Goal: Task Accomplishment & Management: Use online tool/utility

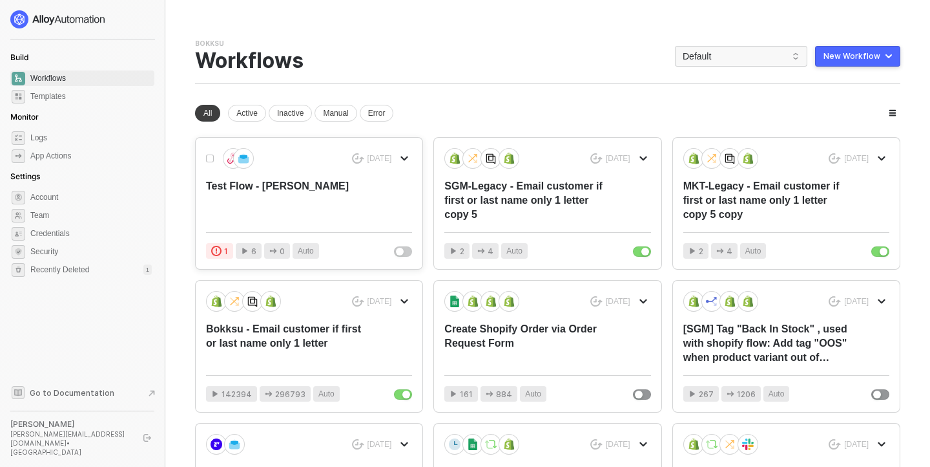
click at [310, 216] on div "Test Flow - [PERSON_NAME]" at bounding box center [288, 200] width 165 height 43
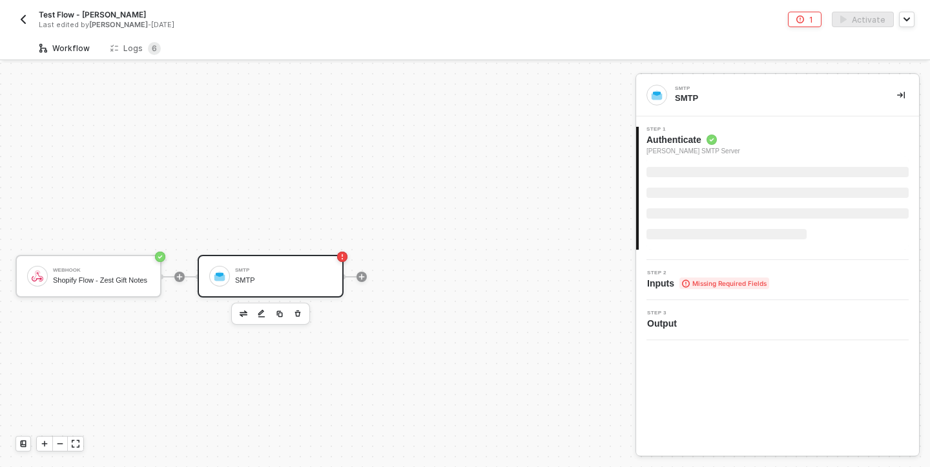
scroll to position [24, 0]
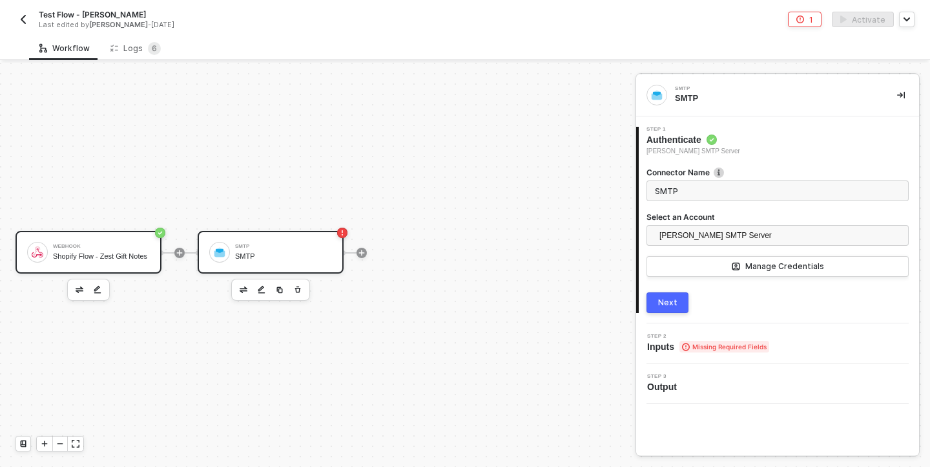
click at [111, 260] on div "Shopify Flow - Zest Gift Notes" at bounding box center [101, 256] width 97 height 8
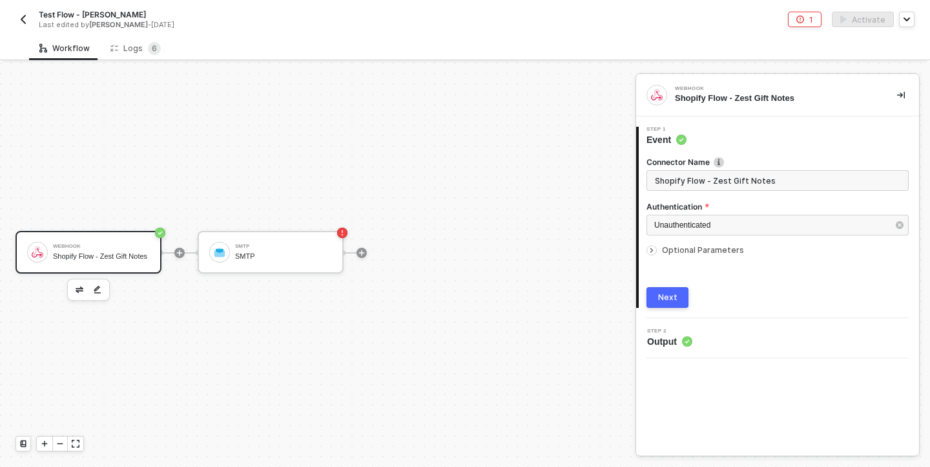
click at [85, 244] on div "Webhook" at bounding box center [101, 246] width 97 height 5
click at [654, 248] on icon "icon-arrow-right-small" at bounding box center [652, 250] width 8 height 8
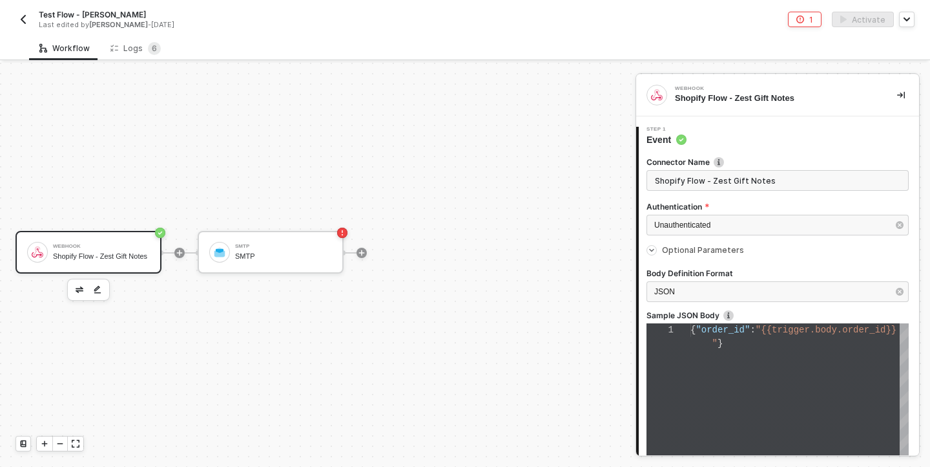
type textarea "{ "order_id": "{{trigger.body.order_id}}" }"
drag, startPoint x: 727, startPoint y: 377, endPoint x: 656, endPoint y: 317, distance: 93.1
click at [814, 352] on div "order_id}}"" at bounding box center [800, 357] width 218 height 14
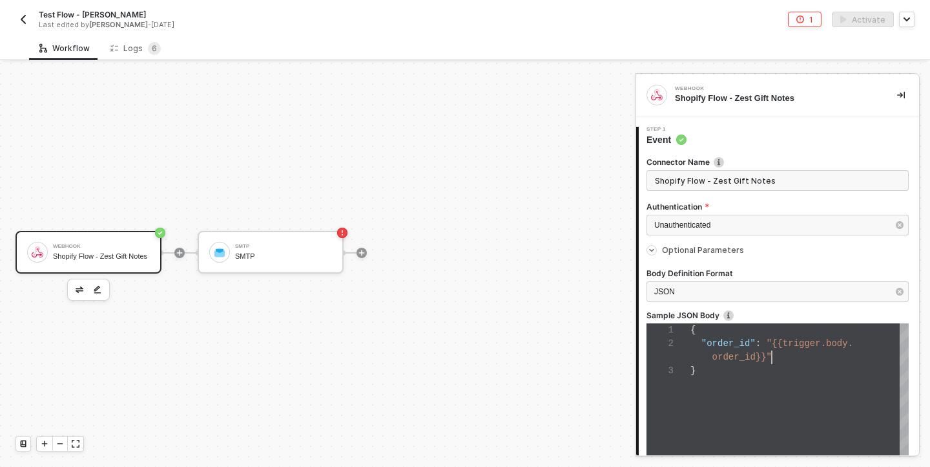
scroll to position [150, 0]
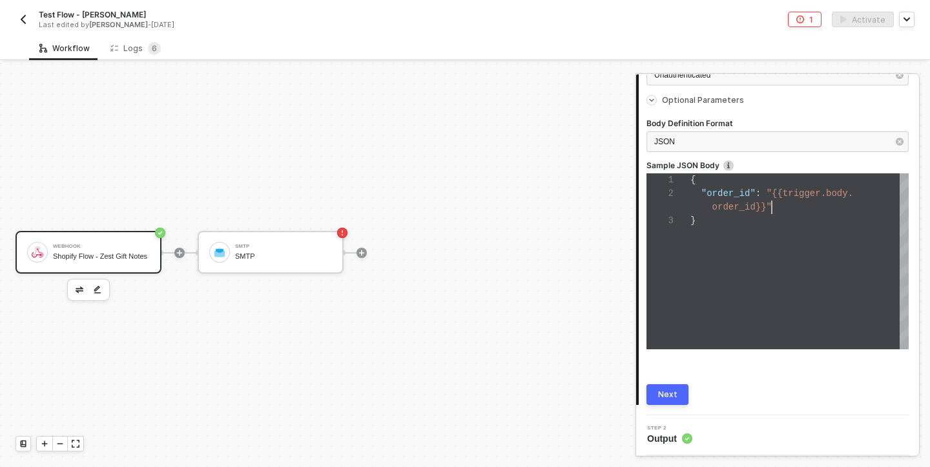
click at [687, 389] on button "Next" at bounding box center [668, 394] width 42 height 21
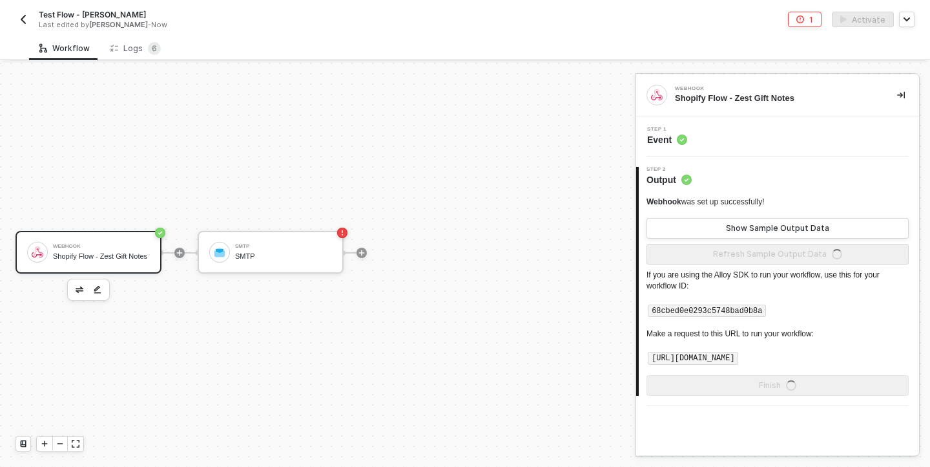
scroll to position [0, 0]
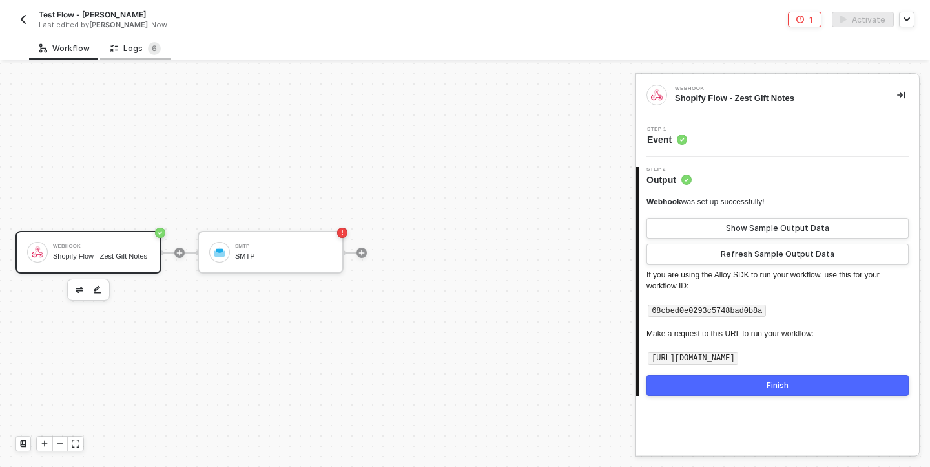
click at [124, 41] on div "Logs 6" at bounding box center [135, 48] width 71 height 24
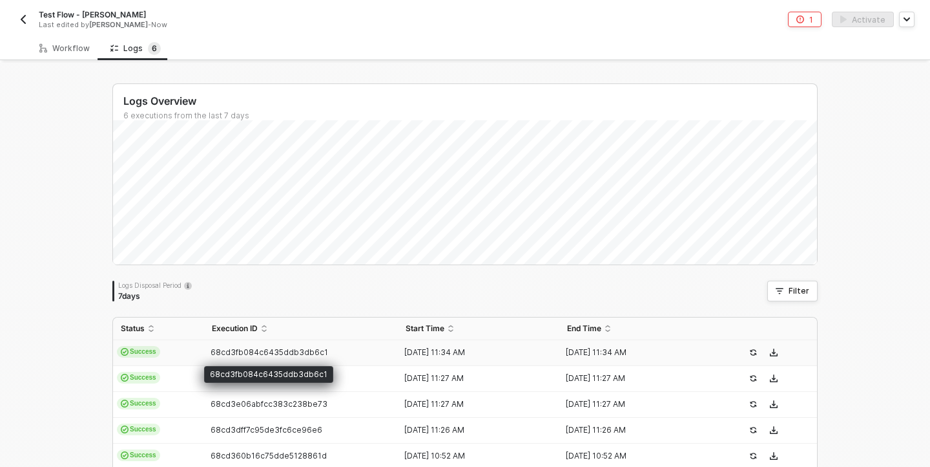
click at [308, 352] on span "68cd3fb084c6435ddb3db6c1" at bounding box center [270, 352] width 118 height 10
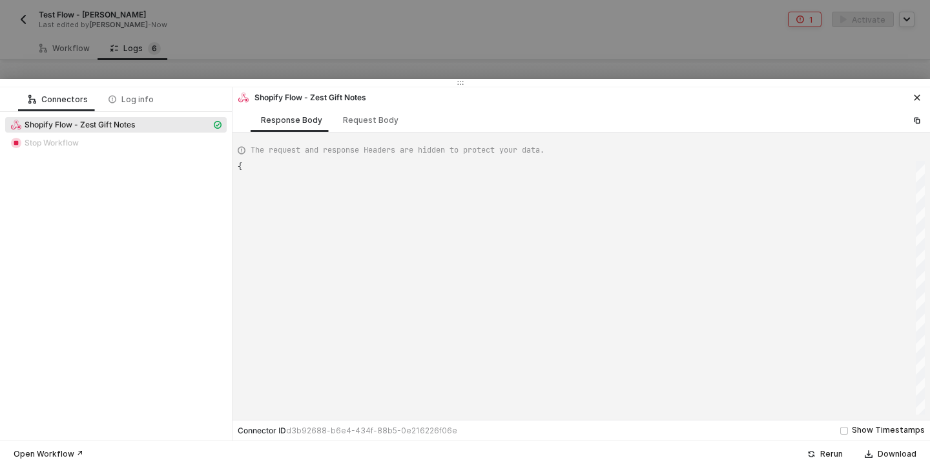
type textarea "{ "json": { "body": { "order_id": "gid://shopify/DraftOrder/1023646204101", "or…"
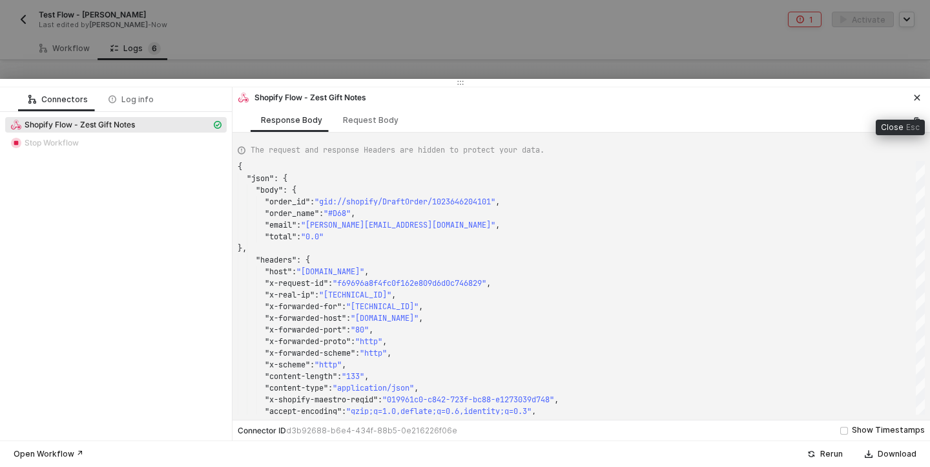
click at [917, 98] on icon "icon-close" at bounding box center [918, 98] width 6 height 6
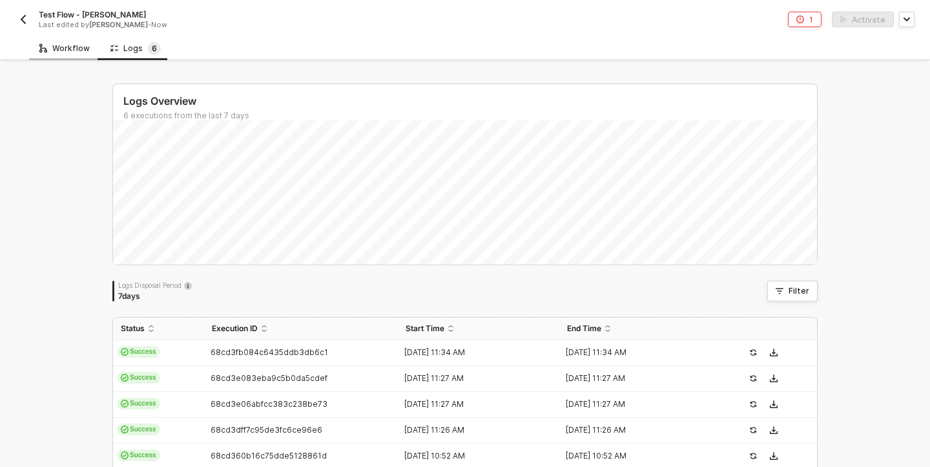
click at [76, 38] on div "Workflow" at bounding box center [64, 48] width 71 height 24
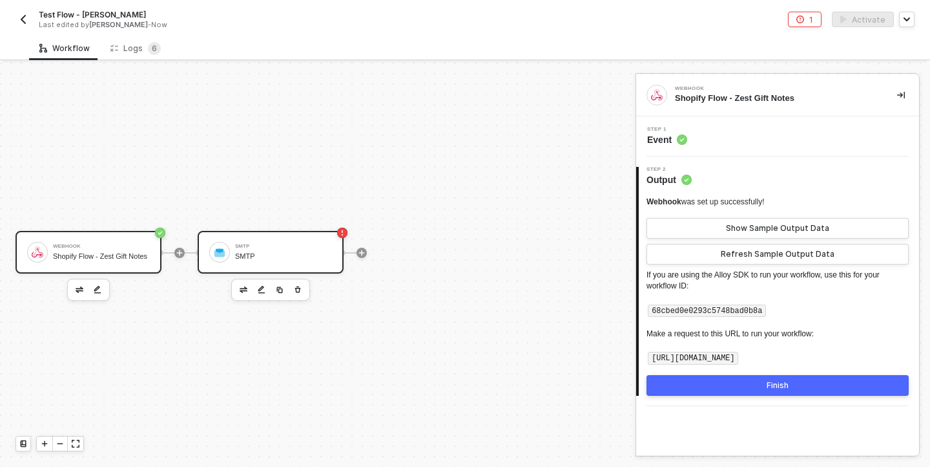
click at [277, 249] on div "SMTP SMTP" at bounding box center [283, 252] width 97 height 25
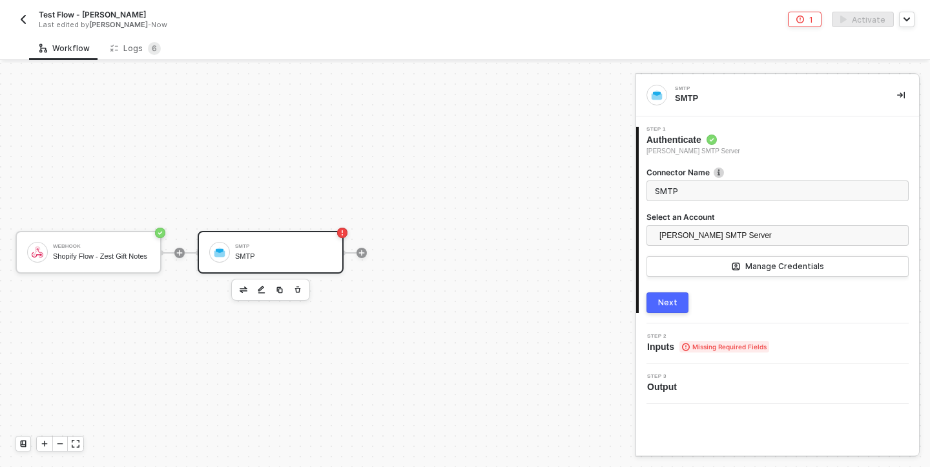
click at [678, 299] on button "Next" at bounding box center [668, 302] width 42 height 21
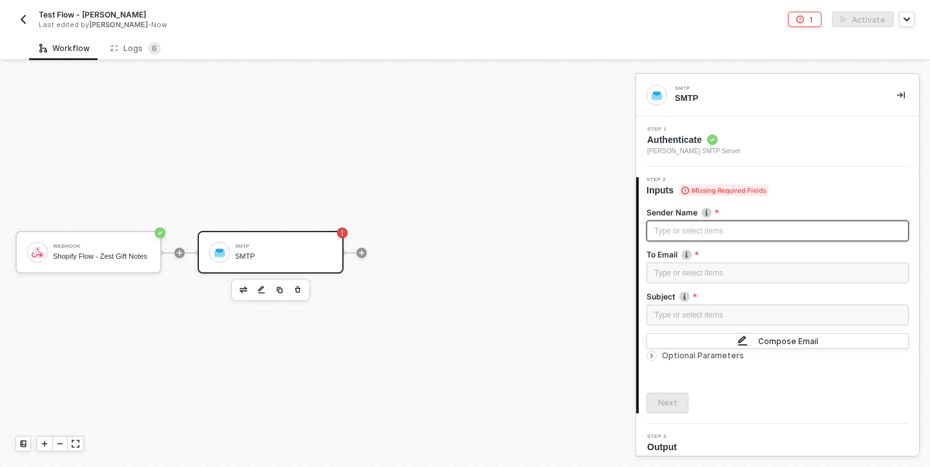
click at [757, 228] on div "Type or select items ﻿" at bounding box center [778, 231] width 247 height 12
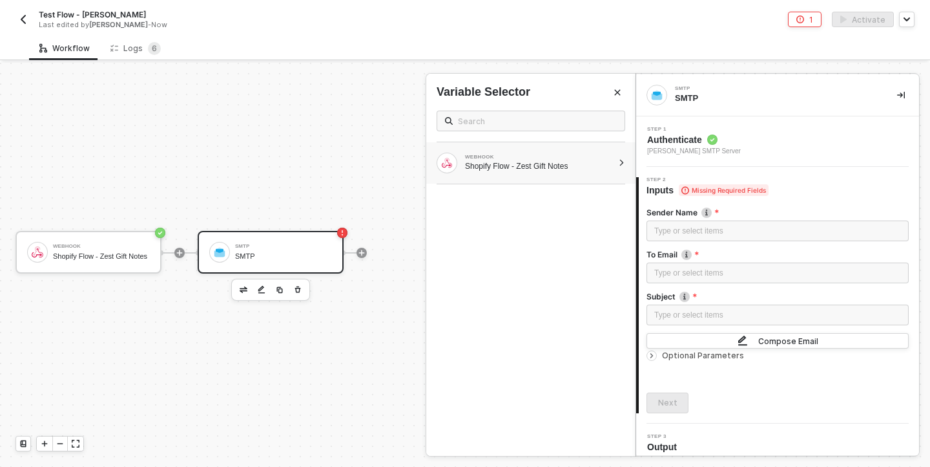
click at [549, 159] on div "WEBHOOK" at bounding box center [539, 156] width 148 height 5
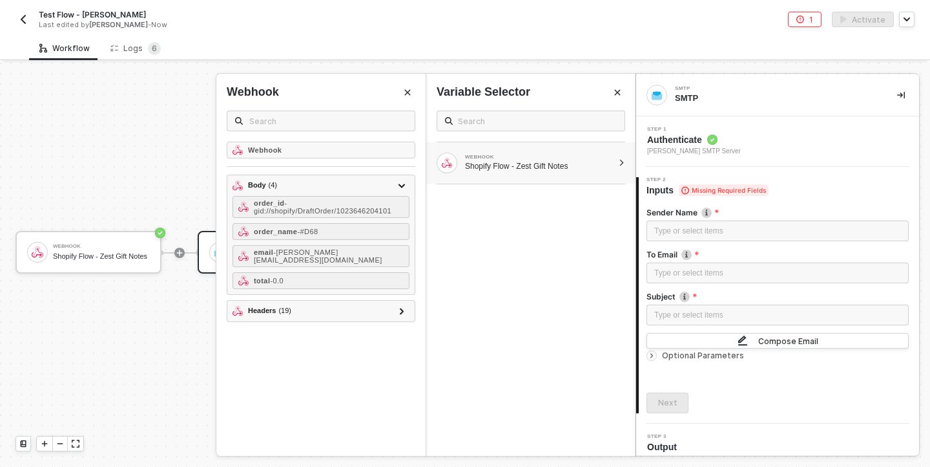
click at [73, 119] on div at bounding box center [465, 265] width 930 height 404
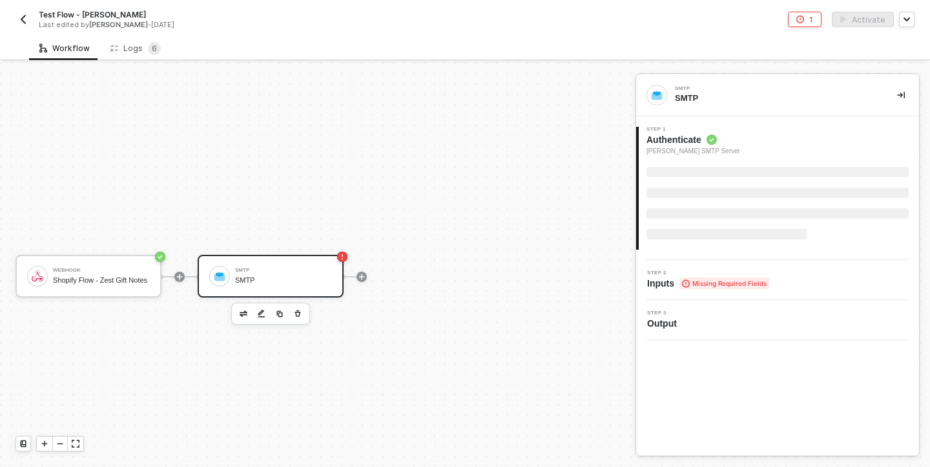
scroll to position [24, 0]
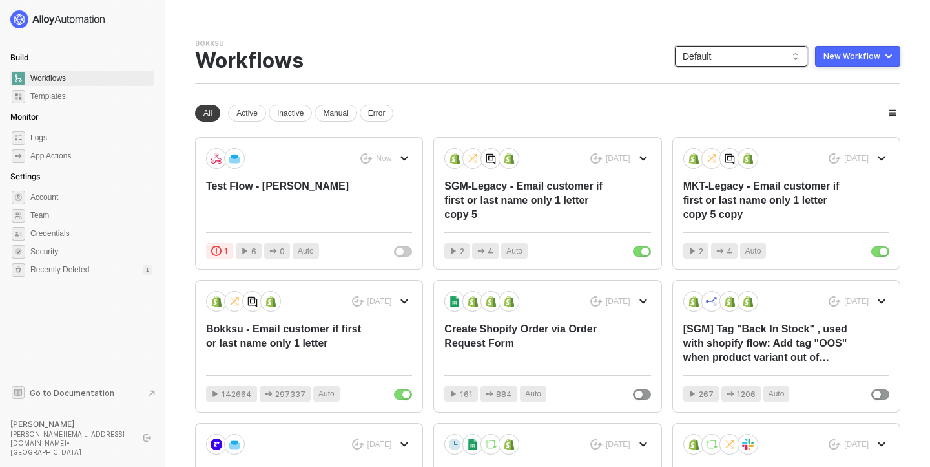
click at [742, 52] on span "Default" at bounding box center [741, 56] width 117 height 19
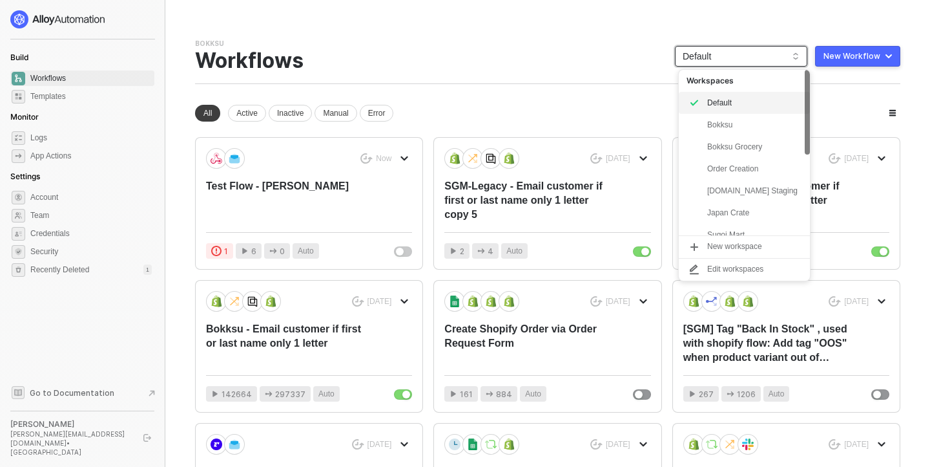
click at [552, 49] on div "Bokksu Team Settings → Workflows Default New Workflow" at bounding box center [548, 61] width 706 height 45
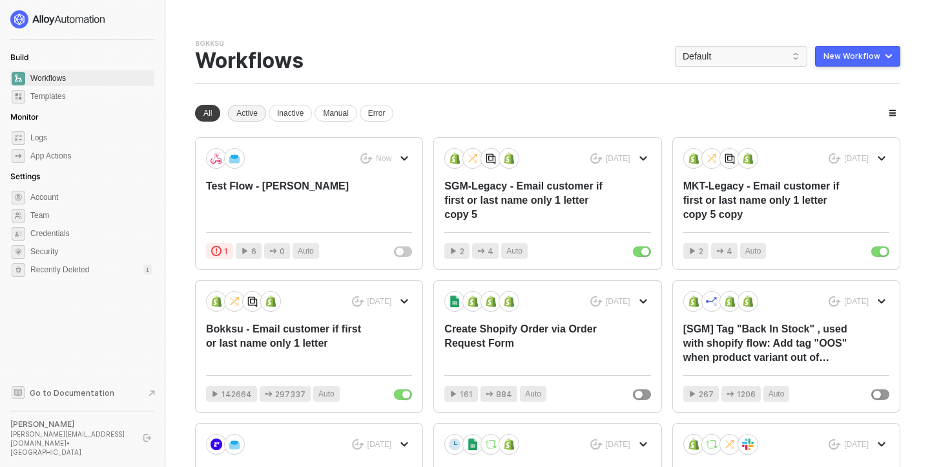
click at [242, 107] on div "Active" at bounding box center [247, 113] width 38 height 17
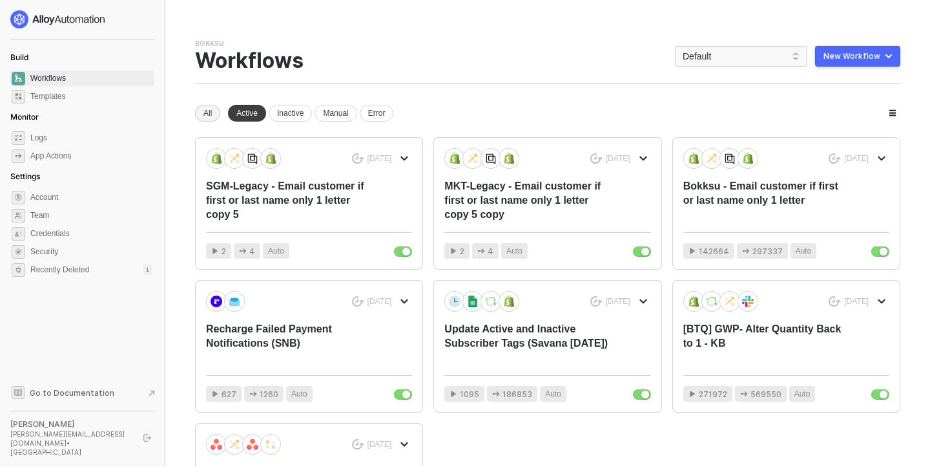
click at [204, 110] on div "All" at bounding box center [207, 113] width 25 height 17
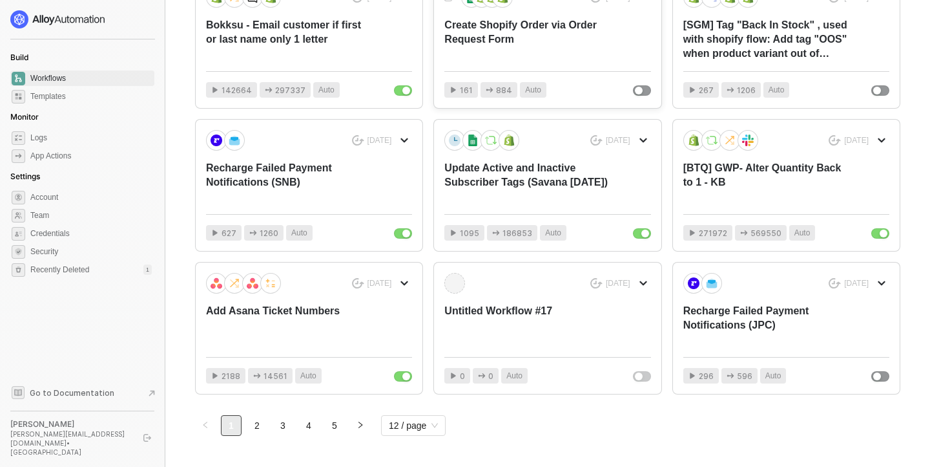
scroll to position [319, 0]
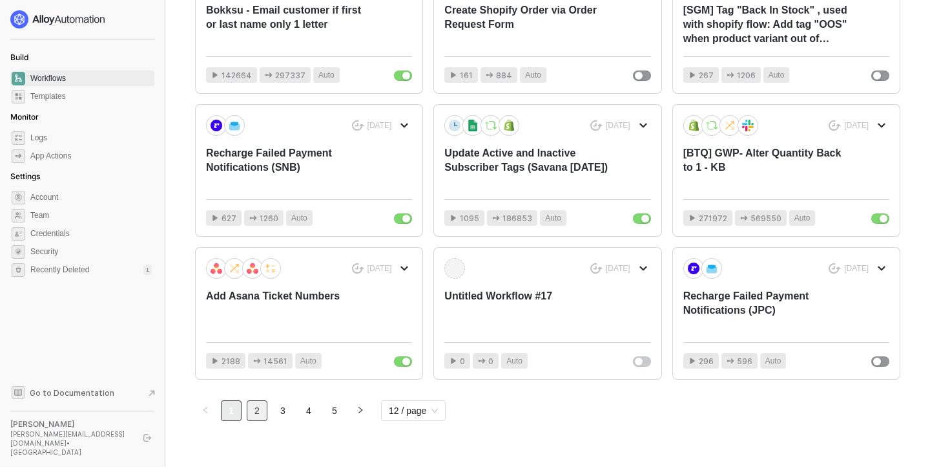
click at [257, 410] on link "2" at bounding box center [256, 410] width 19 height 19
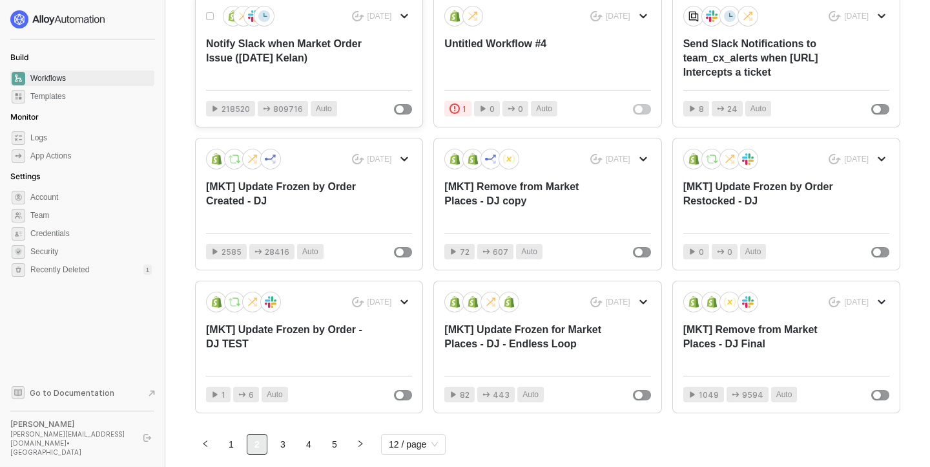
scroll to position [331, 0]
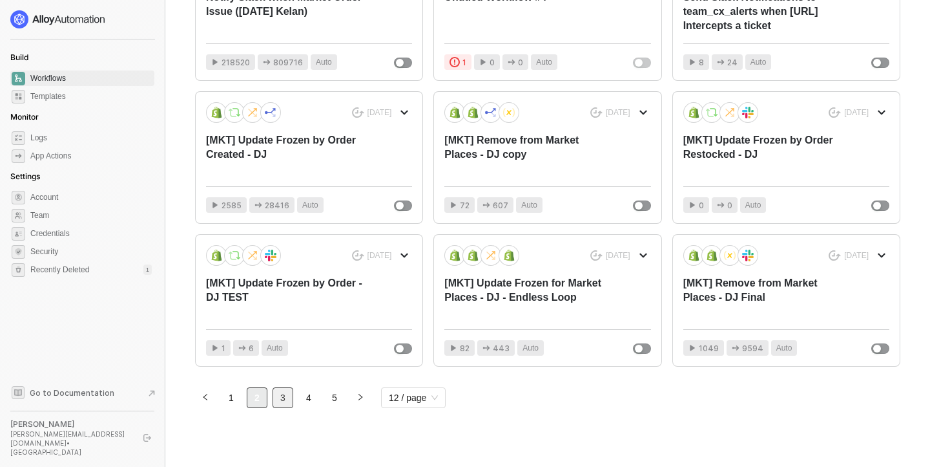
click at [277, 398] on link "3" at bounding box center [282, 397] width 19 height 19
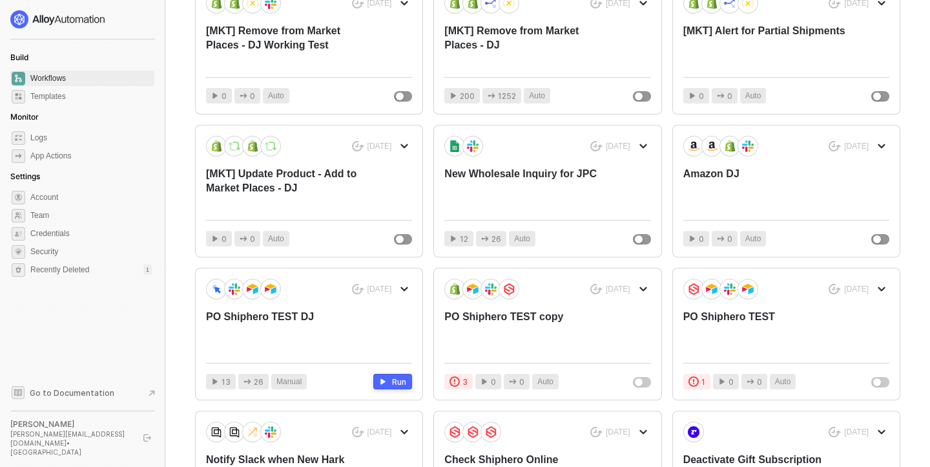
scroll to position [321, 0]
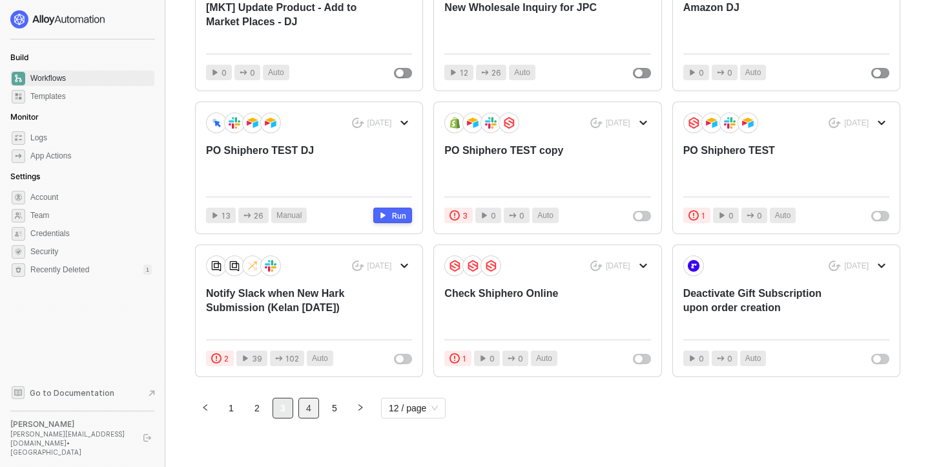
click at [305, 405] on link "4" at bounding box center [308, 407] width 19 height 19
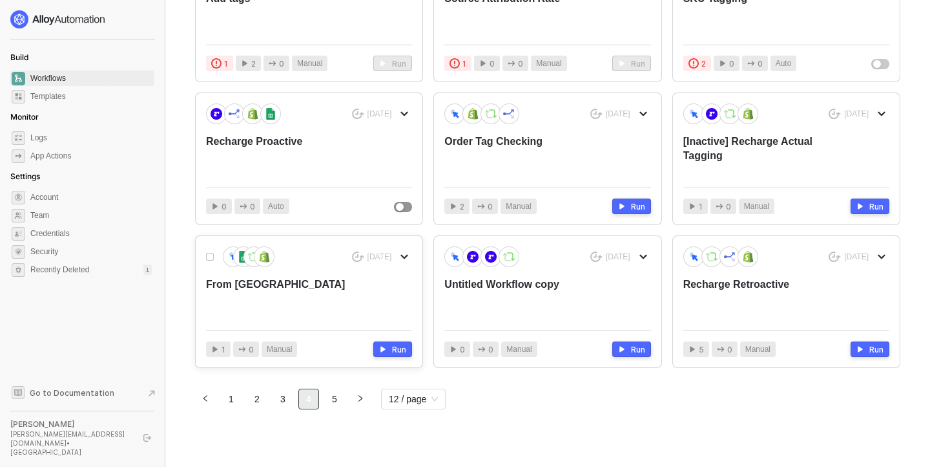
scroll to position [342, 0]
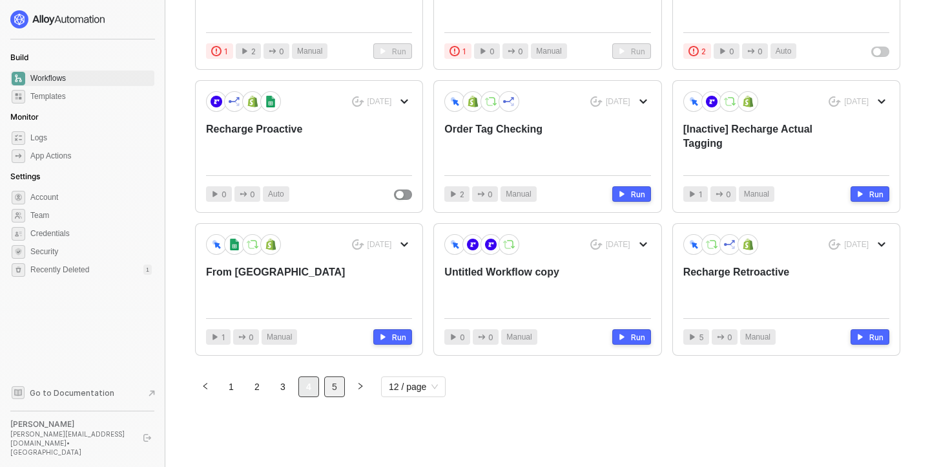
click at [328, 389] on link "5" at bounding box center [334, 386] width 19 height 19
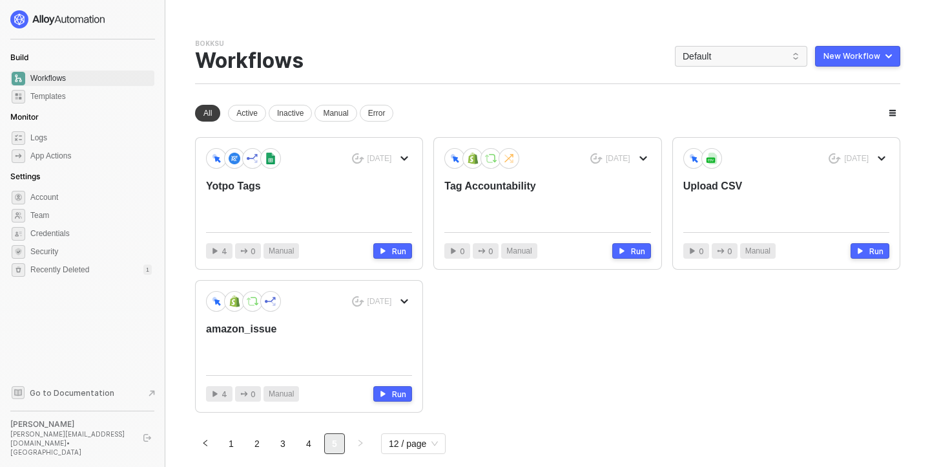
scroll to position [57, 0]
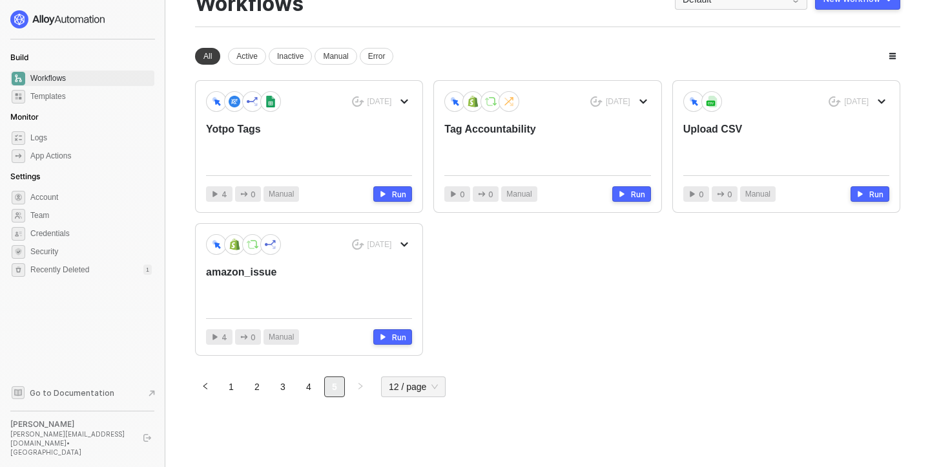
click at [442, 386] on div "12 / page" at bounding box center [413, 386] width 65 height 21
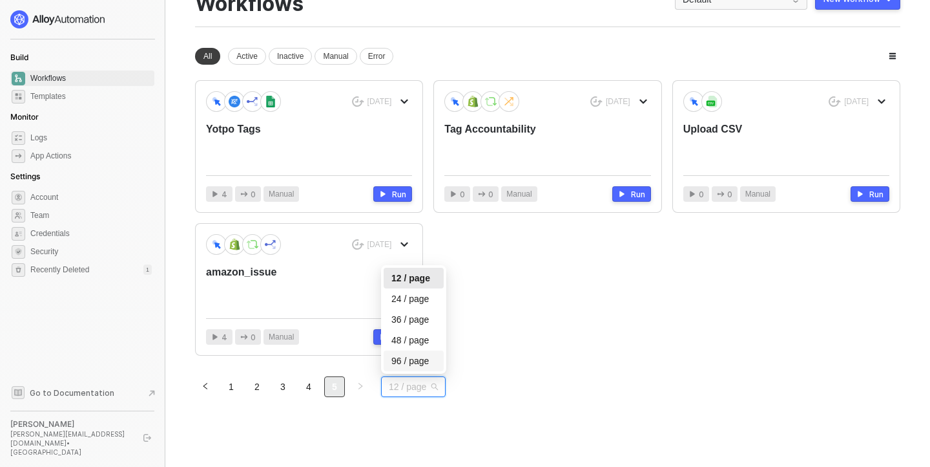
click at [569, 313] on div "48 months ago Yotpo Tags 4 0 Manual Run 48 months ago Tag Accountability 0 0 Ma…" at bounding box center [548, 217] width 706 height 275
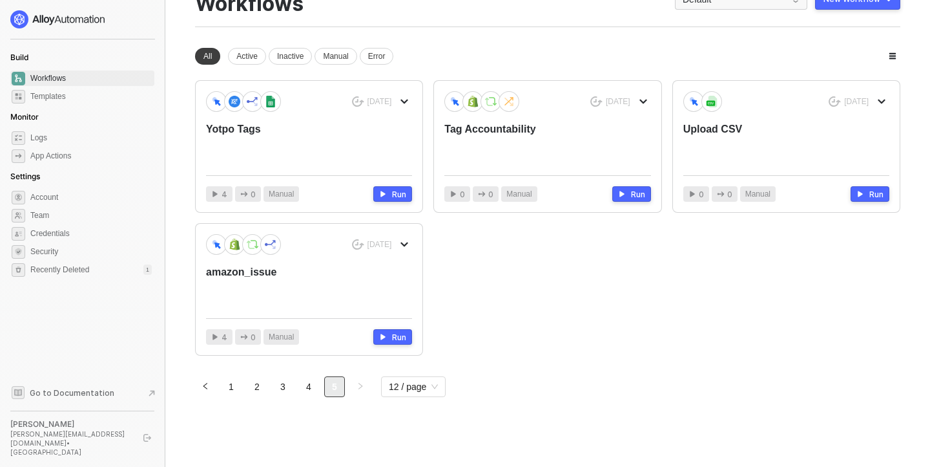
scroll to position [0, 0]
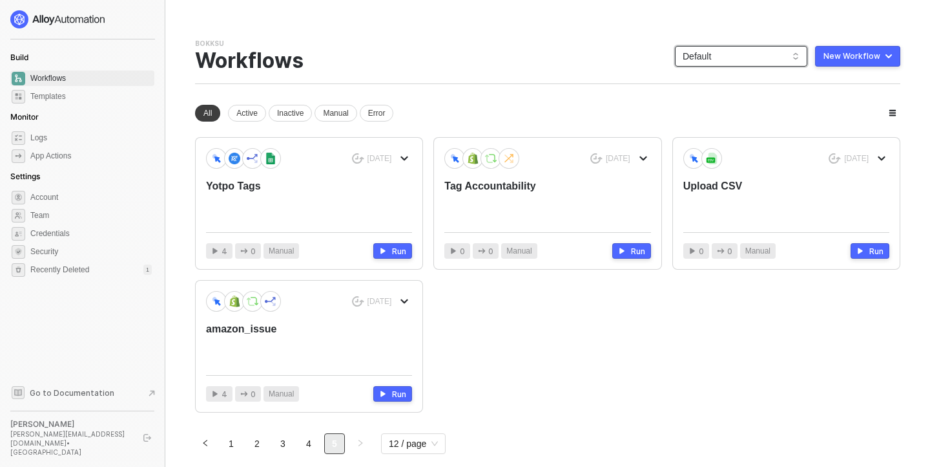
click at [717, 62] on span "Default" at bounding box center [741, 56] width 117 height 19
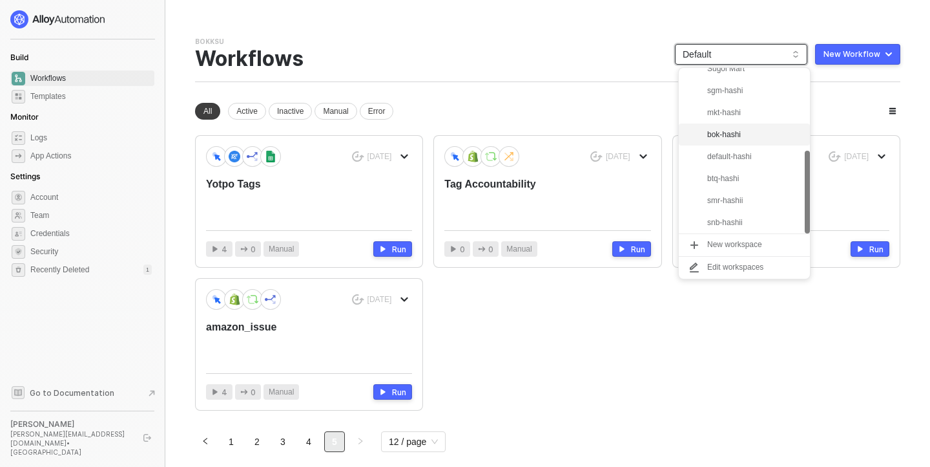
scroll to position [3, 0]
click at [750, 174] on div "btq-hashi" at bounding box center [755, 178] width 95 height 16
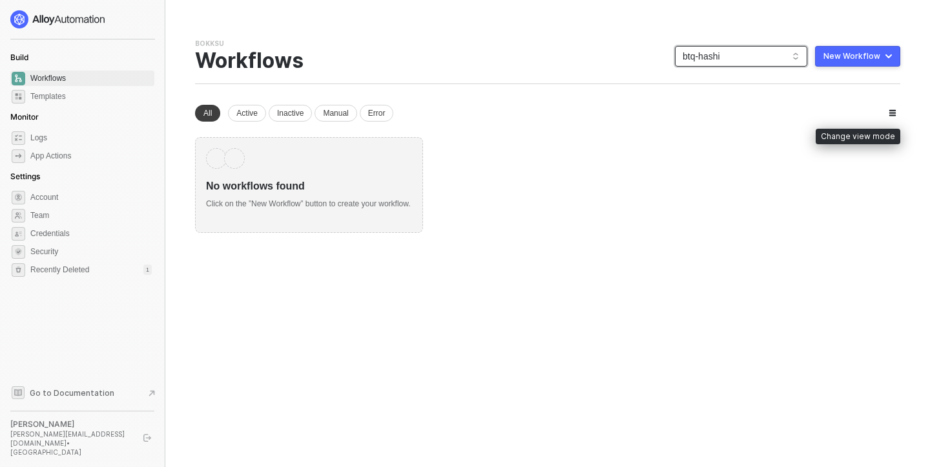
click at [893, 112] on icon "button" at bounding box center [893, 113] width 7 height 6
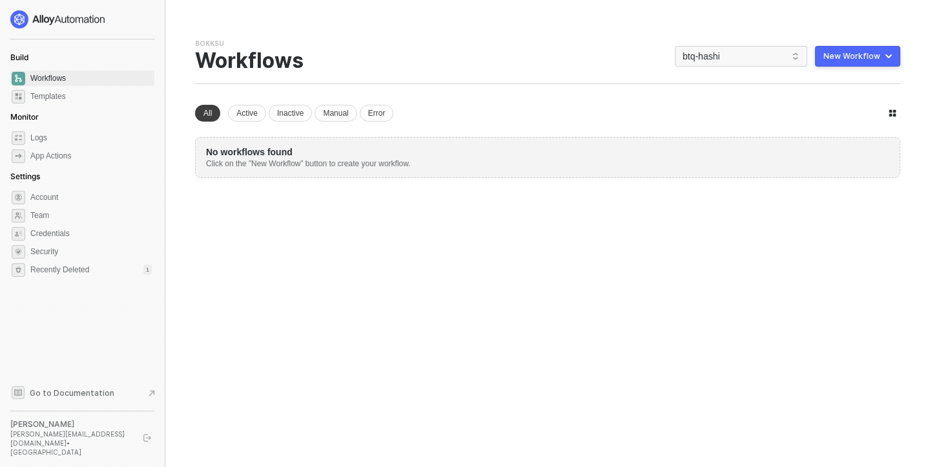
click at [620, 245] on div "You need to expand your browser window or switch to a computer with a bigger sc…" at bounding box center [548, 233] width 737 height 467
click at [752, 58] on span "btq-hashi" at bounding box center [741, 56] width 117 height 19
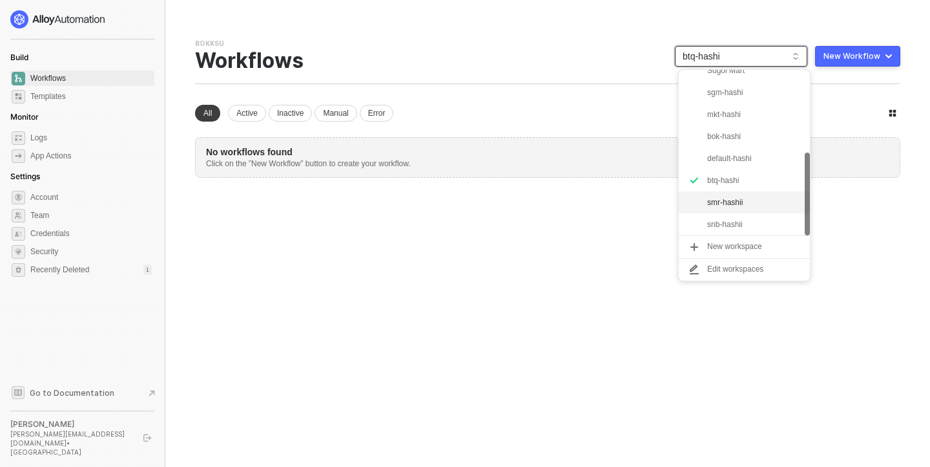
click at [734, 209] on div "smr-hashii" at bounding box center [744, 202] width 131 height 22
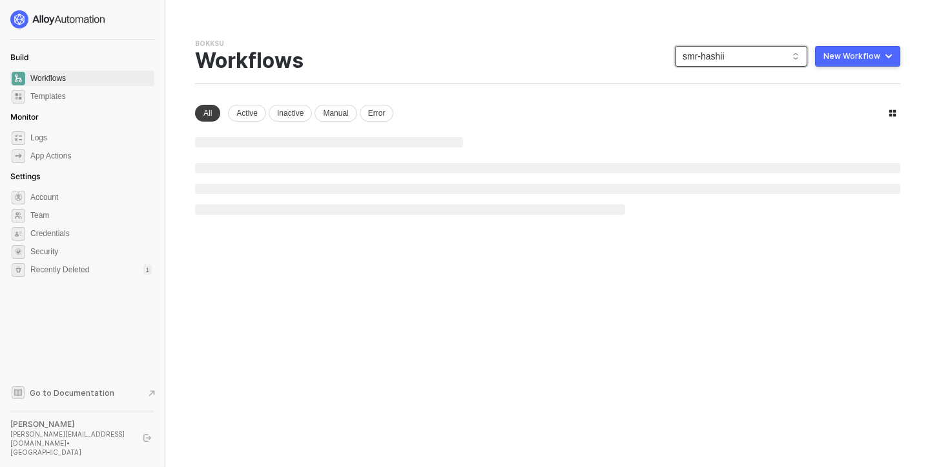
click at [742, 57] on span "smr-hashii" at bounding box center [741, 56] width 117 height 19
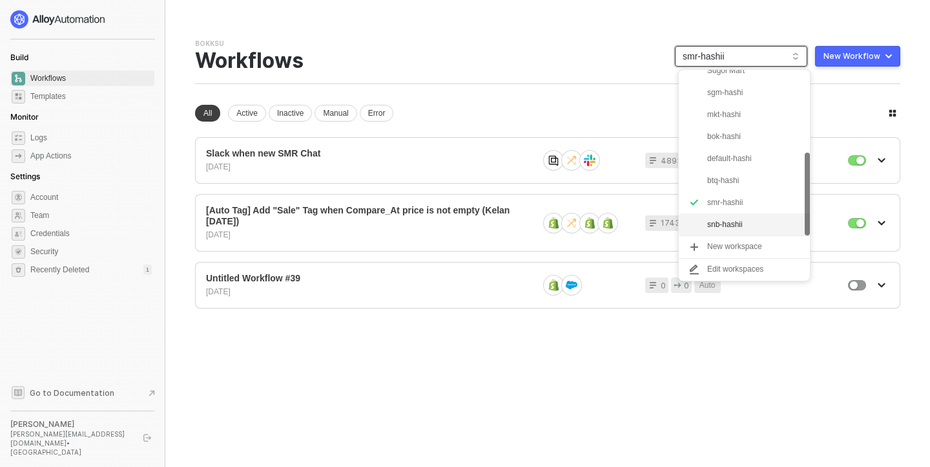
click at [709, 224] on div "snb-hashii" at bounding box center [755, 224] width 95 height 16
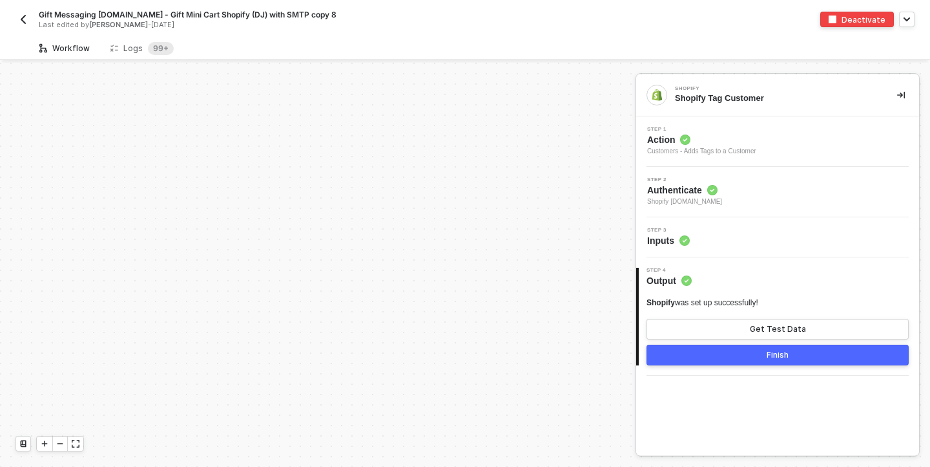
scroll to position [962, 0]
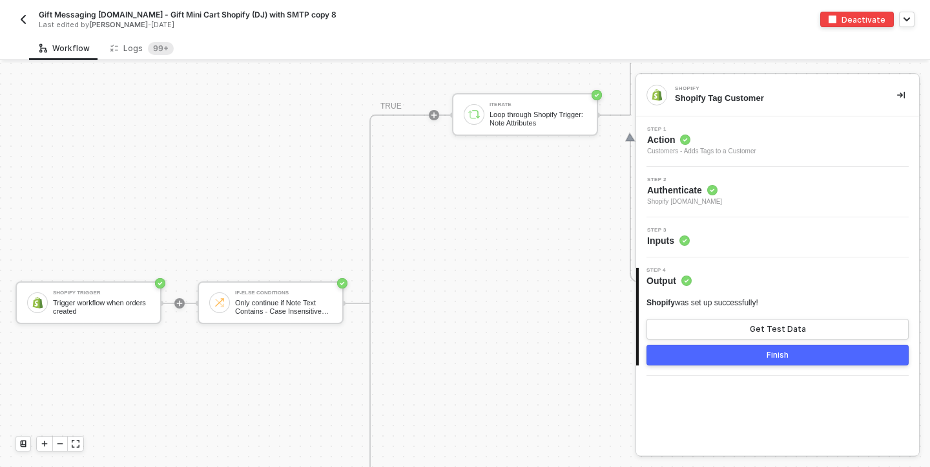
click at [907, 21] on icon "button" at bounding box center [907, 19] width 6 height 4
click at [148, 43] on sup "99+" at bounding box center [161, 48] width 26 height 13
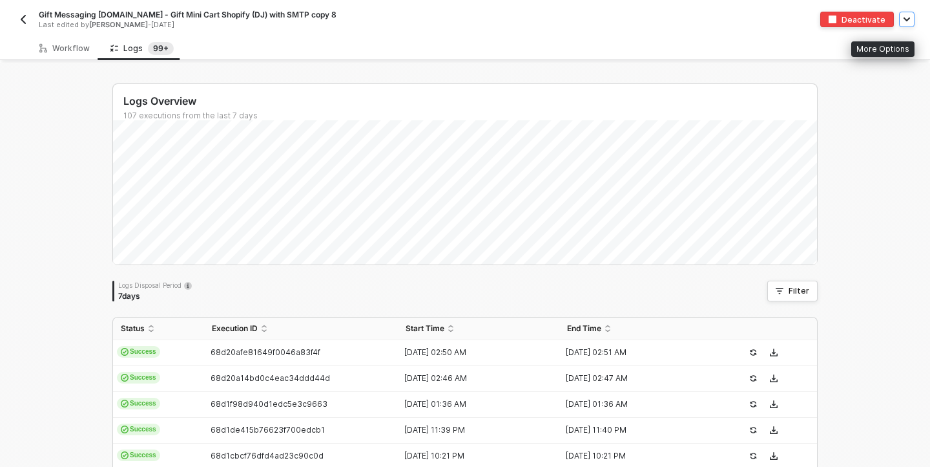
click at [908, 23] on button "button" at bounding box center [907, 20] width 16 height 16
click at [342, 13] on div "Gift Messaging [DOMAIN_NAME] - Gift Mini Cart Shopify (DJ) with SMTP copy 8" at bounding box center [237, 14] width 397 height 11
click at [342, 13] on form "Gift Messaging Bokksu.com - Gift Mini Cart Shopify (DJ) with SMTP copy 8 Save C…" at bounding box center [237, 15] width 397 height 21
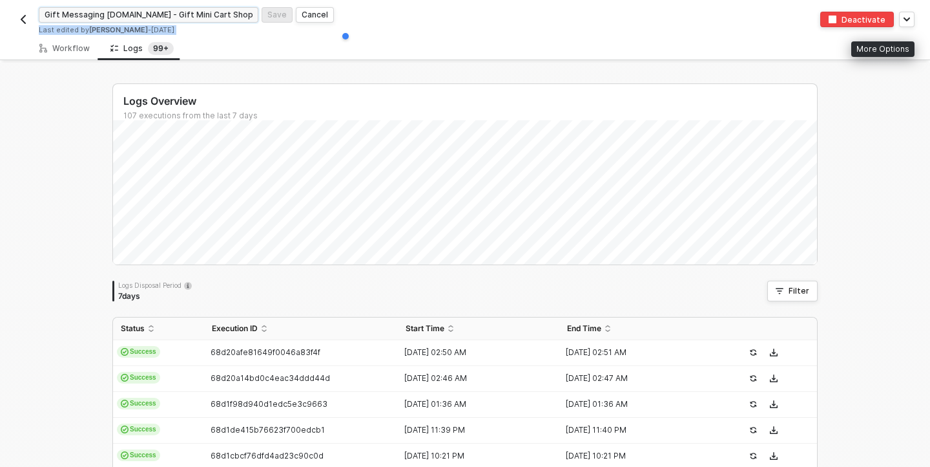
click at [199, 11] on input "Gift Messaging Bokksu.com - Gift Mini Cart Shopify (DJ) with SMTP copy 8" at bounding box center [149, 15] width 220 height 16
click at [23, 23] on img "button" at bounding box center [23, 19] width 10 height 10
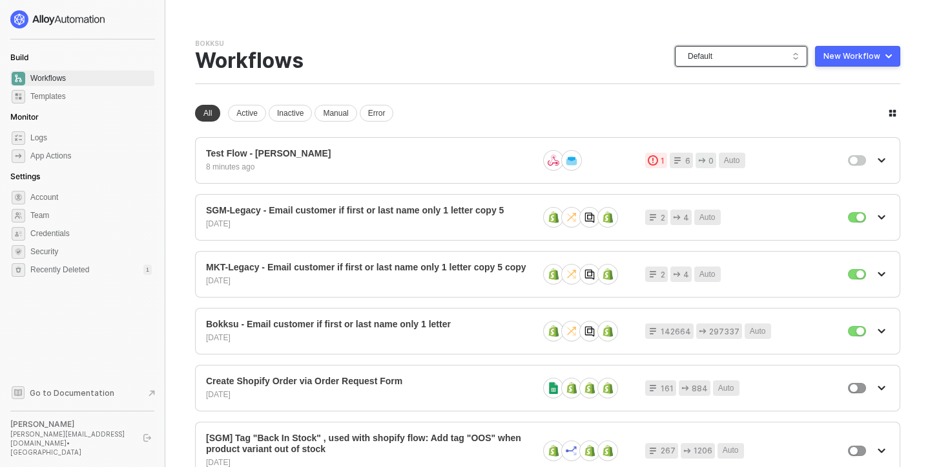
click at [756, 59] on span "Default" at bounding box center [744, 56] width 112 height 19
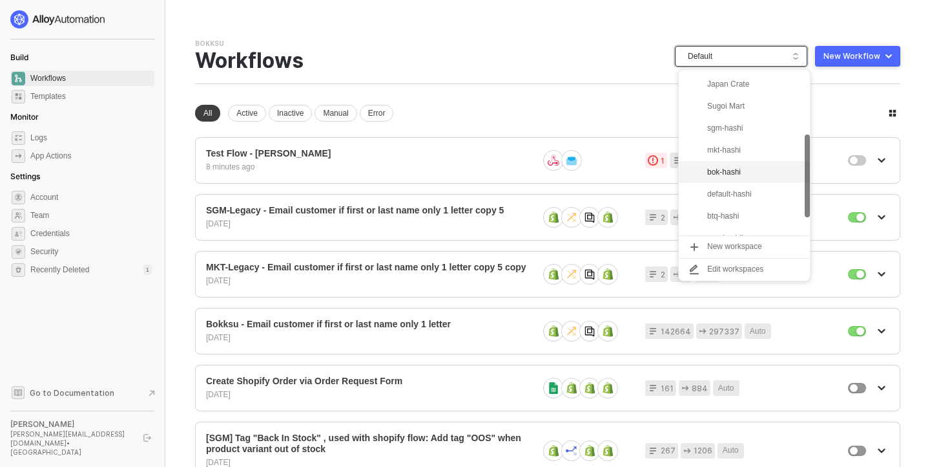
scroll to position [164, 0]
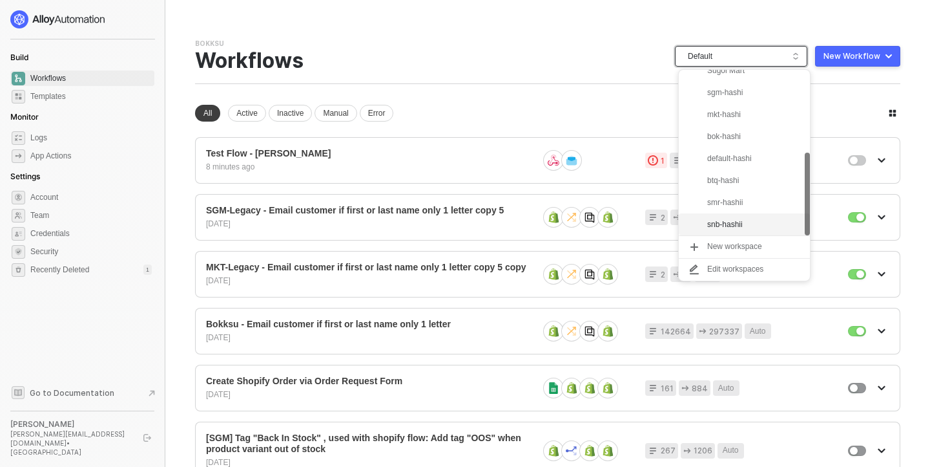
click at [748, 219] on div "snb-hashii" at bounding box center [755, 224] width 95 height 16
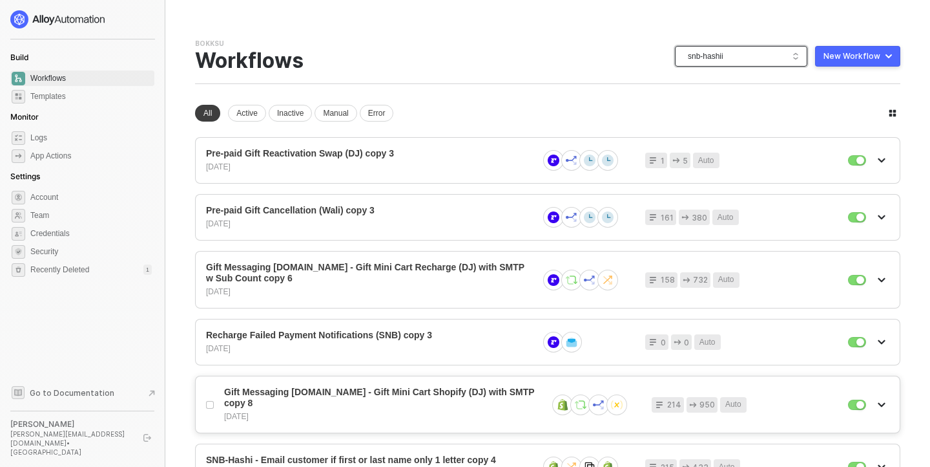
click at [883, 406] on icon "icon-arrow-down" at bounding box center [882, 405] width 8 height 8
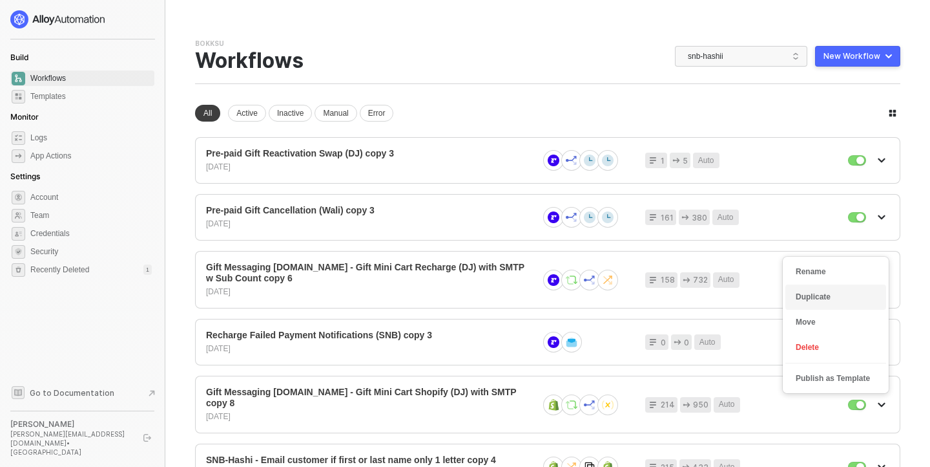
click at [832, 293] on div "Duplicate" at bounding box center [836, 297] width 80 height 12
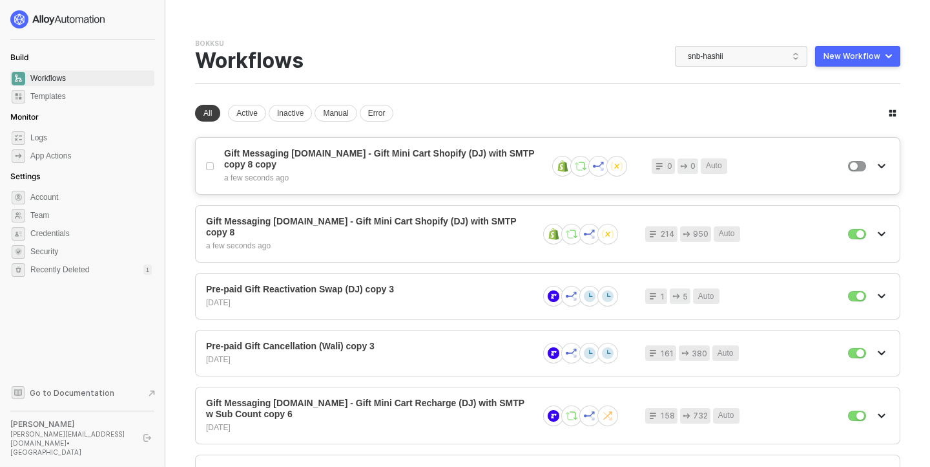
click at [885, 167] on icon "icon-arrow-down" at bounding box center [882, 166] width 8 height 8
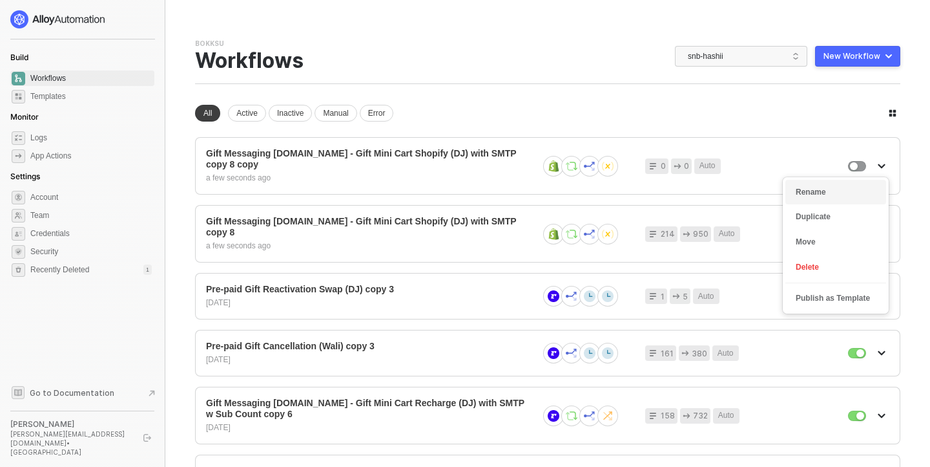
click at [821, 196] on div "Rename" at bounding box center [836, 192] width 80 height 12
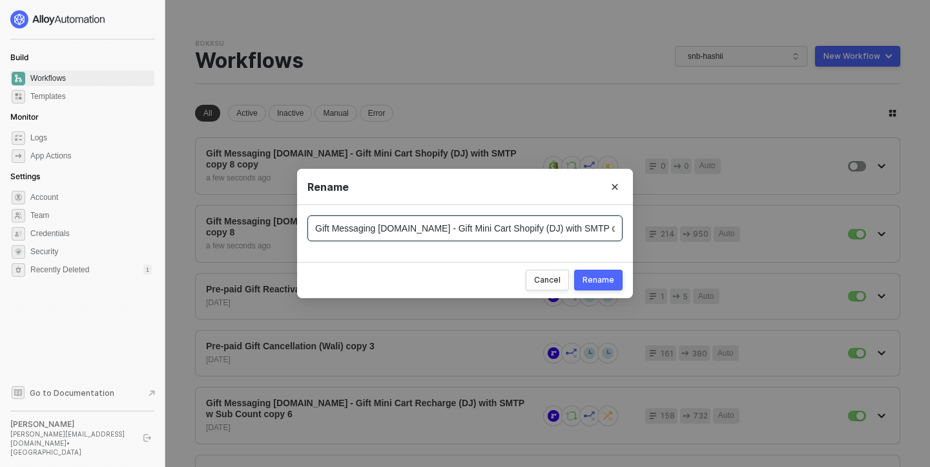
scroll to position [0, 38]
click at [350, 231] on input "Gift Messaging [DOMAIN_NAME] - Gift Mini Cart Shopify (DJ) with SMTP copy 8 copy" at bounding box center [465, 228] width 315 height 26
type input "Gift Messaging BTQ Hashi with Zest"
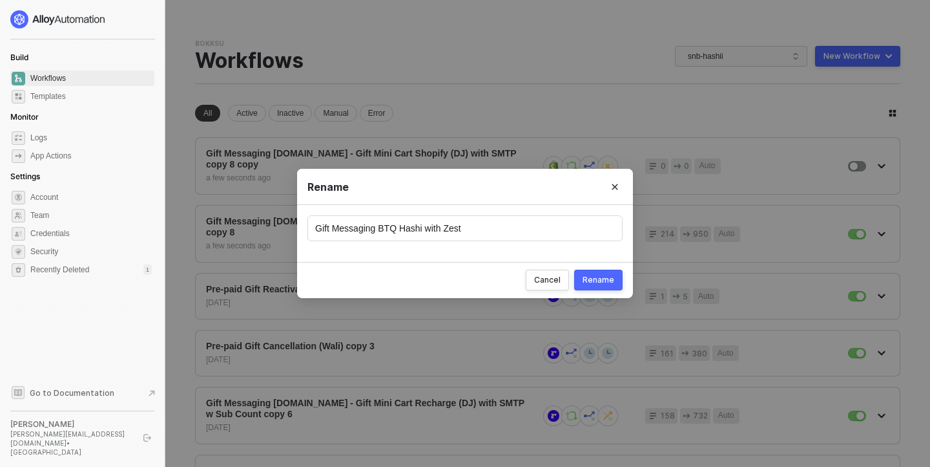
click at [594, 283] on div "Rename" at bounding box center [599, 280] width 32 height 10
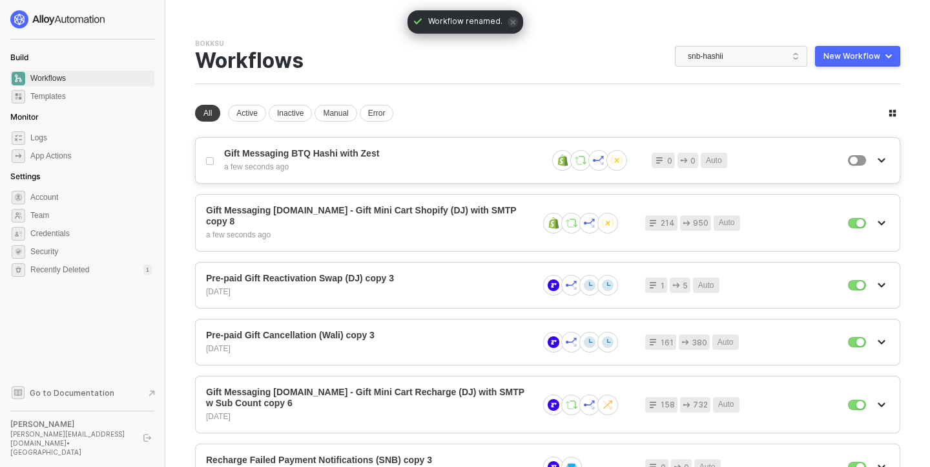
click at [884, 159] on icon "icon-arrow-down" at bounding box center [882, 160] width 6 height 3
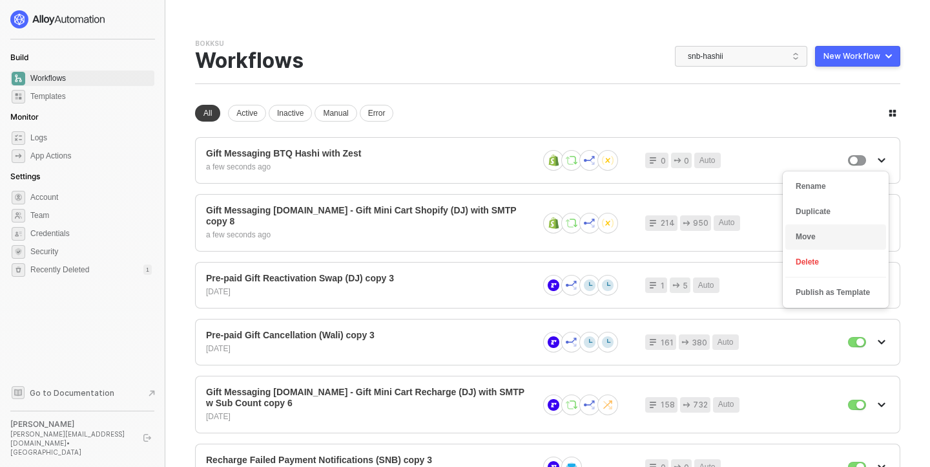
click at [850, 232] on div "Move" at bounding box center [836, 237] width 80 height 12
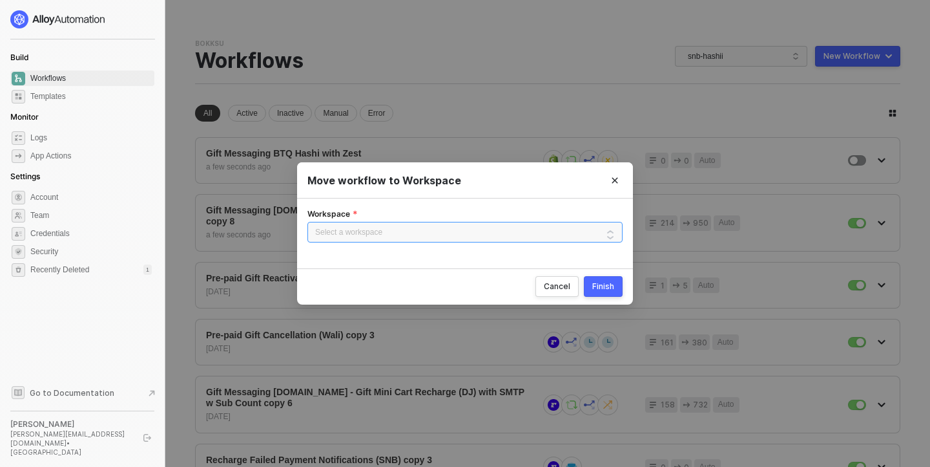
click at [503, 234] on input "Workspace" at bounding box center [465, 231] width 300 height 19
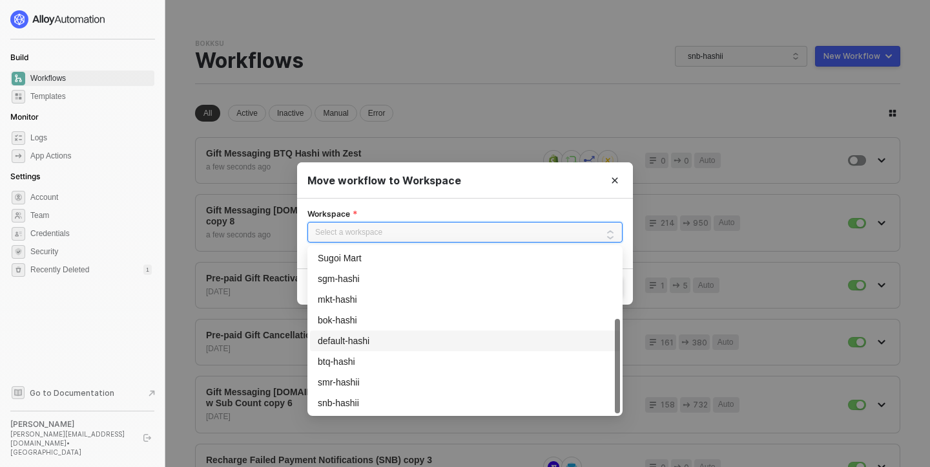
scroll to position [123, 0]
click at [404, 359] on div "btq-hashi" at bounding box center [465, 362] width 295 height 14
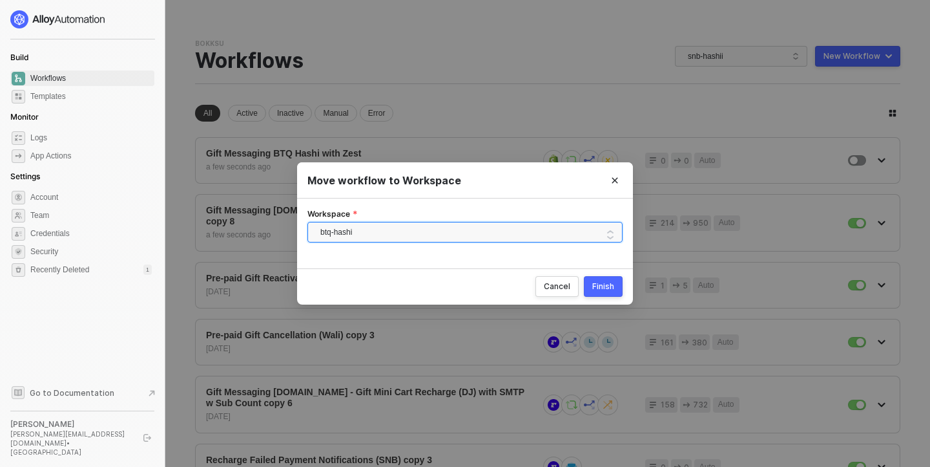
click at [607, 284] on div "Finish" at bounding box center [604, 286] width 22 height 10
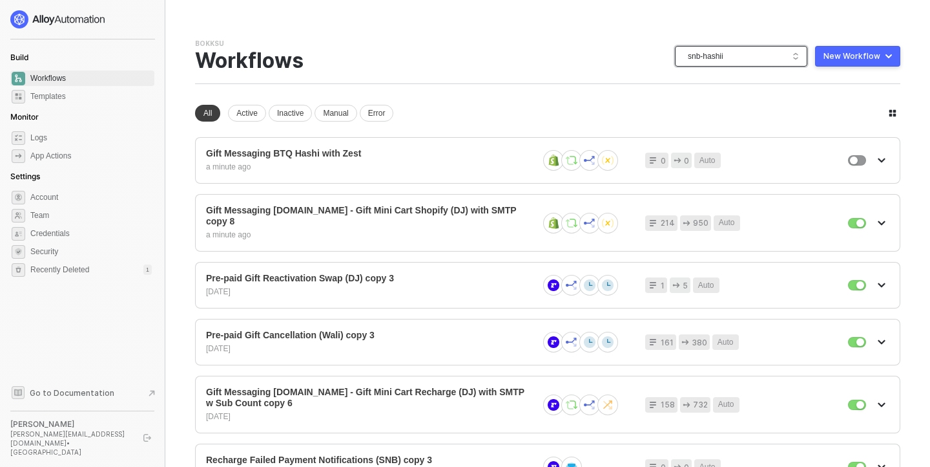
click at [765, 59] on span "snb-hashii" at bounding box center [744, 56] width 112 height 19
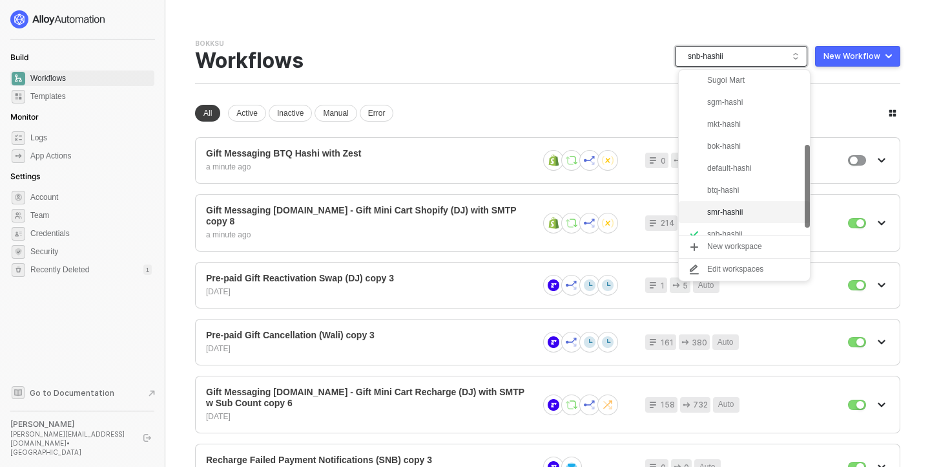
scroll to position [149, 0]
click at [731, 193] on div "btq-hashi" at bounding box center [755, 195] width 95 height 16
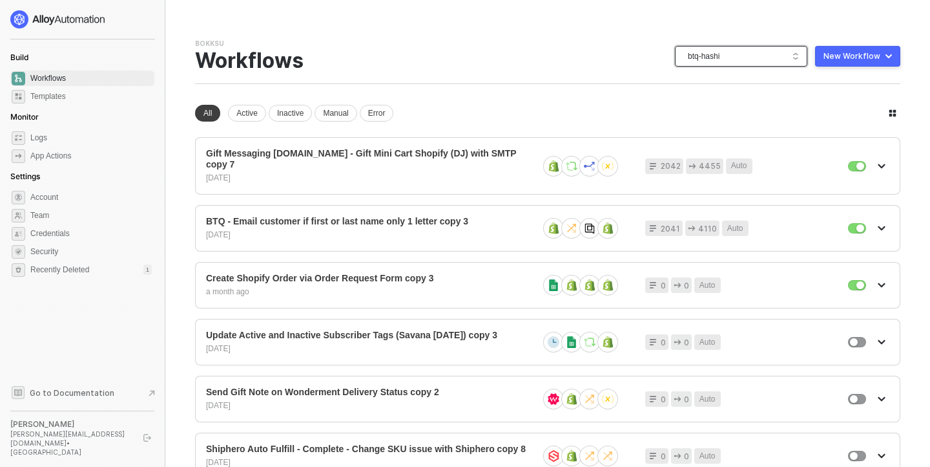
click at [66, 76] on span "Workflows" at bounding box center [90, 78] width 121 height 16
click at [288, 112] on div "Inactive" at bounding box center [290, 113] width 43 height 17
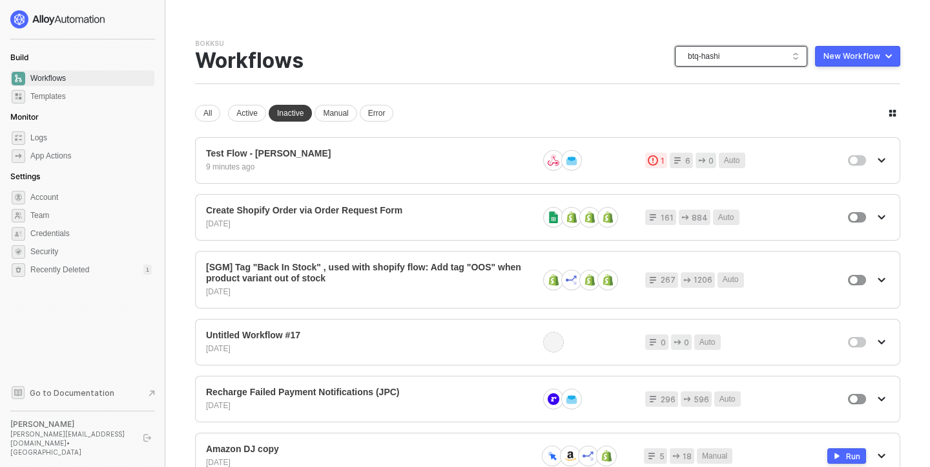
click at [795, 56] on span "btq-hashi" at bounding box center [744, 56] width 112 height 19
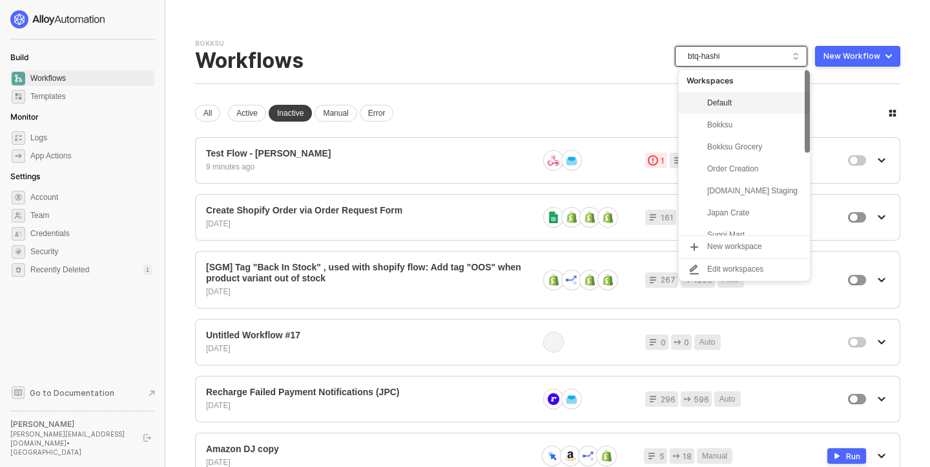
click at [727, 103] on div "Default" at bounding box center [755, 103] width 95 height 16
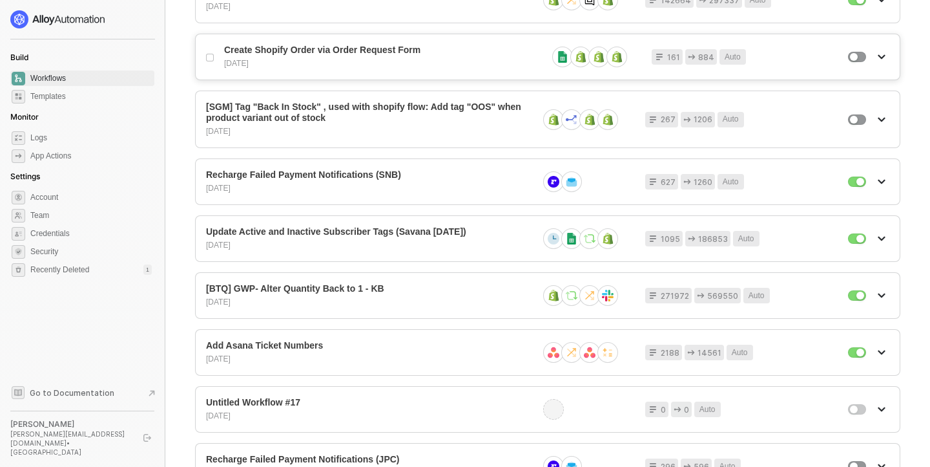
scroll to position [462, 0]
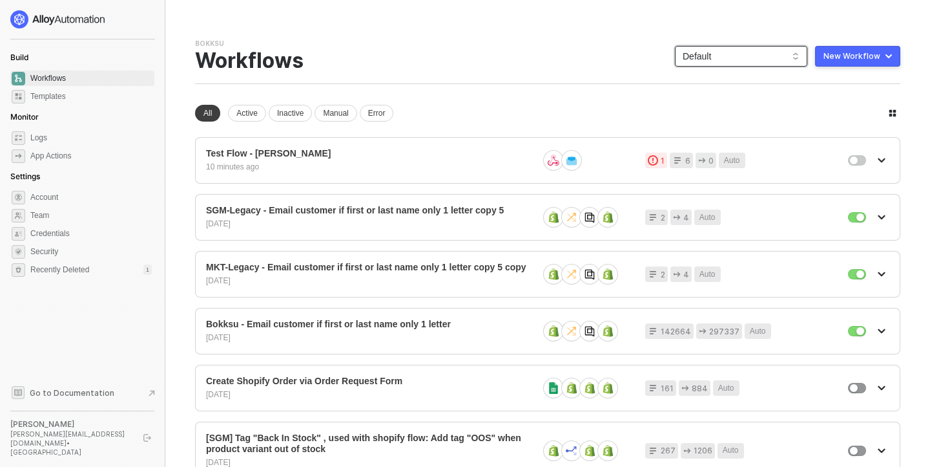
click at [740, 54] on span "Default" at bounding box center [741, 56] width 117 height 19
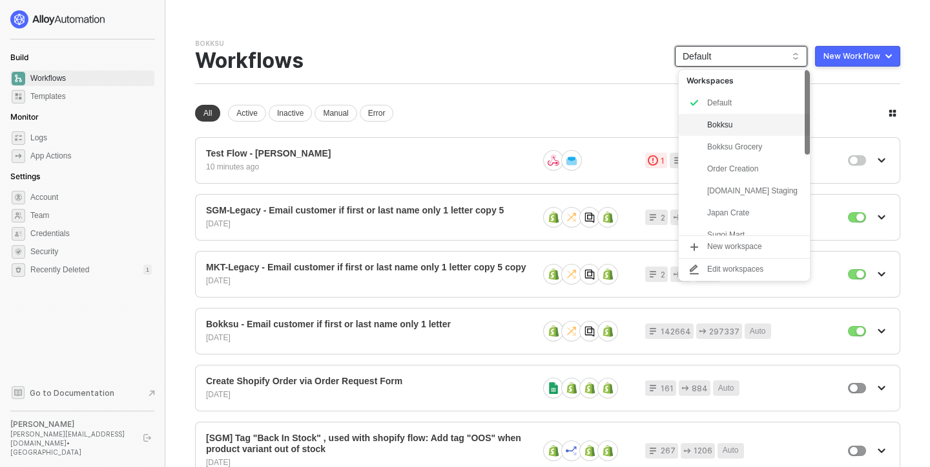
click at [725, 125] on div "Bokksu" at bounding box center [755, 125] width 95 height 16
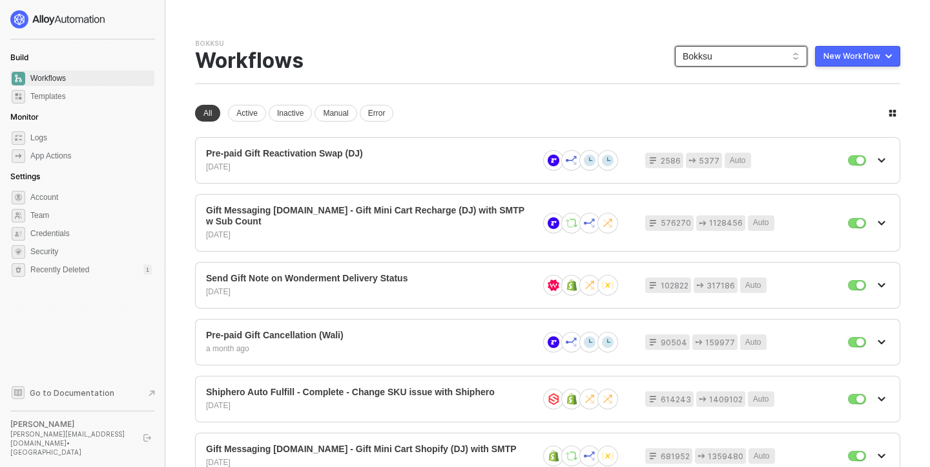
click at [752, 56] on span "Bokksu" at bounding box center [741, 56] width 117 height 19
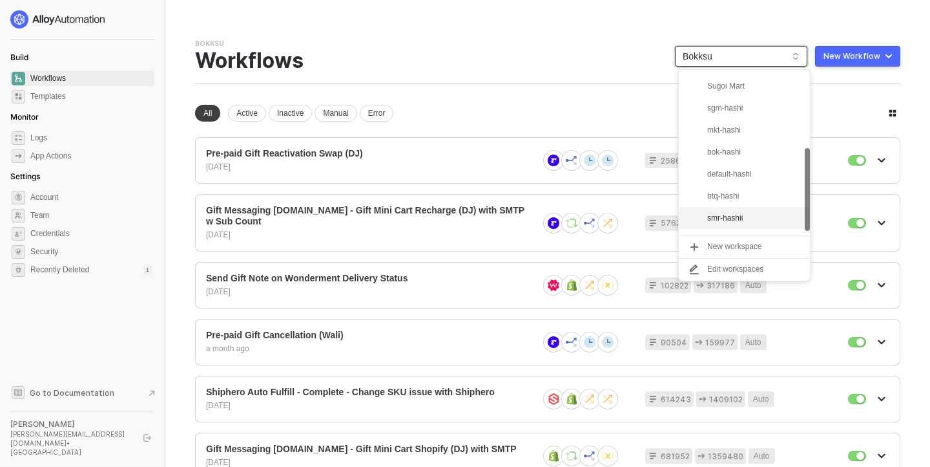
scroll to position [164, 0]
click at [755, 222] on div "snb-hashii" at bounding box center [755, 224] width 95 height 16
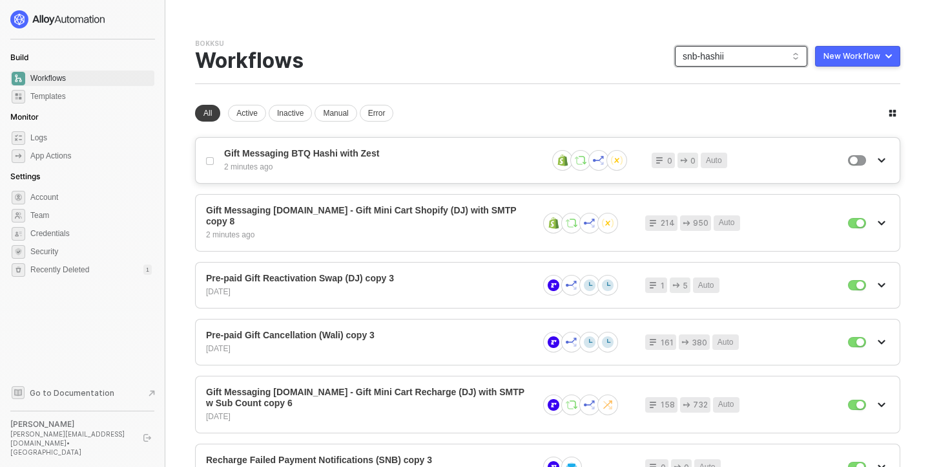
click at [887, 158] on button "button" at bounding box center [882, 160] width 16 height 16
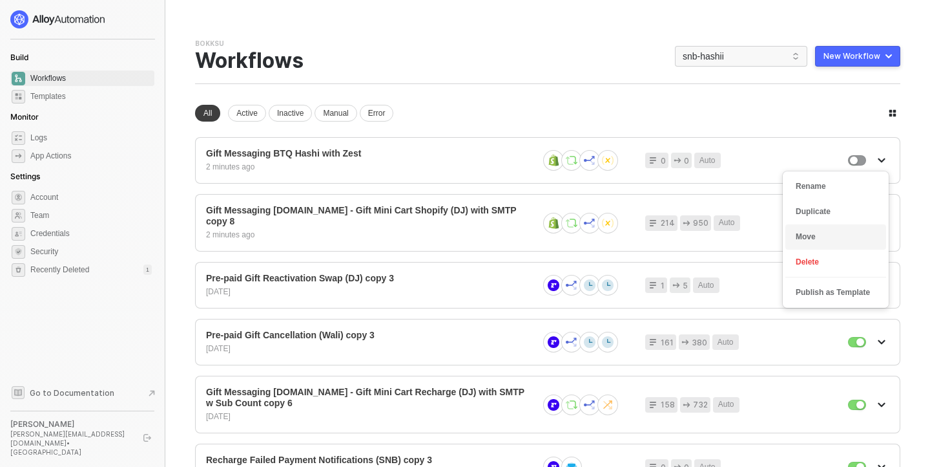
click at [844, 231] on div "Move" at bounding box center [836, 237] width 80 height 12
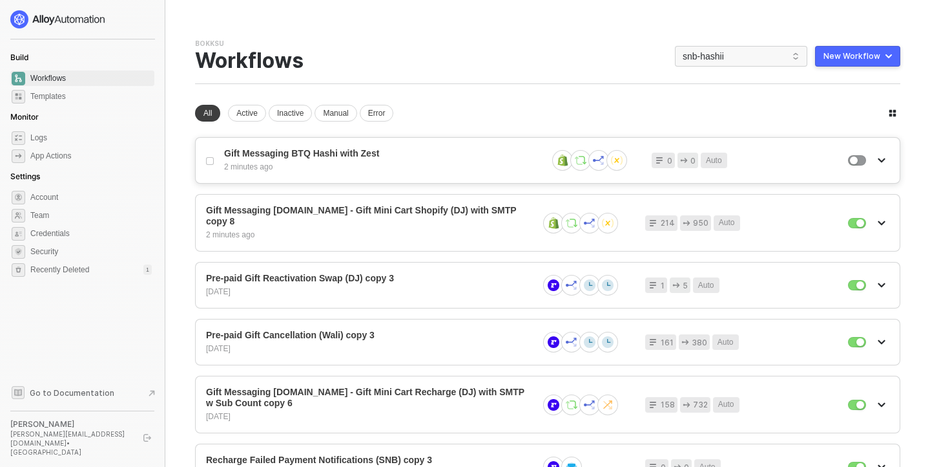
click at [885, 159] on icon "icon-arrow-down" at bounding box center [882, 160] width 6 height 3
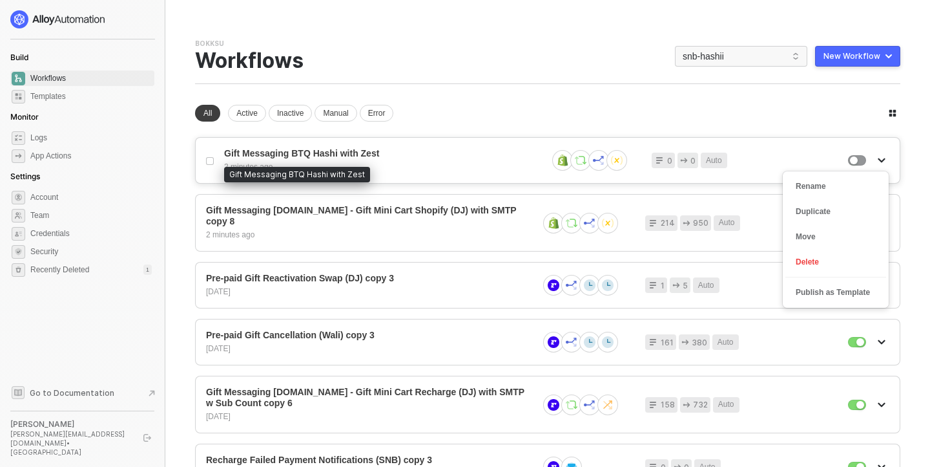
click at [266, 154] on span "Gift Messaging BTQ Hashi with Zest" at bounding box center [380, 153] width 313 height 11
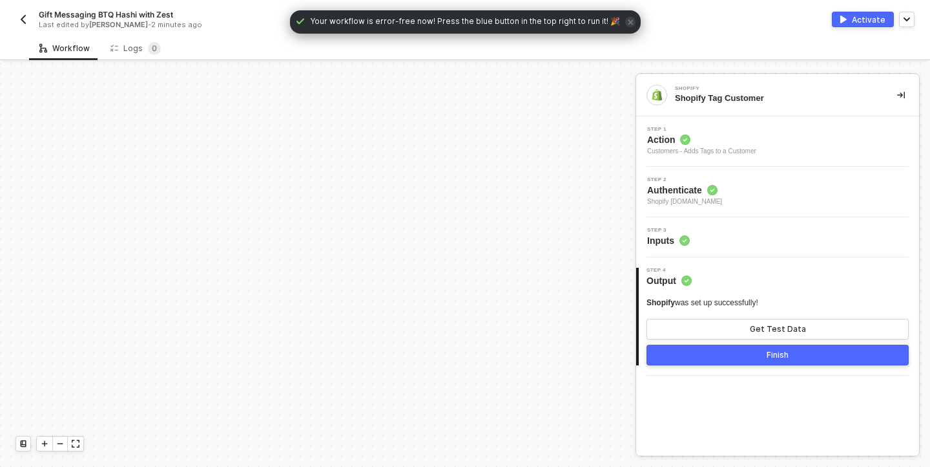
scroll to position [962, 0]
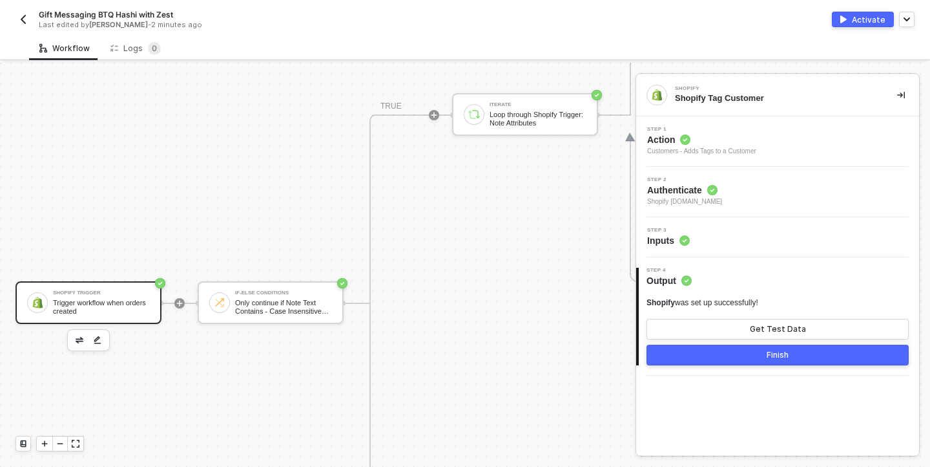
click at [105, 296] on div "Shopify Trigger Trigger workflow when orders created" at bounding box center [101, 302] width 97 height 25
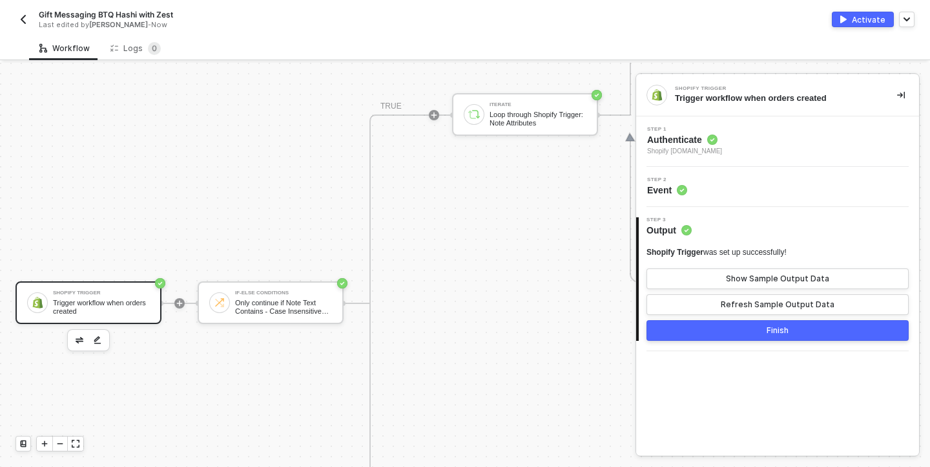
click at [136, 288] on div "Shopify Trigger Trigger workflow when orders created" at bounding box center [89, 302] width 146 height 43
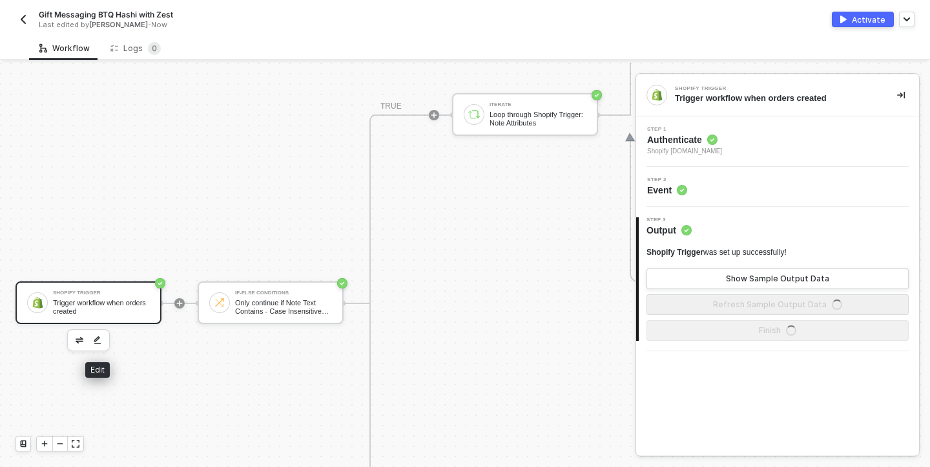
click at [98, 337] on img "button" at bounding box center [98, 339] width 8 height 9
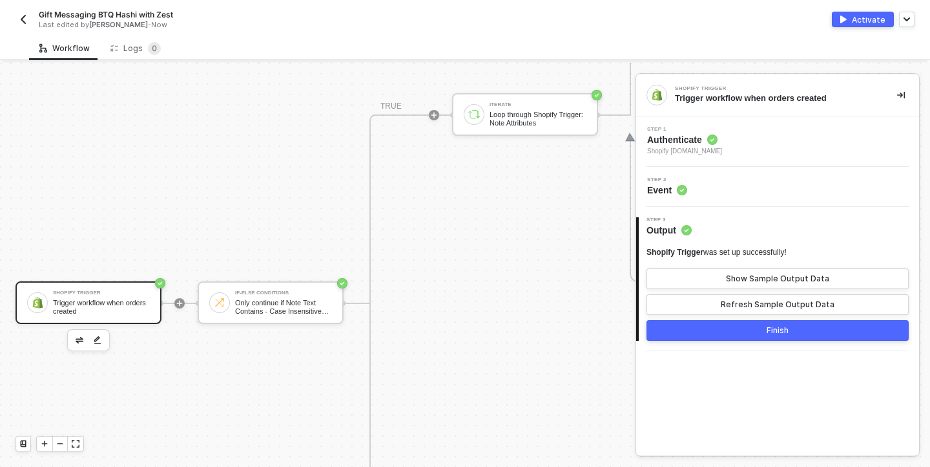
click at [826, 138] on div "Step 1 Authenticate Shopify [DOMAIN_NAME]" at bounding box center [780, 142] width 280 height 30
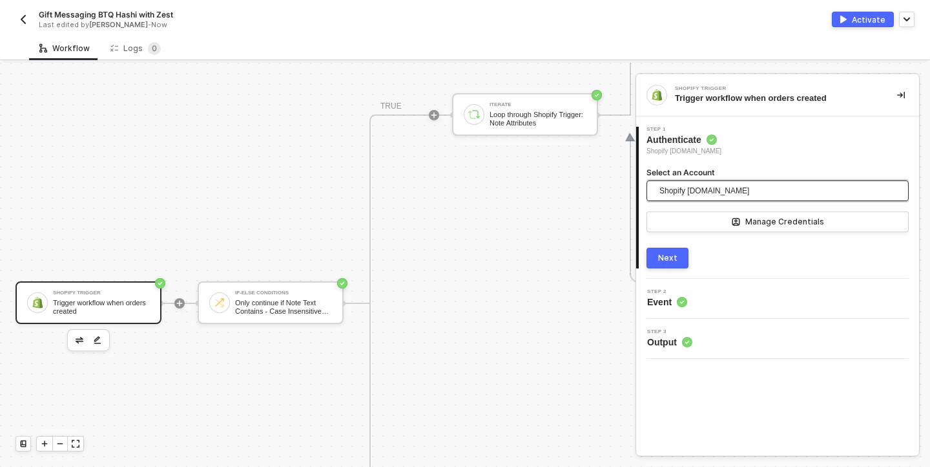
click at [788, 188] on span "Shopify [DOMAIN_NAME]" at bounding box center [775, 190] width 230 height 21
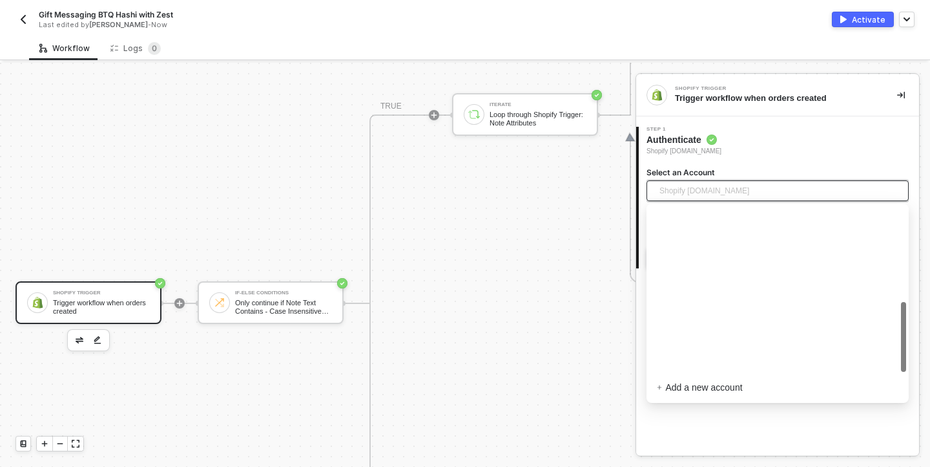
scroll to position [224, 0]
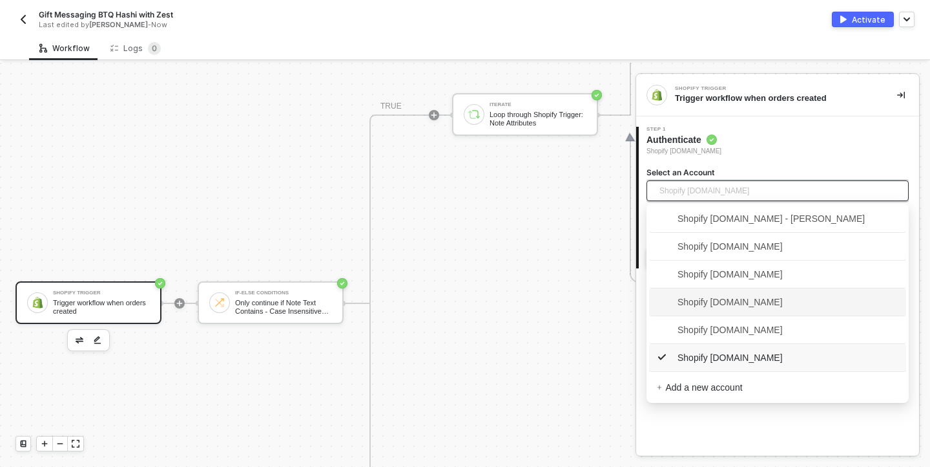
click at [783, 299] on span "Shopify [DOMAIN_NAME]" at bounding box center [720, 302] width 126 height 14
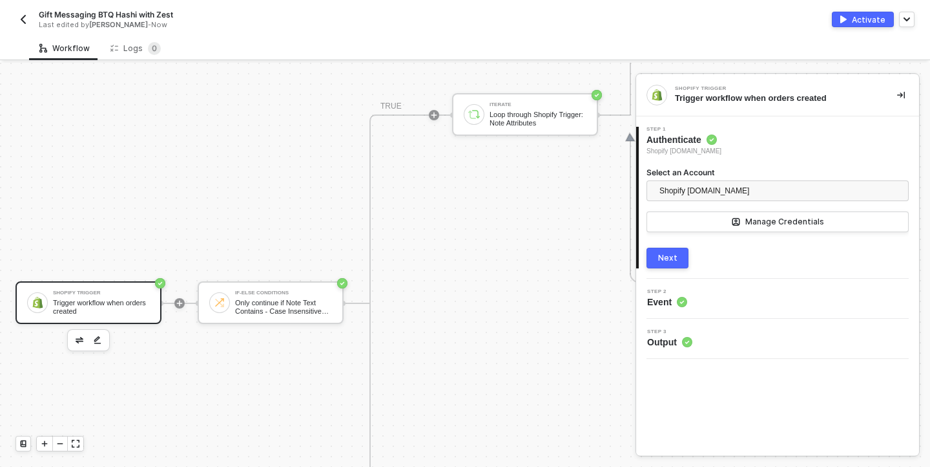
click at [674, 258] on div "Next" at bounding box center [667, 258] width 19 height 10
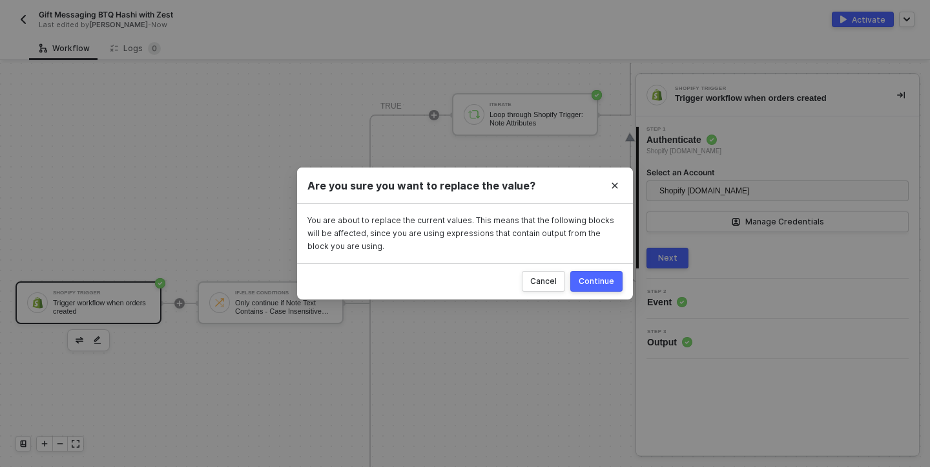
click at [604, 286] on button "Continue" at bounding box center [597, 281] width 52 height 21
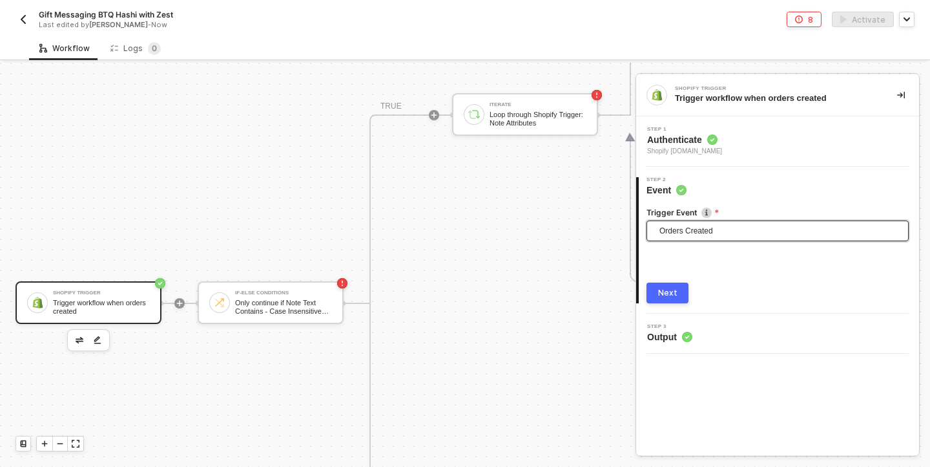
click at [731, 233] on span "Orders Created" at bounding box center [781, 230] width 242 height 19
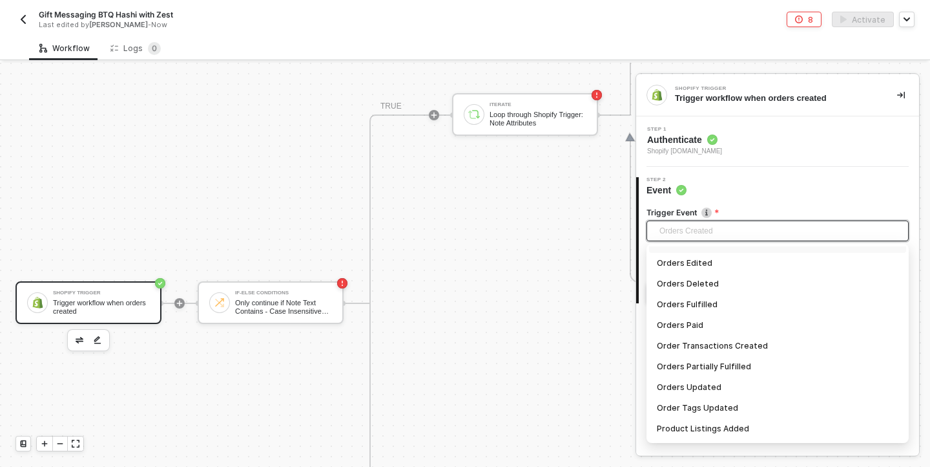
scroll to position [1067, 0]
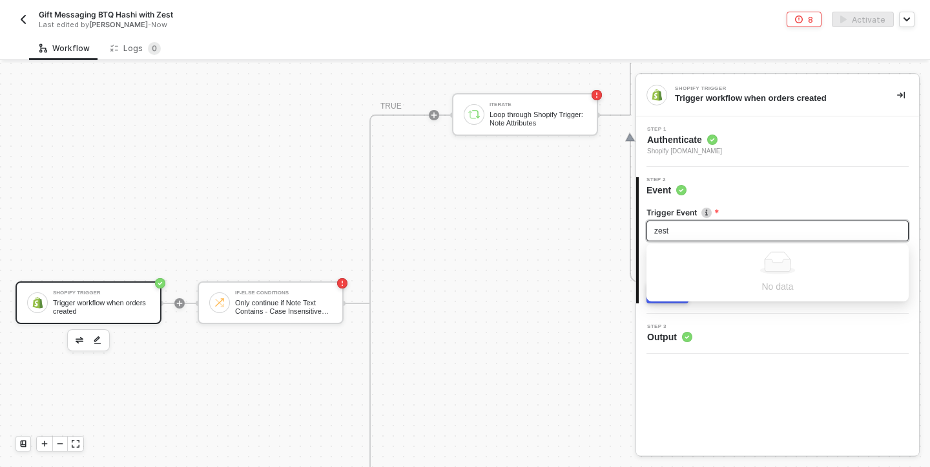
type input "zest"
click at [112, 303] on div "Trigger workflow when orders created" at bounding box center [101, 307] width 97 height 16
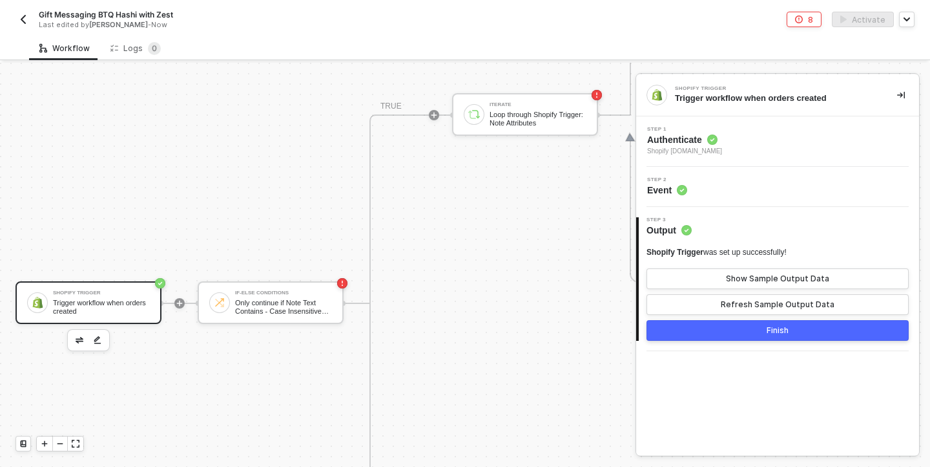
click at [161, 282] on icon "icon-success-page" at bounding box center [160, 283] width 4 height 3
click at [93, 300] on div "Trigger workflow when orders created" at bounding box center [101, 307] width 97 height 16
click at [180, 304] on icon "icon-play" at bounding box center [180, 303] width 8 height 8
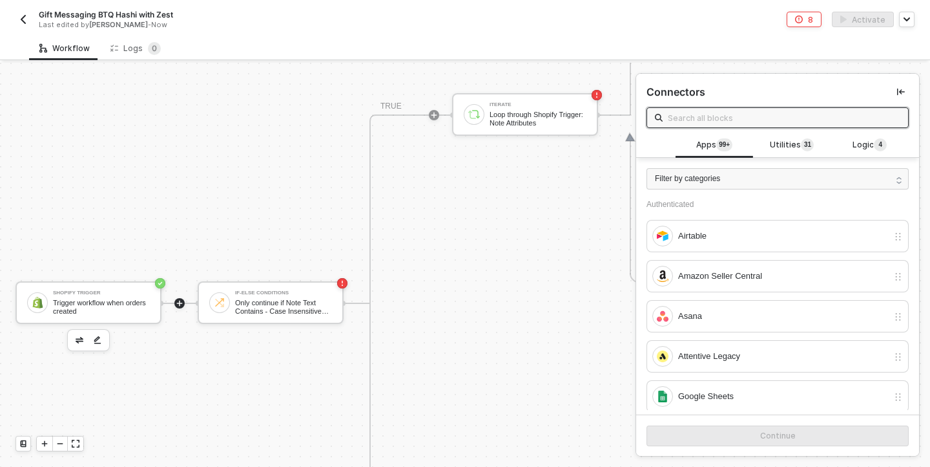
click at [162, 283] on circle "icon-success-page" at bounding box center [160, 283] width 10 height 10
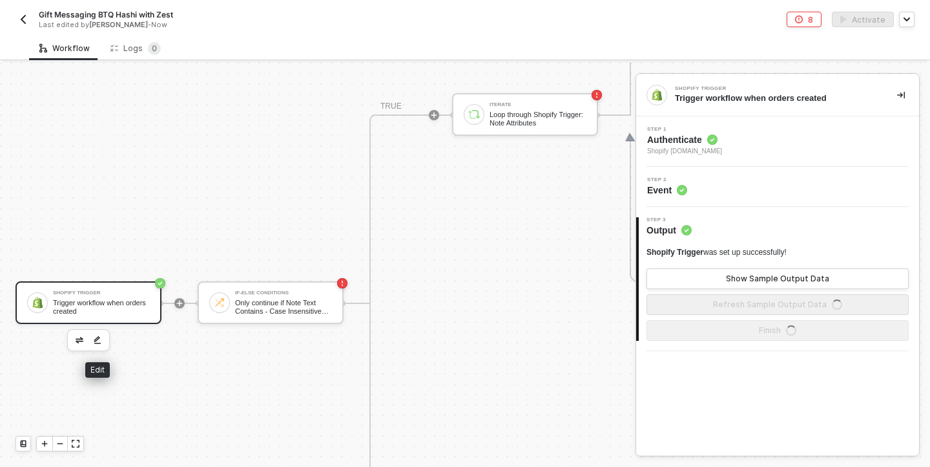
click at [99, 337] on img "button" at bounding box center [98, 339] width 8 height 9
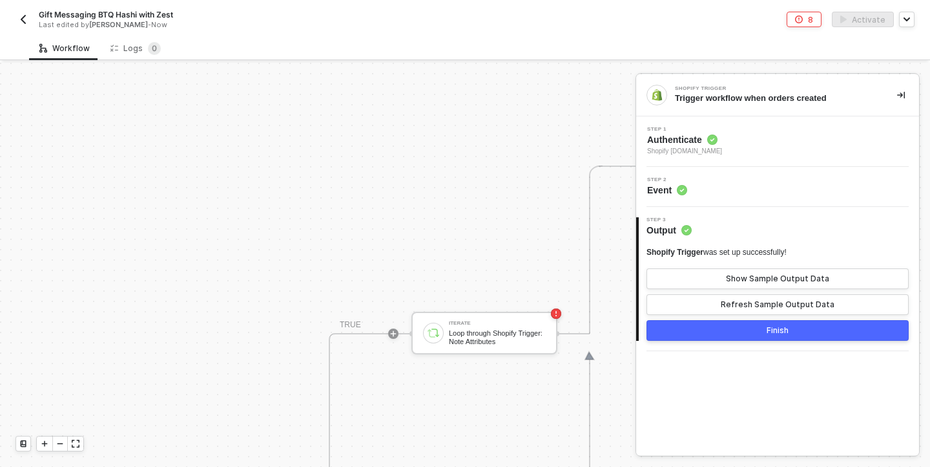
scroll to position [744, 0]
click at [18, 16] on img "button" at bounding box center [23, 19] width 10 height 10
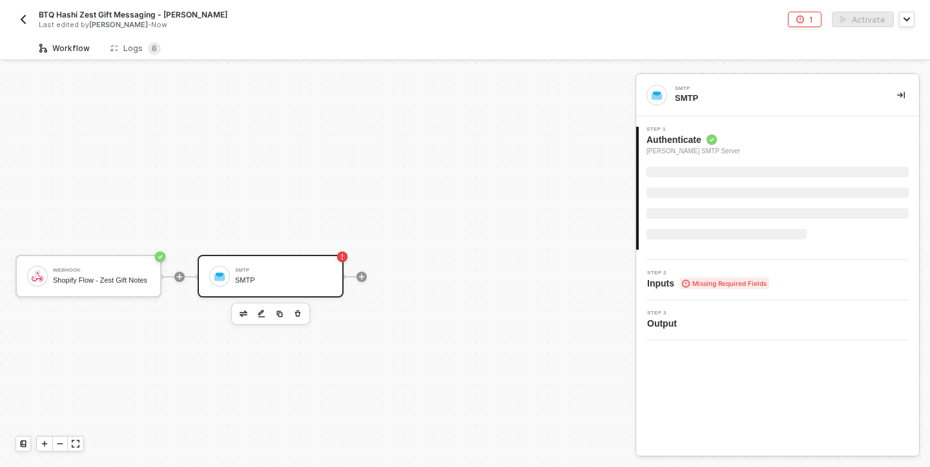
scroll to position [24, 0]
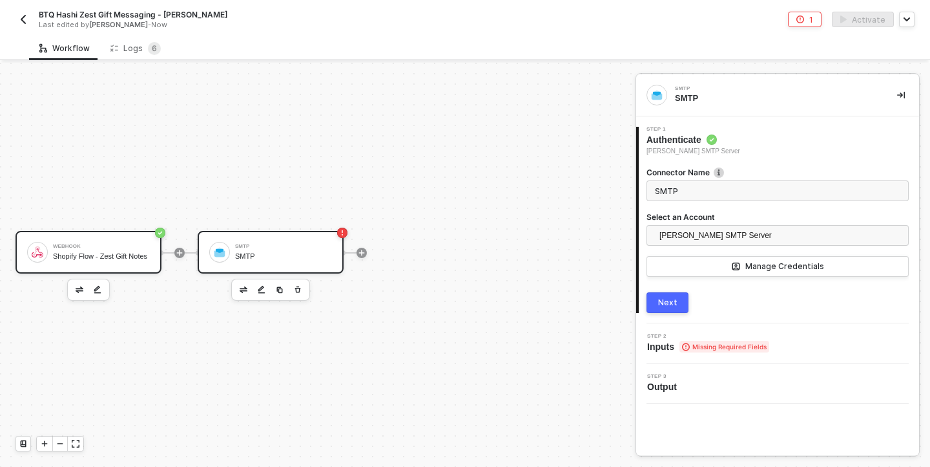
click at [96, 246] on div "Webhook Shopify Flow - Zest Gift Notes" at bounding box center [101, 252] width 97 height 25
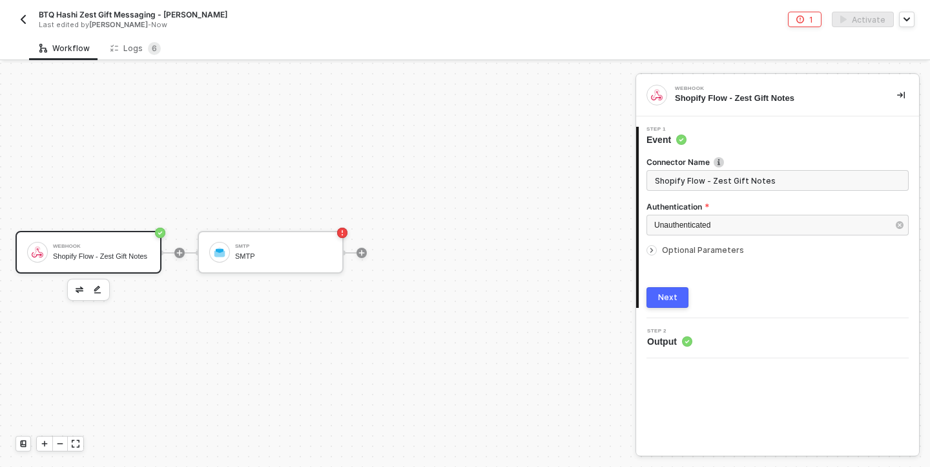
click at [142, 245] on div "Webhook Shopify Flow - Zest Gift Notes" at bounding box center [101, 252] width 97 height 25
click at [159, 233] on icon "icon-success-page" at bounding box center [160, 232] width 4 height 3
click at [98, 284] on button "button" at bounding box center [98, 290] width 16 height 16
click at [901, 93] on icon "icon-collapse-right" at bounding box center [902, 95] width 8 height 7
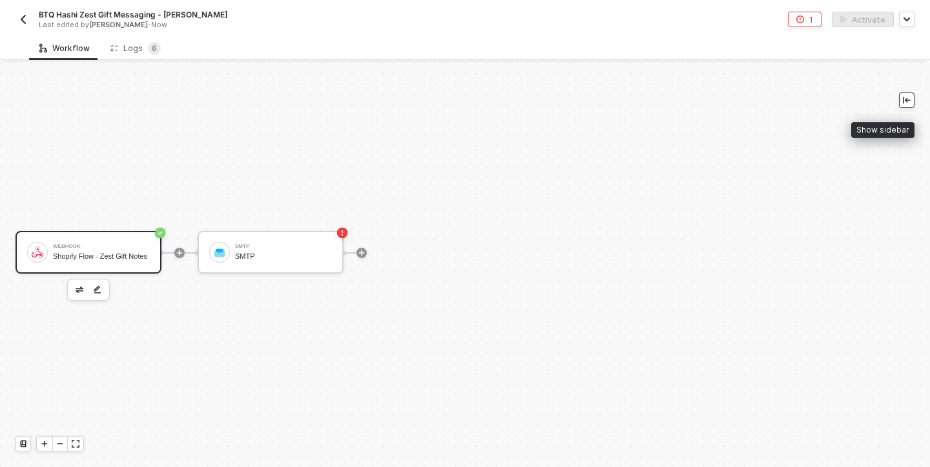
click at [901, 93] on button "button" at bounding box center [907, 100] width 16 height 16
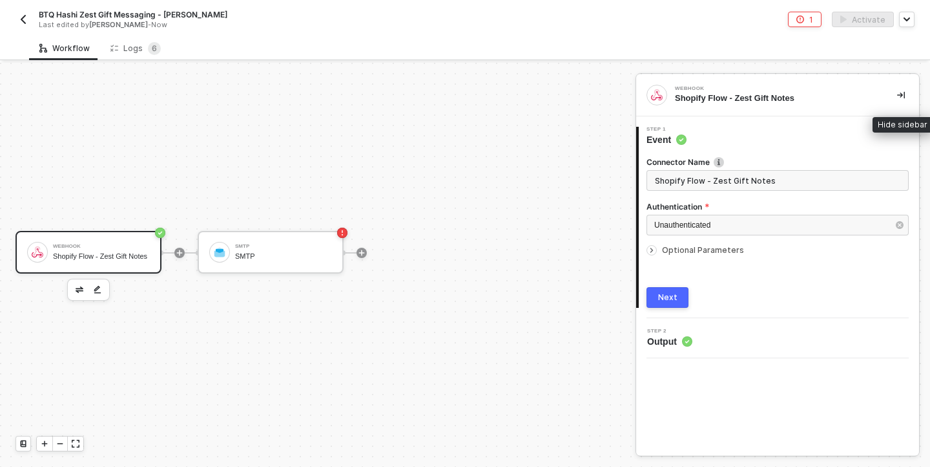
click at [901, 93] on icon "icon-collapse-right" at bounding box center [902, 95] width 8 height 7
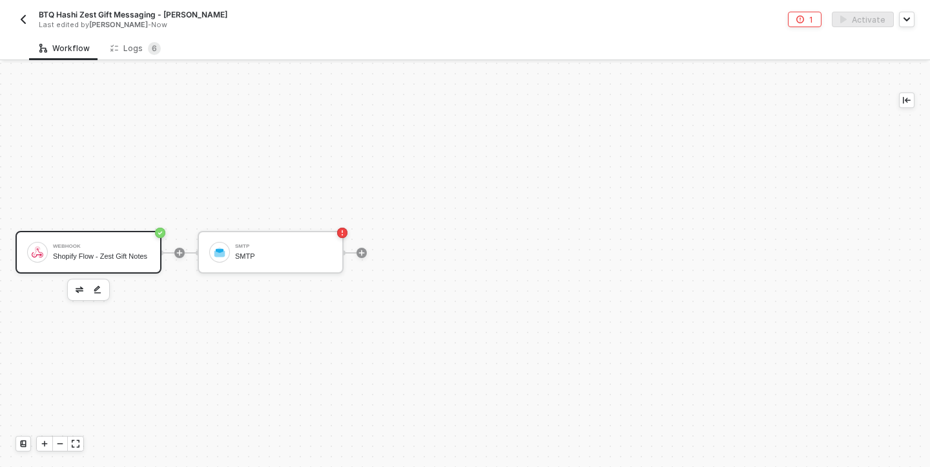
click at [157, 233] on circle "icon-success-page" at bounding box center [160, 232] width 10 height 10
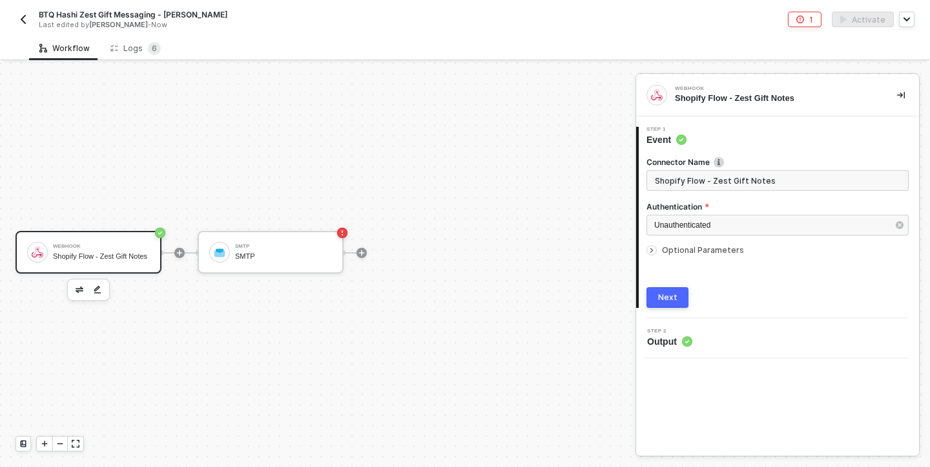
click at [26, 229] on div "Webhook Shopify Flow - Zest Gift Notes SMTP SMTP" at bounding box center [314, 253] width 629 height 428
click at [132, 48] on div "Logs 6" at bounding box center [135, 48] width 50 height 13
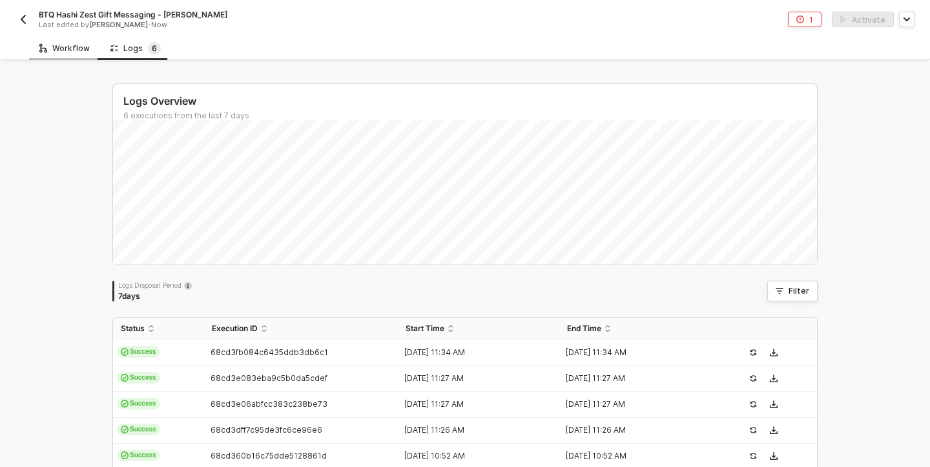
click at [72, 46] on div "Workflow" at bounding box center [64, 48] width 50 height 10
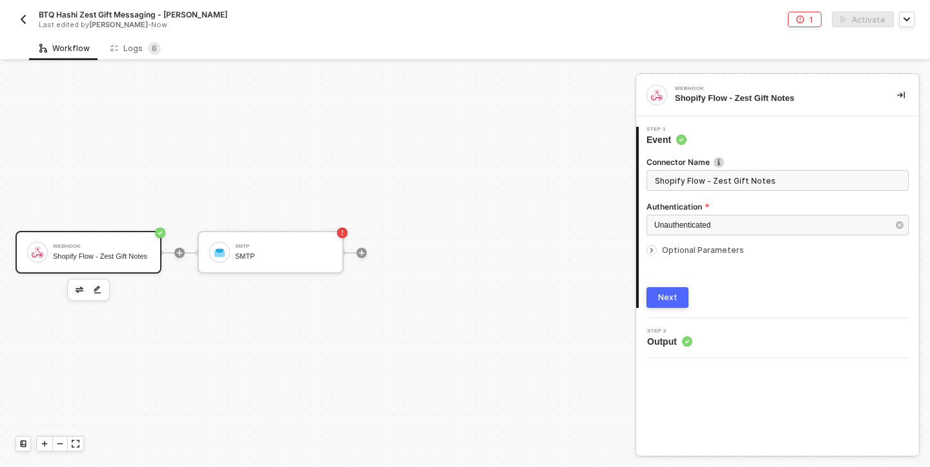
click at [673, 344] on span "Output" at bounding box center [669, 341] width 45 height 13
click at [299, 286] on icon "button" at bounding box center [298, 289] width 8 height 10
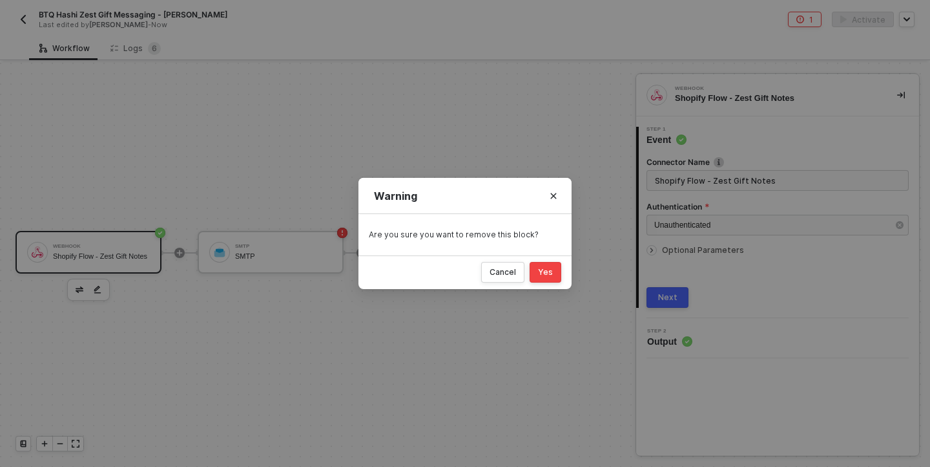
click at [559, 260] on div "Cancel Yes" at bounding box center [465, 272] width 213 height 34
click at [556, 283] on div "Cancel Yes" at bounding box center [465, 272] width 213 height 34
click at [557, 279] on button "Yes" at bounding box center [546, 272] width 32 height 21
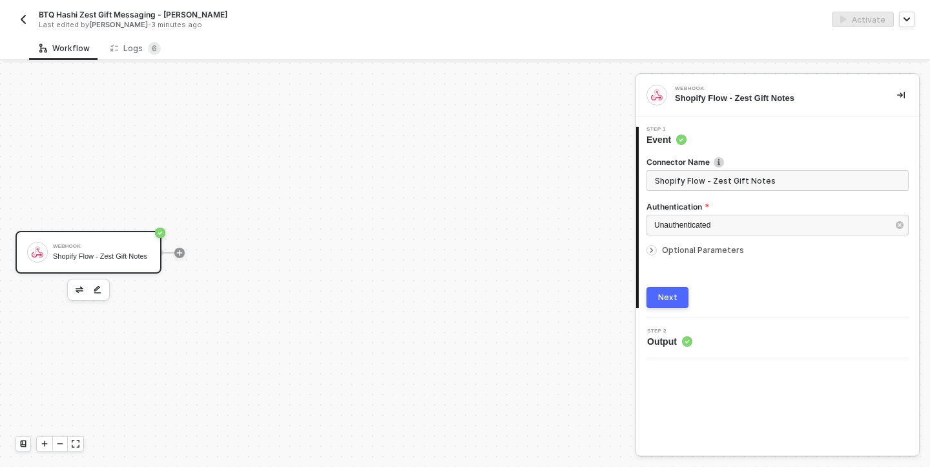
click at [148, 260] on div "Shopify Flow - Zest Gift Notes" at bounding box center [101, 256] width 97 height 8
click at [340, 264] on div "Webhook Shopify Flow - Zest Gift Notes" at bounding box center [314, 253] width 629 height 428
click at [86, 253] on div "Shopify Flow - Zest Gift Notes" at bounding box center [101, 256] width 97 height 8
click at [95, 289] on img "button" at bounding box center [98, 289] width 8 height 9
click at [81, 288] on img "button" at bounding box center [80, 289] width 8 height 6
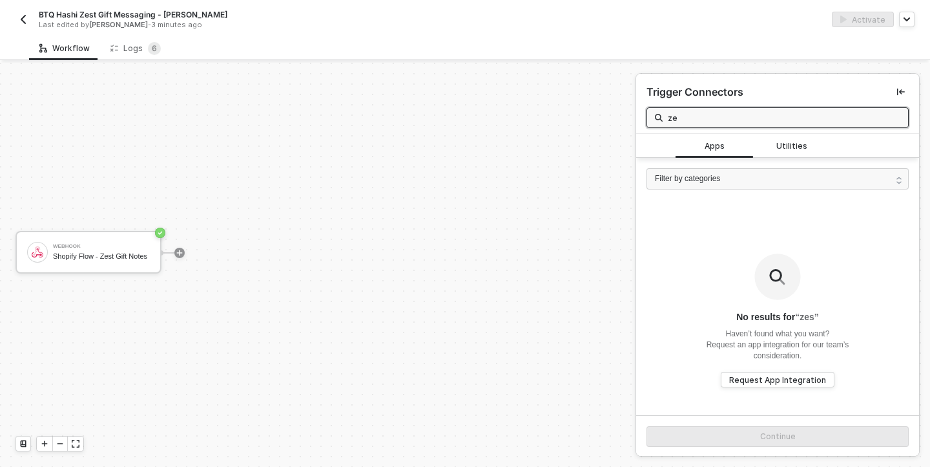
type input "z"
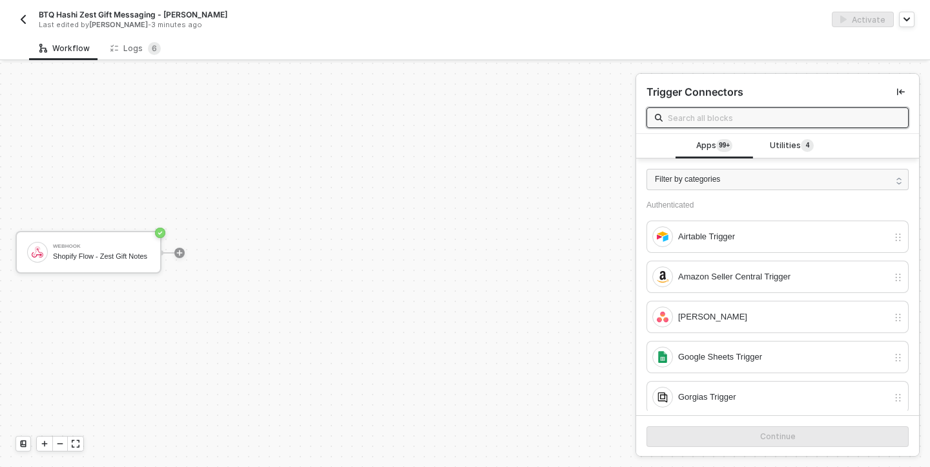
click at [454, 193] on div "Webhook Shopify Flow - Zest Gift Notes" at bounding box center [314, 253] width 629 height 428
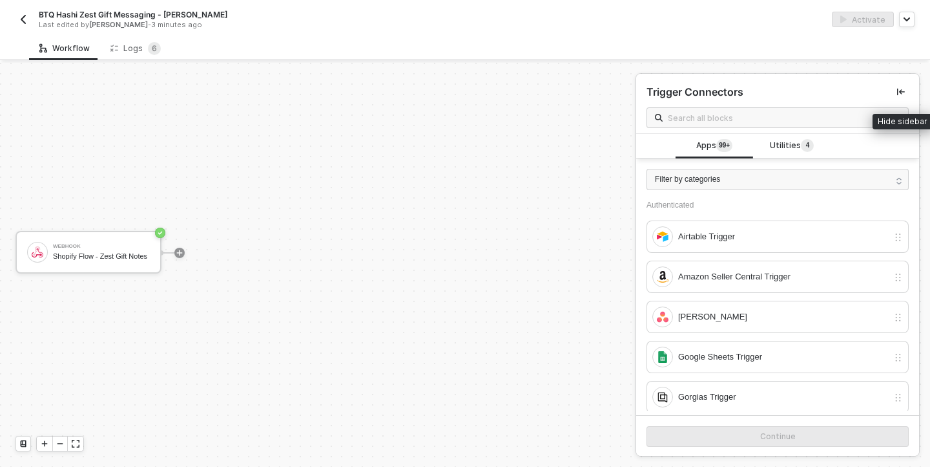
click at [901, 91] on icon "icon-collapse-left" at bounding box center [902, 92] width 8 height 7
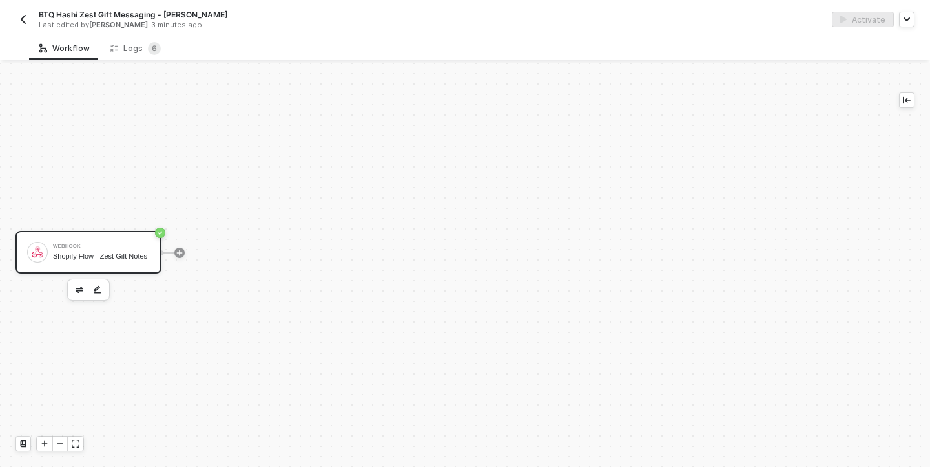
click at [93, 252] on div "Shopify Flow - Zest Gift Notes" at bounding box center [101, 256] width 97 height 8
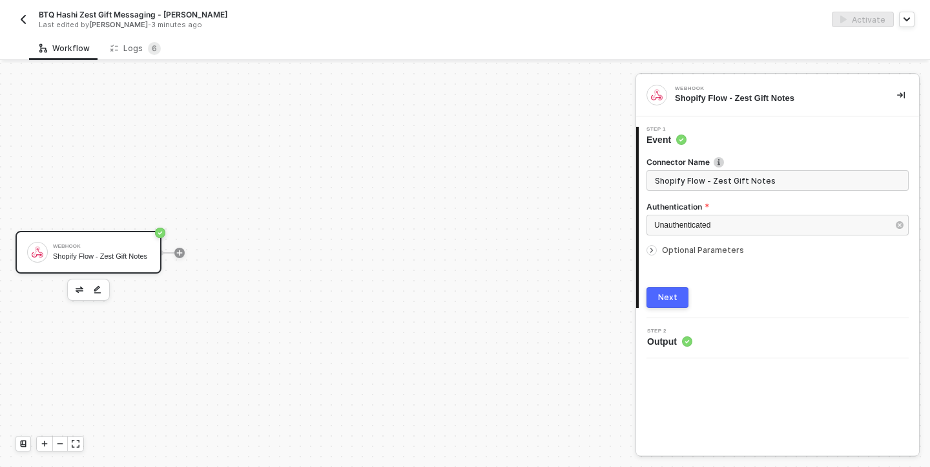
click at [662, 247] on span "Optional Parameters" at bounding box center [703, 250] width 82 height 10
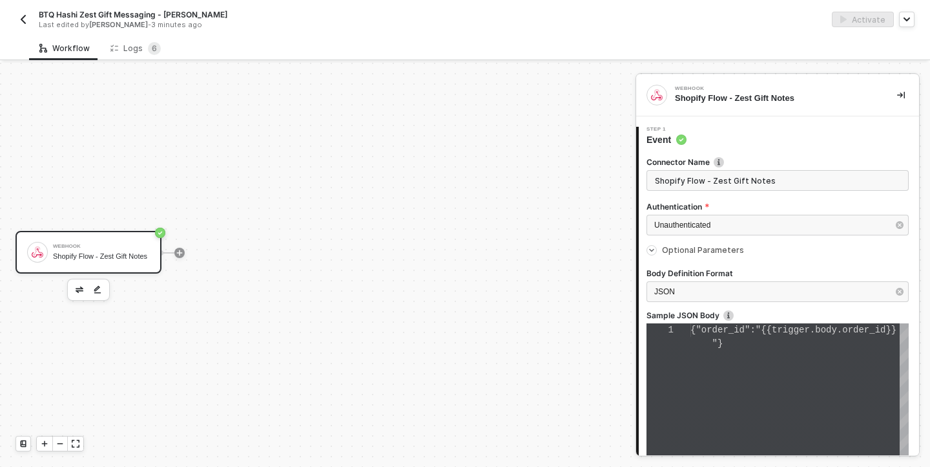
type textarea "{ "order_id": "{{trigger.body.order_id}}" }"
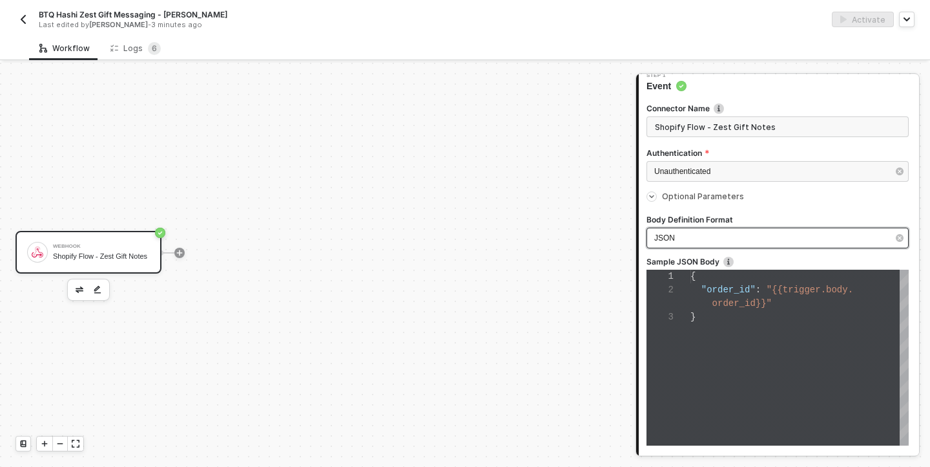
scroll to position [150, 0]
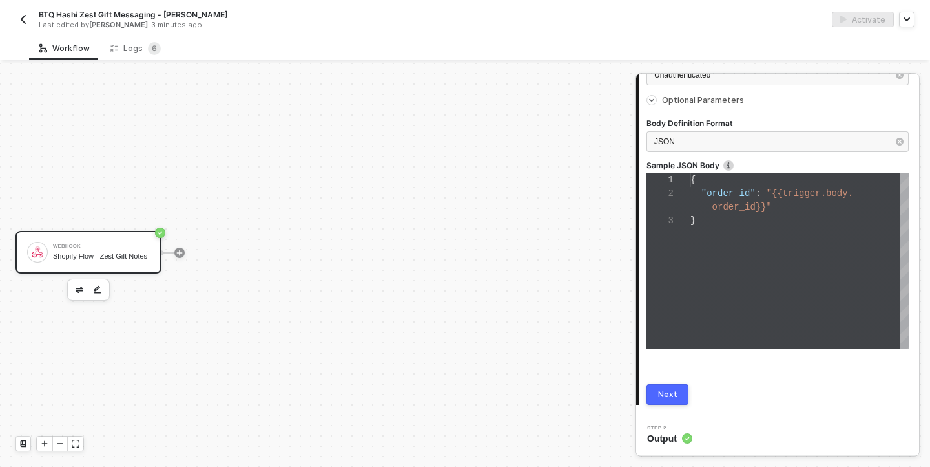
click at [671, 398] on div "Next" at bounding box center [667, 394] width 19 height 10
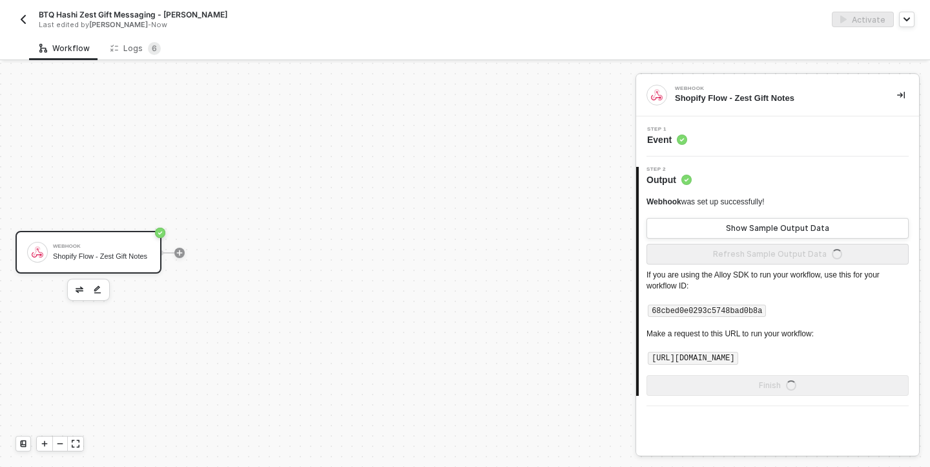
scroll to position [0, 0]
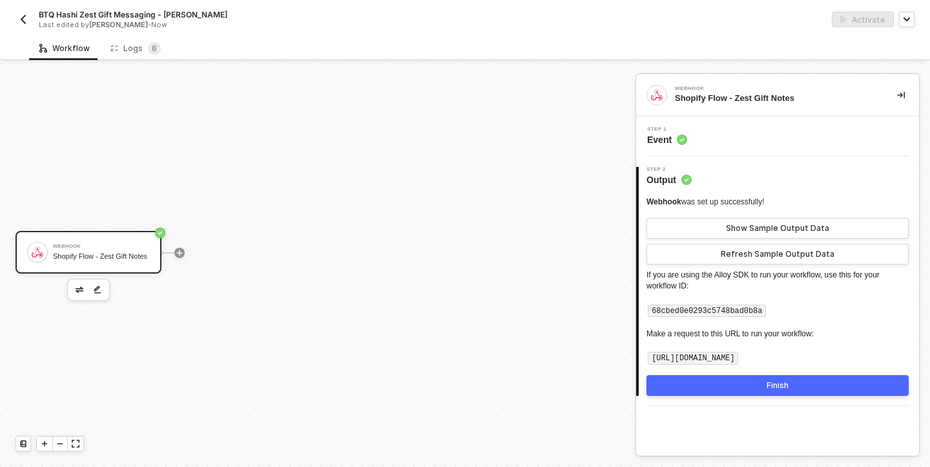
click at [834, 379] on button "Finish" at bounding box center [778, 385] width 262 height 21
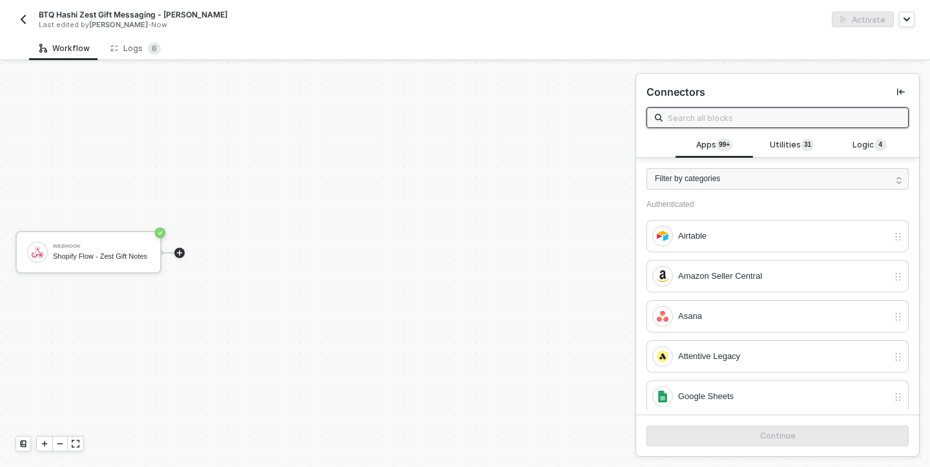
click at [191, 13] on div "BTQ Hashi Zest Gift Messaging - Faizan" at bounding box center [237, 14] width 397 height 11
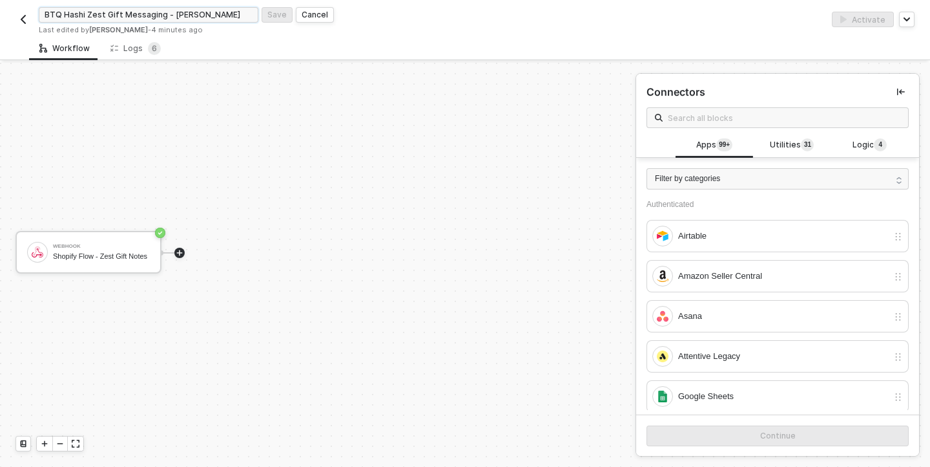
click at [191, 13] on input "BTQ Hashi Zest Gift Messaging - Faizan" at bounding box center [149, 15] width 220 height 16
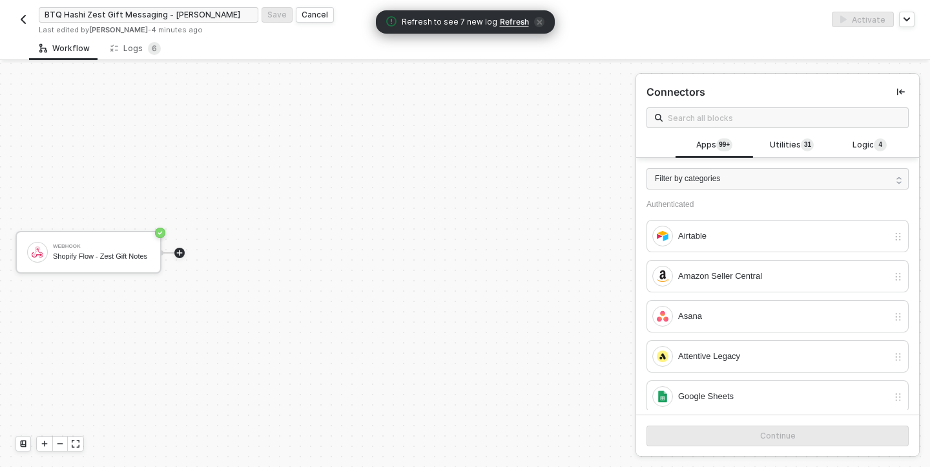
click at [509, 22] on span "Refresh" at bounding box center [514, 22] width 29 height 10
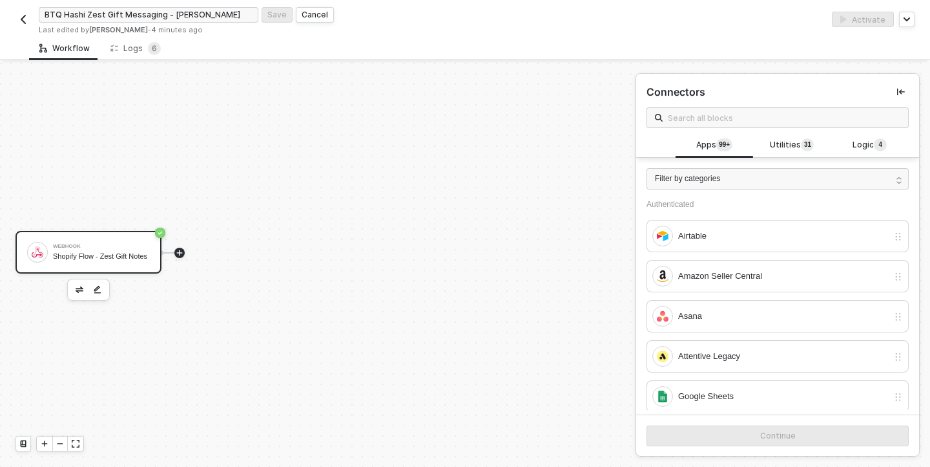
click at [91, 253] on div "Shopify Flow - Zest Gift Notes" at bounding box center [101, 256] width 97 height 8
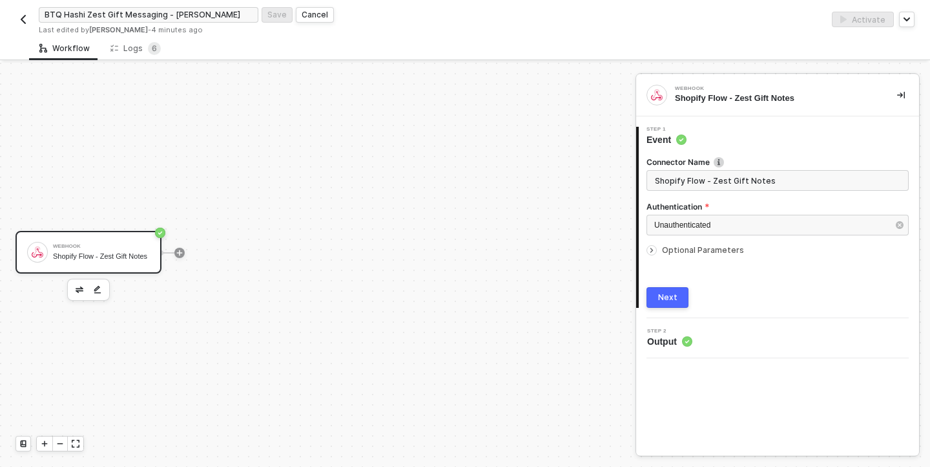
click at [665, 293] on div "Next" at bounding box center [667, 297] width 19 height 10
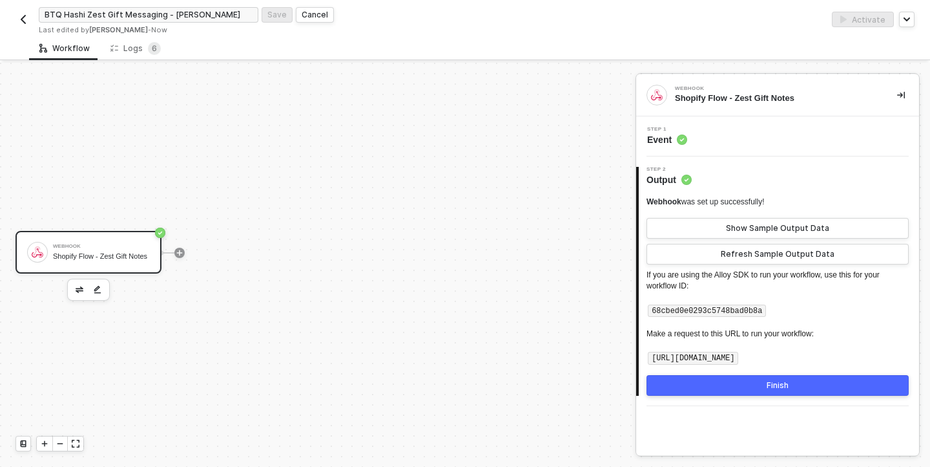
click at [683, 147] on div "Step 1 Event" at bounding box center [777, 136] width 283 height 40
click at [677, 138] on circle at bounding box center [682, 140] width 10 height 10
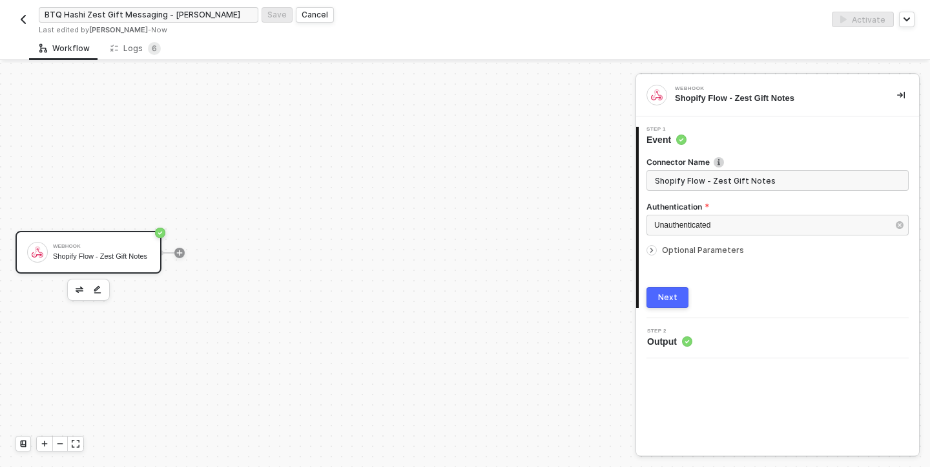
click at [654, 251] on icon "icon-arrow-right-small" at bounding box center [652, 250] width 8 height 8
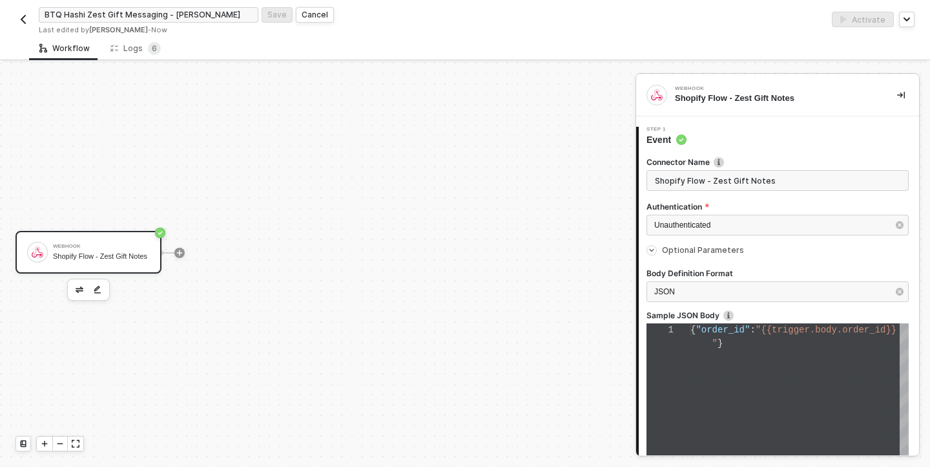
type textarea "{ "order_id": "{{trigger.body.order_id}}" }"
drag, startPoint x: 708, startPoint y: 371, endPoint x: 688, endPoint y: 341, distance: 36.0
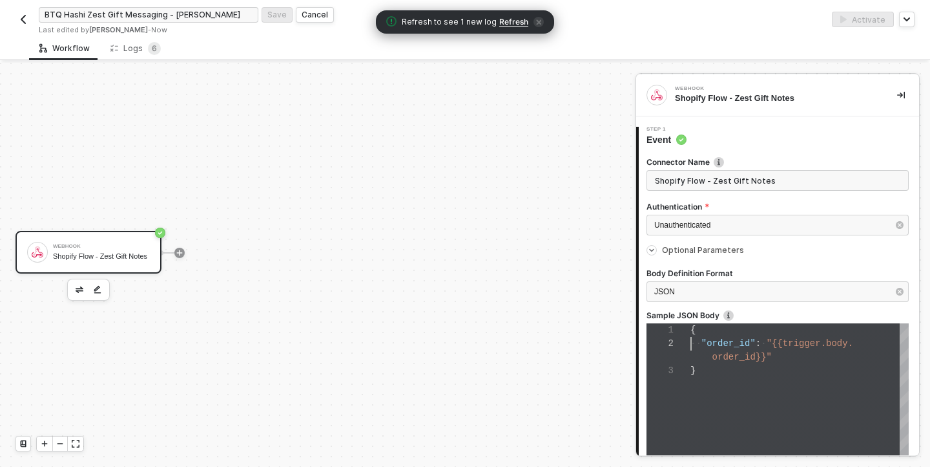
click at [717, 377] on div "{ ·· "order_id" : · "{{trigger.body. order_id}}" }" at bounding box center [800, 411] width 218 height 176
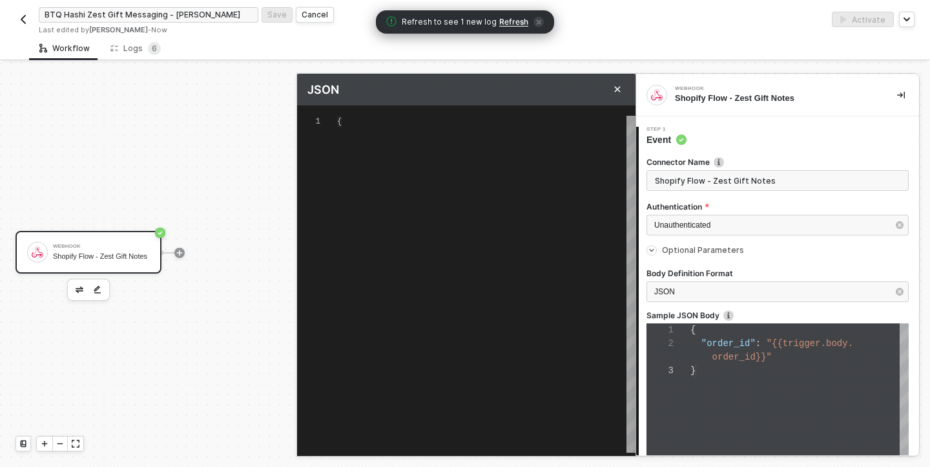
type textarea "{"order_id":"{{trigger.body.order_id}}"}"
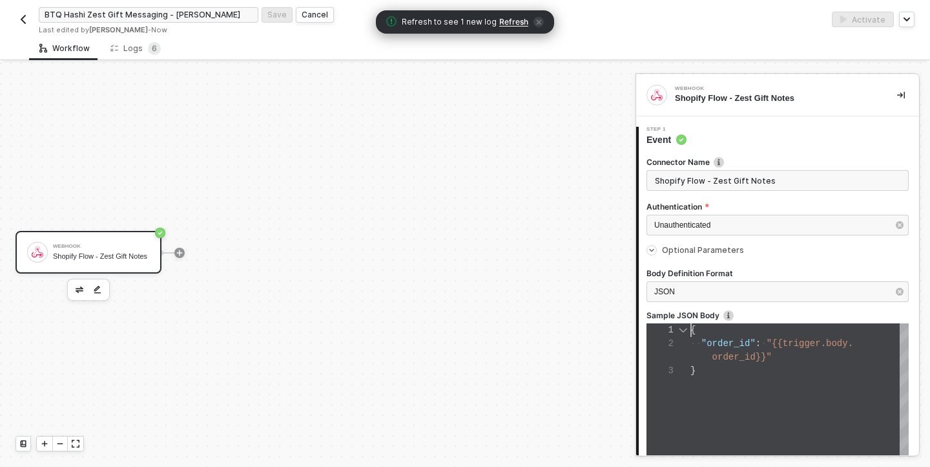
scroll to position [0, 0]
drag, startPoint x: 717, startPoint y: 377, endPoint x: 682, endPoint y: 328, distance: 60.2
click at [682, 326] on div "1 2 3 { ·· "order_id" : · "{{trigger.body. order_id}}" } { "order_id": "{{trigg…" at bounding box center [778, 411] width 262 height 176
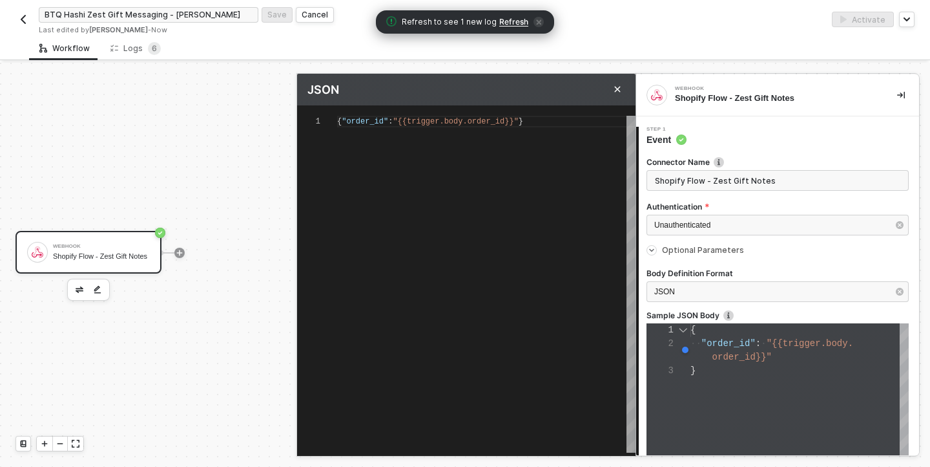
type textarea "{ "order_id": "{{trigger.body.order_id}}" }"
drag, startPoint x: 355, startPoint y: 143, endPoint x: 323, endPoint y: 103, distance: 51.0
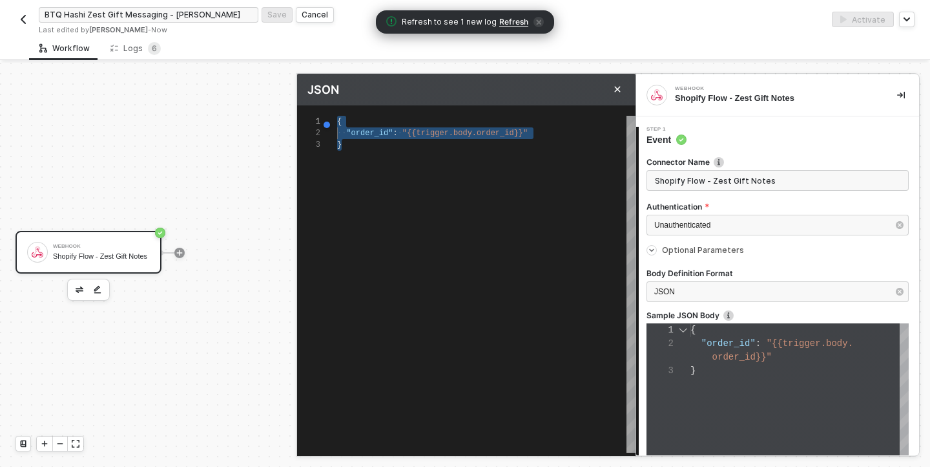
type textarea "\"
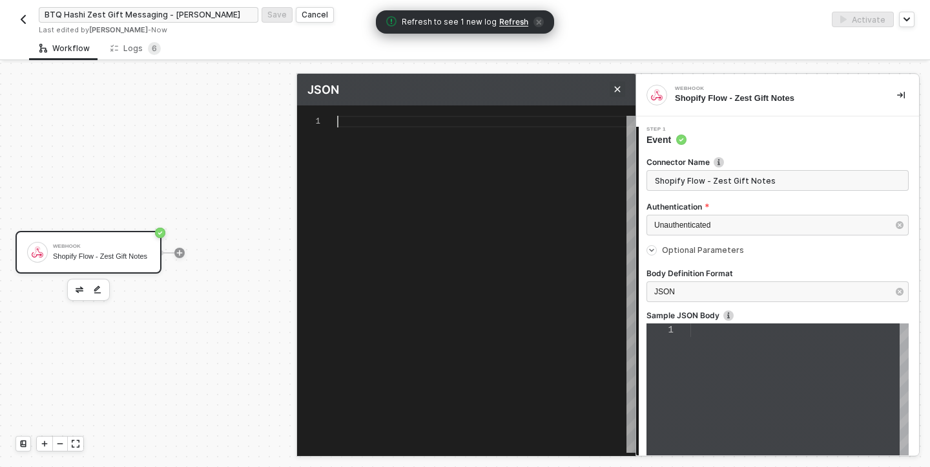
click at [618, 87] on icon "Close" at bounding box center [618, 89] width 8 height 8
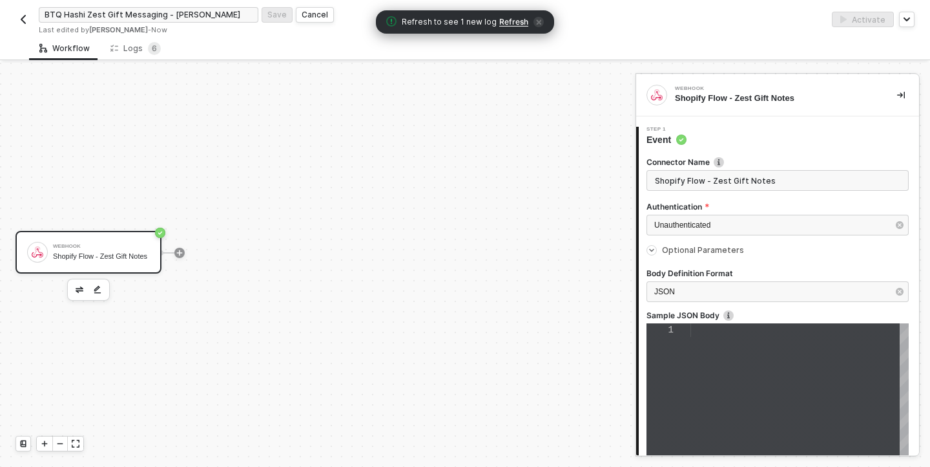
scroll to position [150, 0]
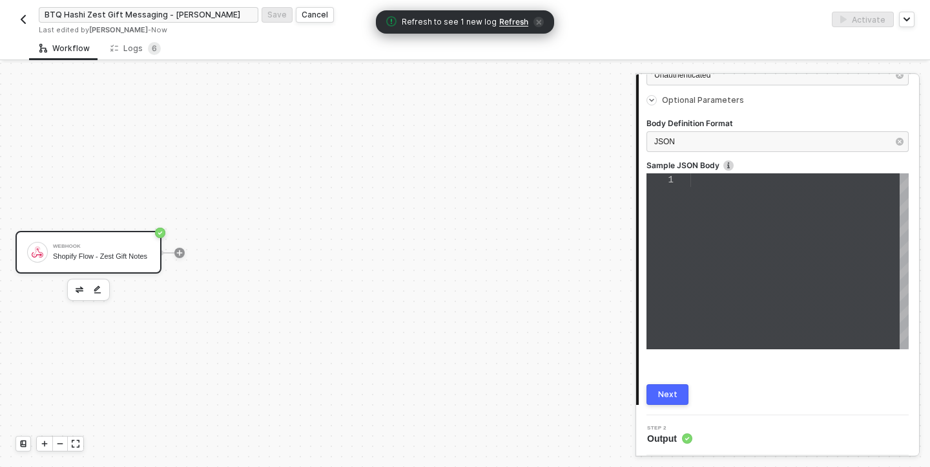
click at [668, 392] on div "Next" at bounding box center [667, 394] width 19 height 10
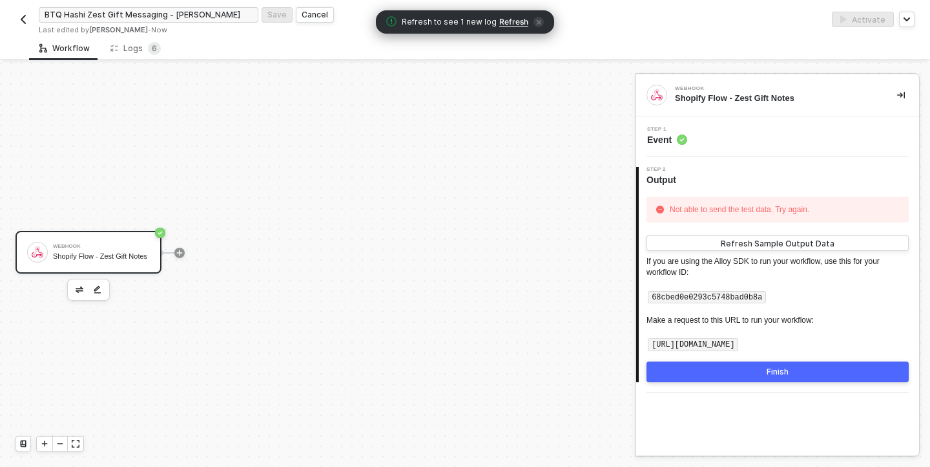
click at [766, 370] on button "Finish" at bounding box center [778, 371] width 262 height 21
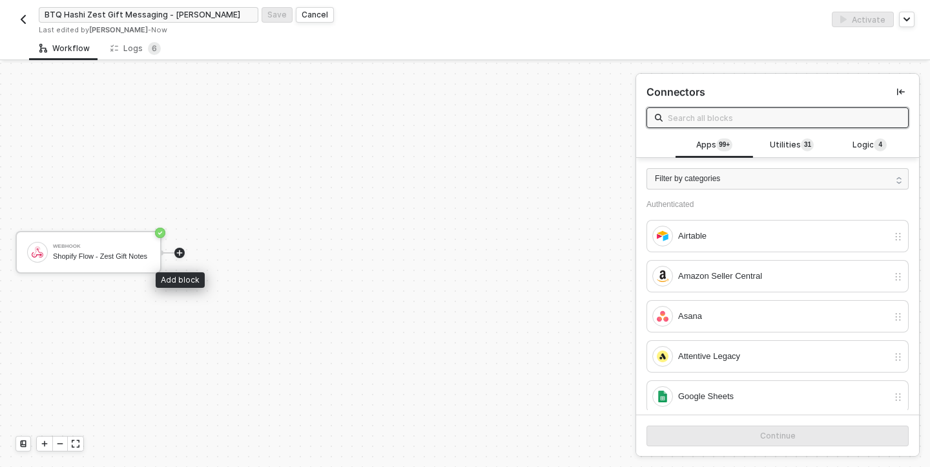
click at [179, 251] on icon "icon-play" at bounding box center [180, 253] width 6 height 6
click at [181, 253] on icon "icon-play" at bounding box center [180, 253] width 8 height 8
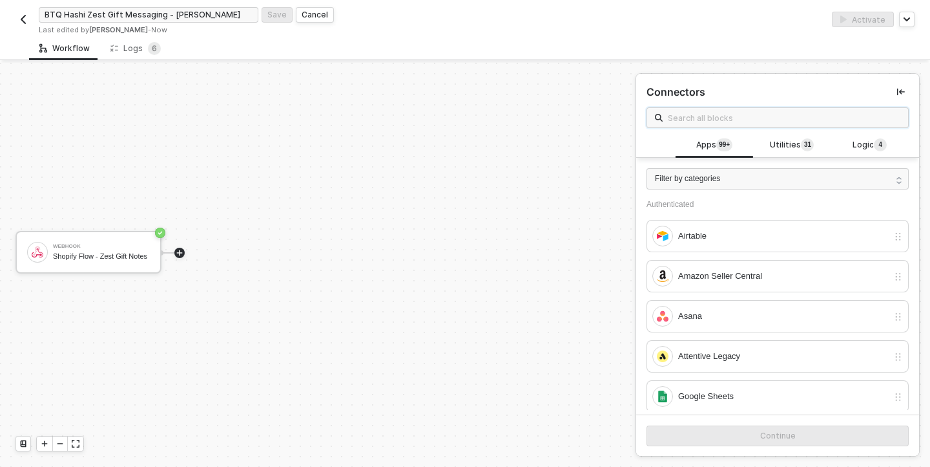
click at [739, 116] on input "text" at bounding box center [784, 117] width 233 height 14
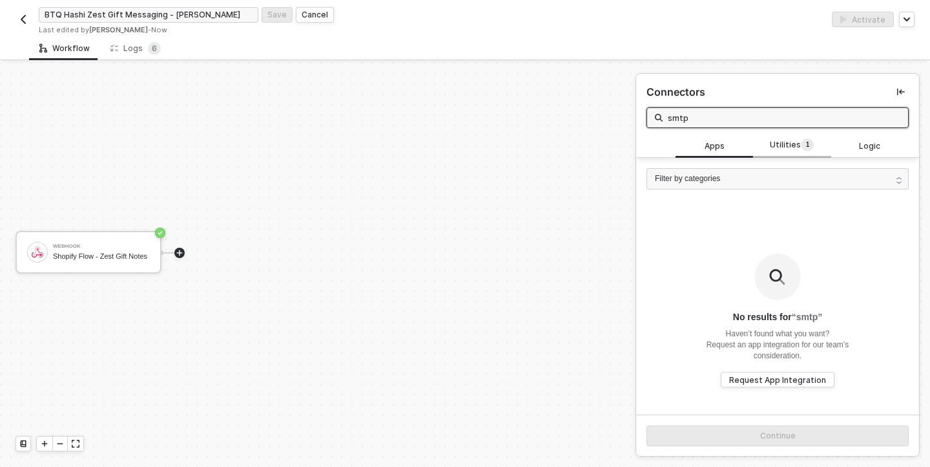
type input "smtp"
click at [781, 144] on span "Utilities 1" at bounding box center [792, 145] width 44 height 14
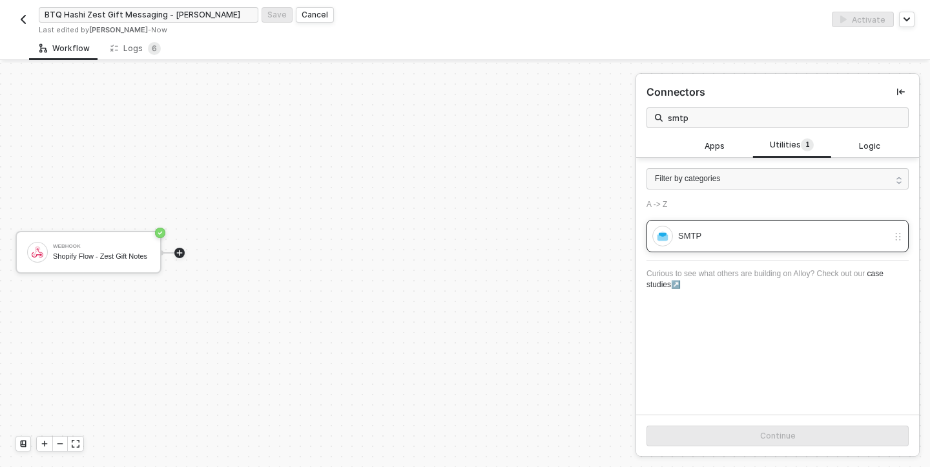
click at [717, 237] on div "SMTP" at bounding box center [783, 236] width 210 height 14
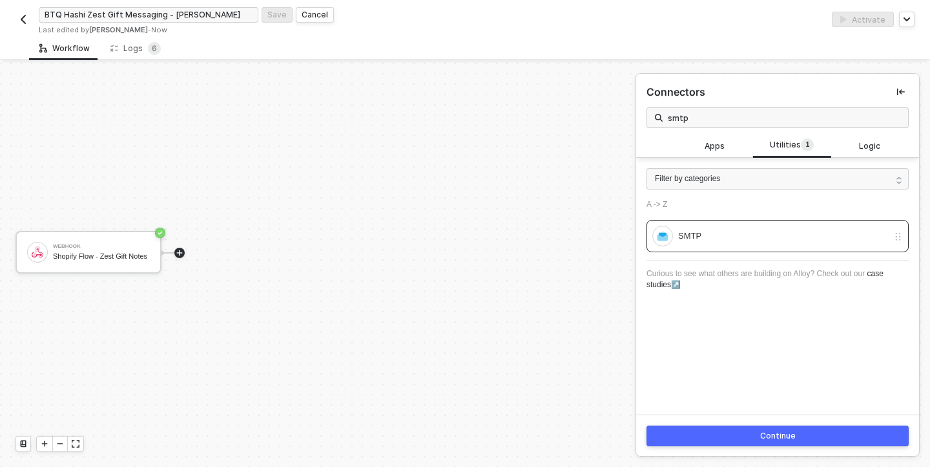
click at [792, 439] on div "Continue" at bounding box center [779, 435] width 36 height 10
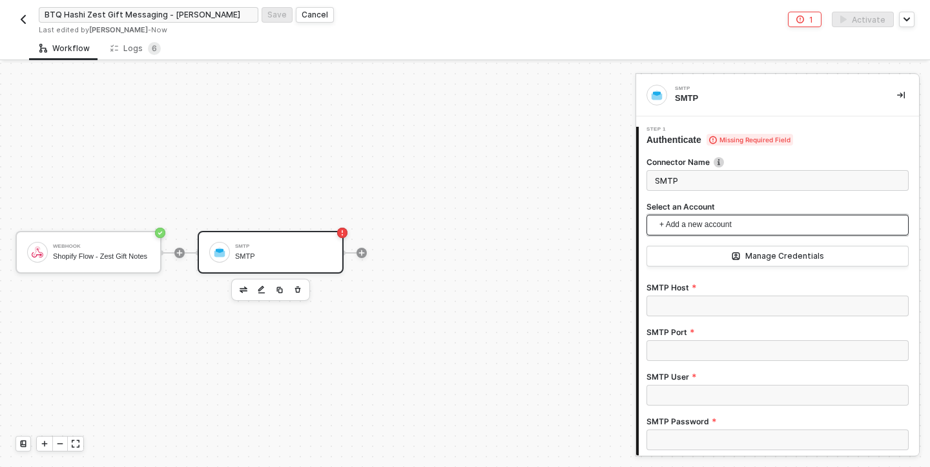
click at [674, 227] on span "+ Add a new account" at bounding box center [781, 225] width 242 height 21
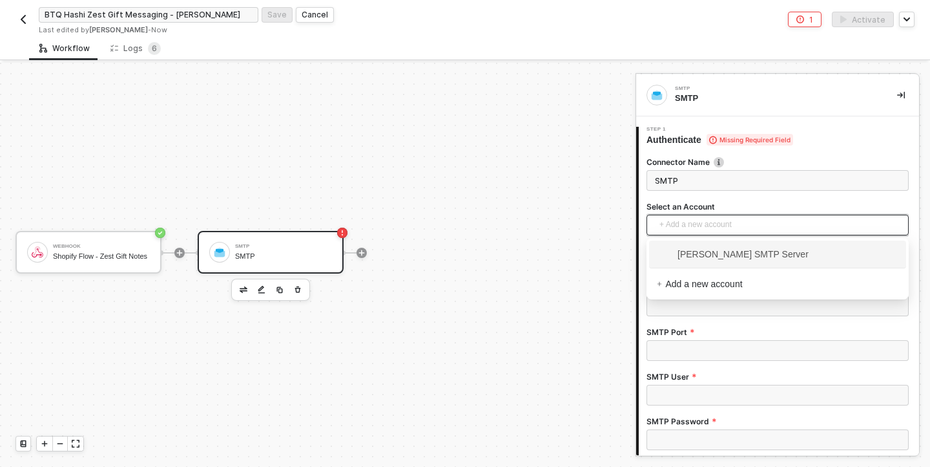
click at [693, 250] on span "[PERSON_NAME] SMTP Server" at bounding box center [733, 254] width 152 height 14
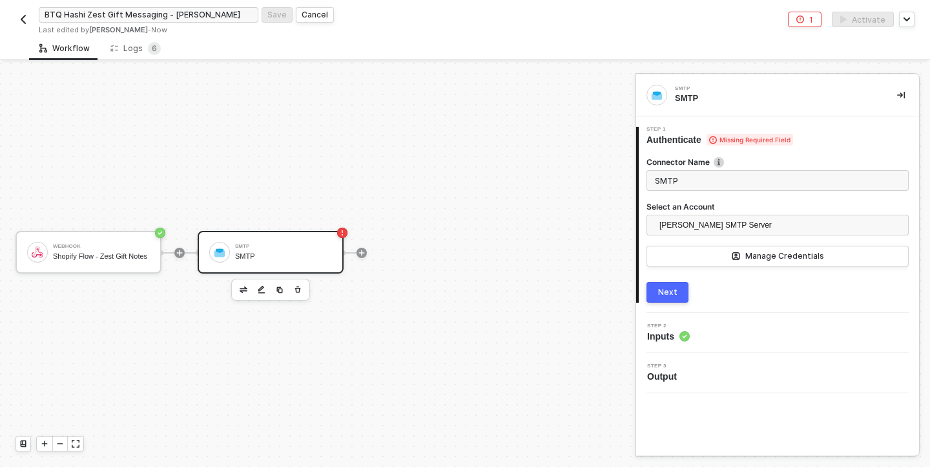
click at [678, 286] on button "Next" at bounding box center [668, 292] width 42 height 21
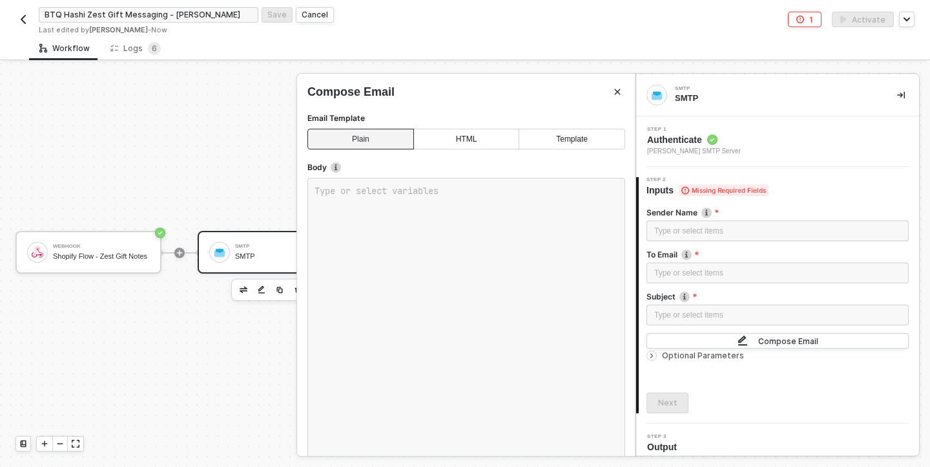
click at [457, 140] on div "HTML" at bounding box center [467, 139] width 106 height 21
click at [587, 137] on div "Template" at bounding box center [572, 139] width 107 height 21
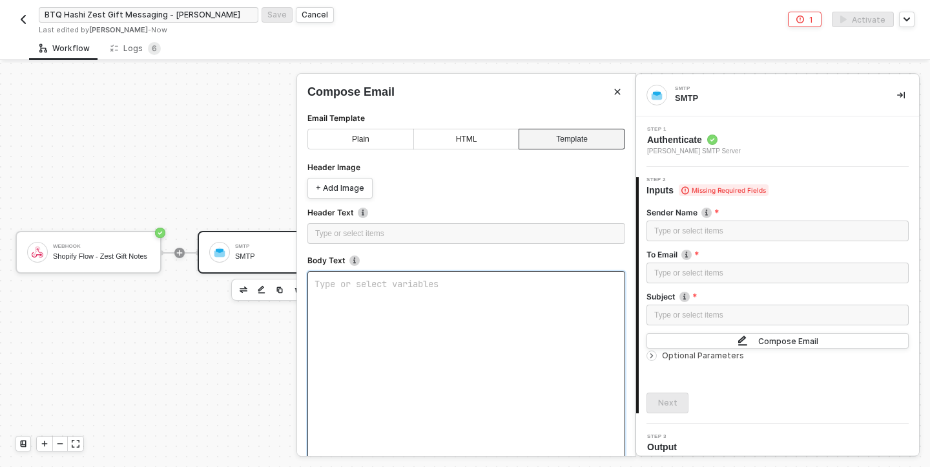
click at [386, 302] on div "Type or select variables ﻿" at bounding box center [467, 423] width 318 height 304
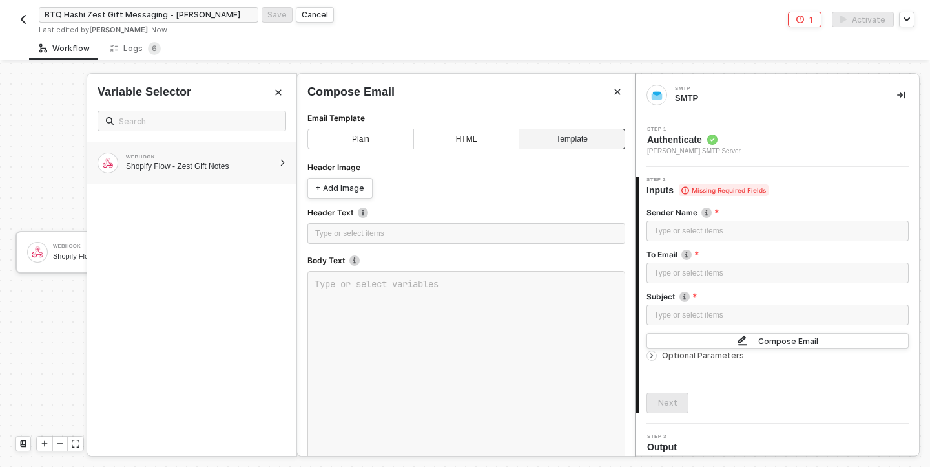
click at [229, 159] on div "WEBHOOK" at bounding box center [200, 156] width 148 height 5
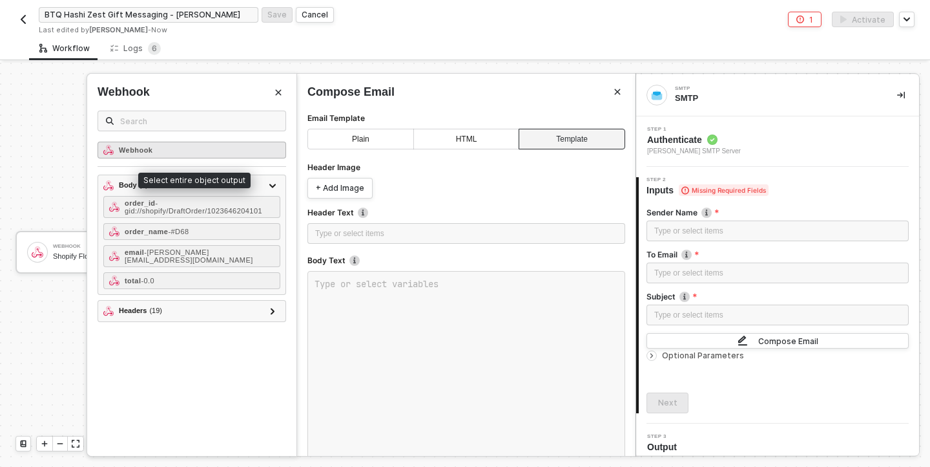
click at [243, 148] on div "Webhook" at bounding box center [192, 150] width 189 height 17
click at [168, 152] on div "Webhook" at bounding box center [192, 150] width 189 height 17
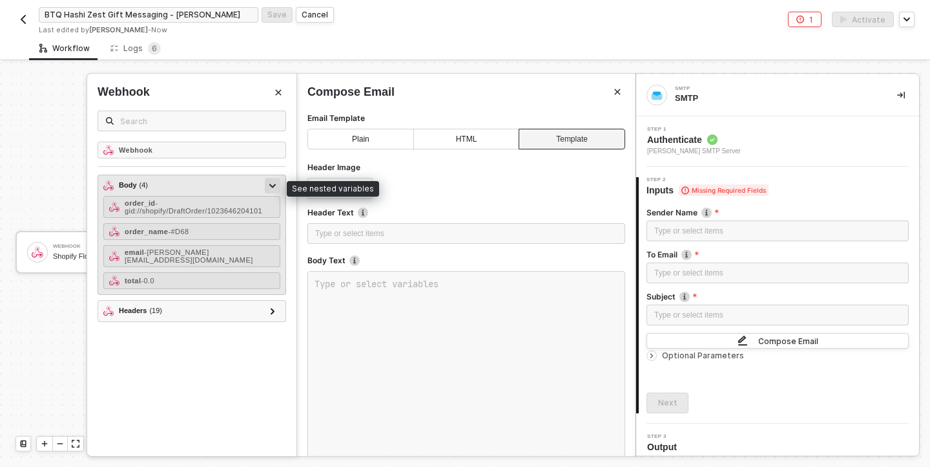
click at [276, 180] on div at bounding box center [273, 186] width 16 height 16
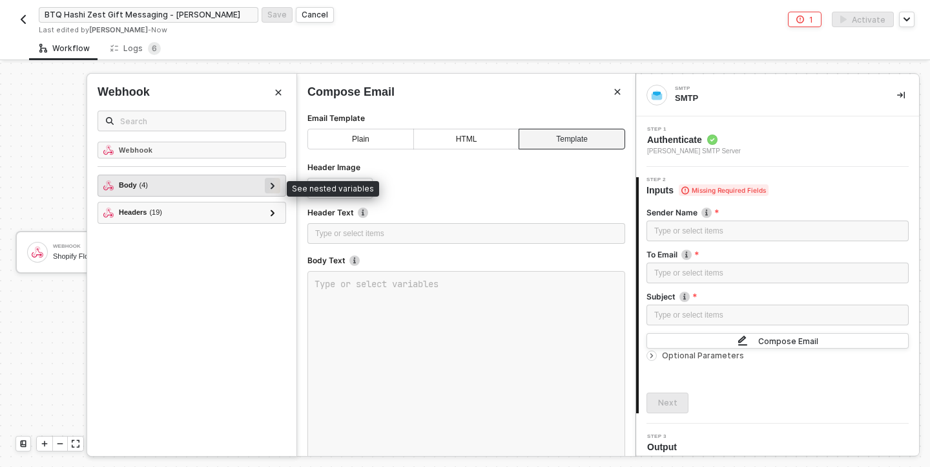
click at [276, 180] on div at bounding box center [273, 186] width 16 height 16
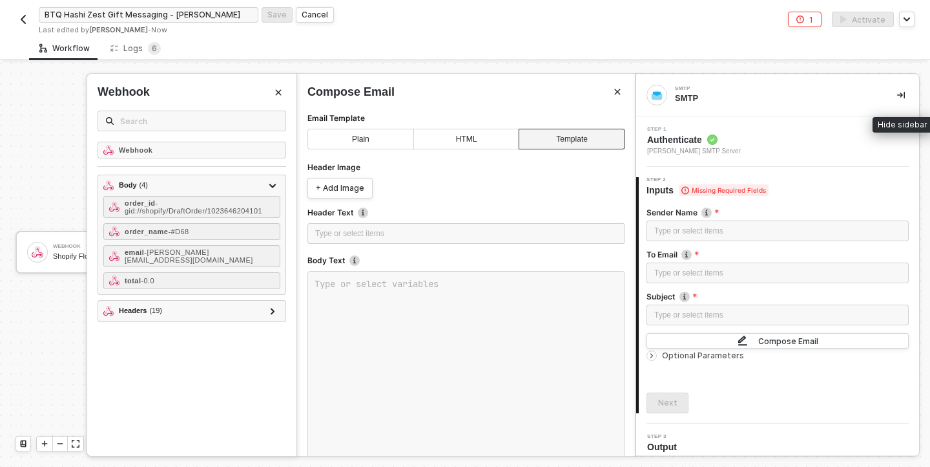
click at [904, 94] on icon "icon-collapse-right" at bounding box center [902, 95] width 8 height 7
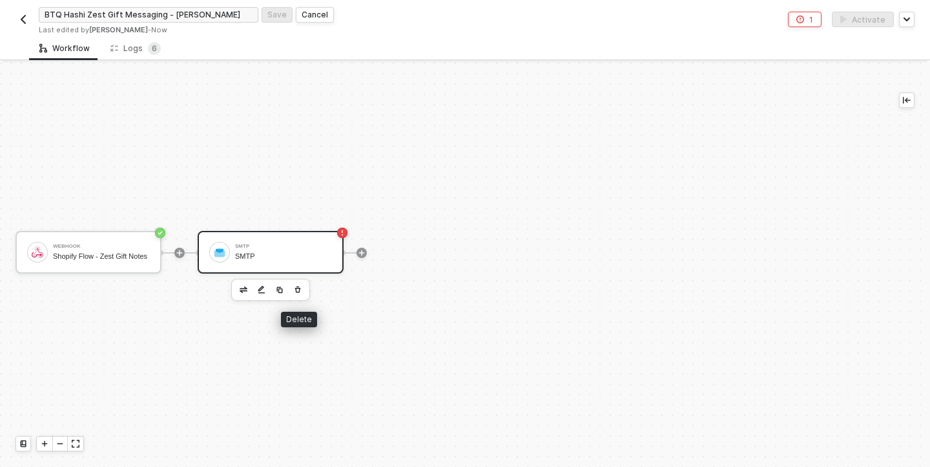
click at [300, 290] on icon "button" at bounding box center [298, 289] width 8 height 10
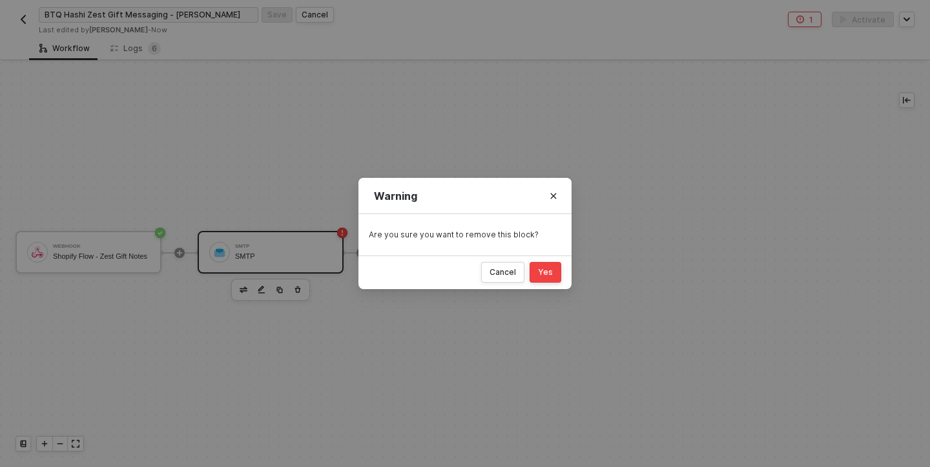
click at [537, 269] on button "Yes" at bounding box center [546, 272] width 32 height 21
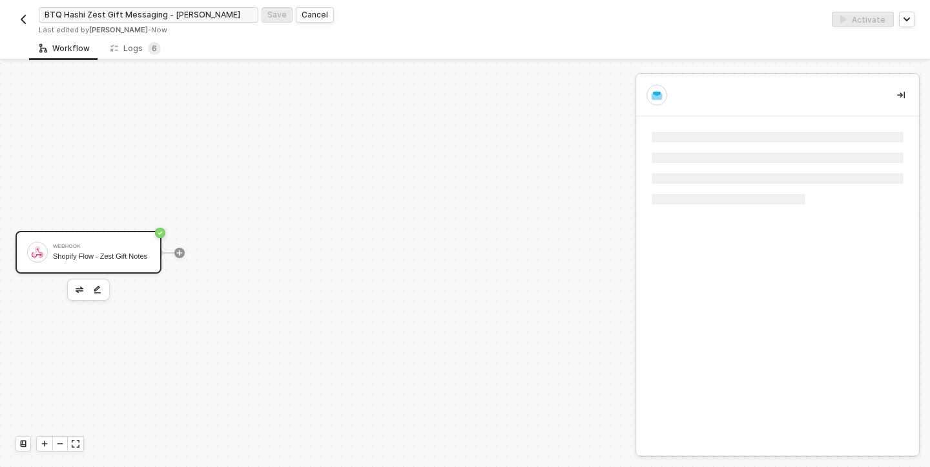
click at [117, 260] on div "Shopify Flow - Zest Gift Notes" at bounding box center [101, 256] width 97 height 8
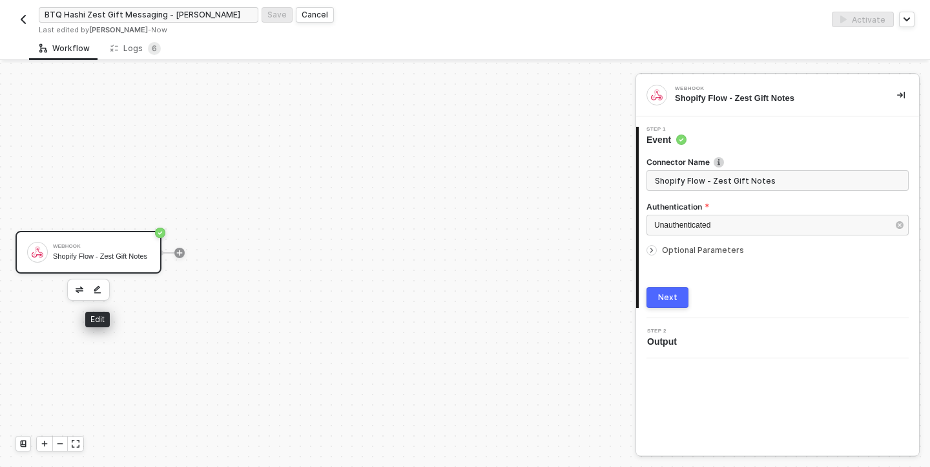
click at [101, 286] on button "button" at bounding box center [98, 290] width 16 height 16
click at [79, 287] on img "button" at bounding box center [80, 289] width 8 height 6
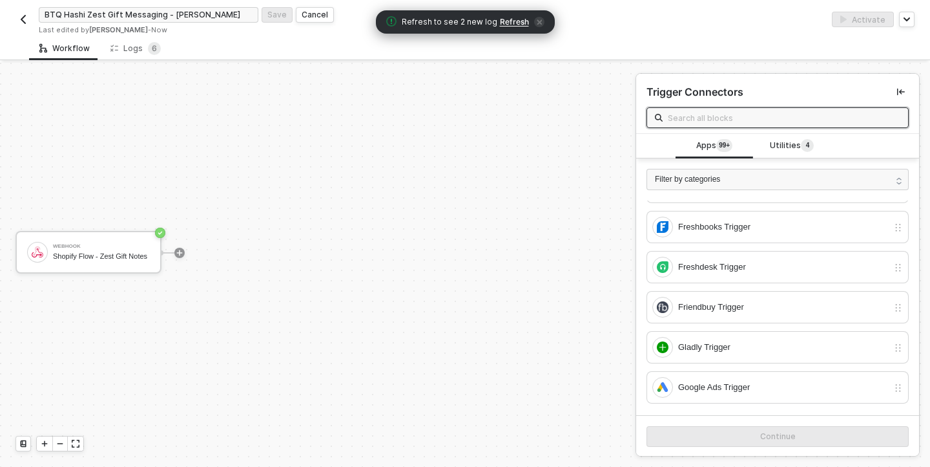
scroll to position [1639, 0]
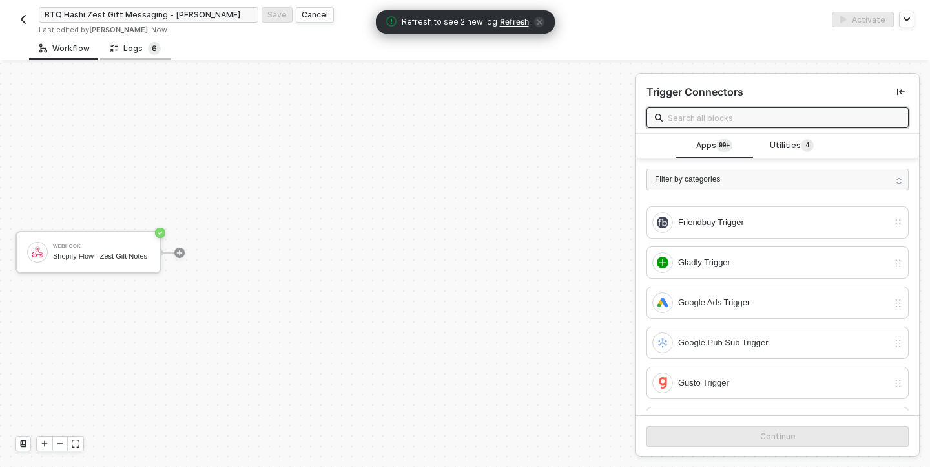
click at [148, 50] on span "6" at bounding box center [154, 48] width 13 height 13
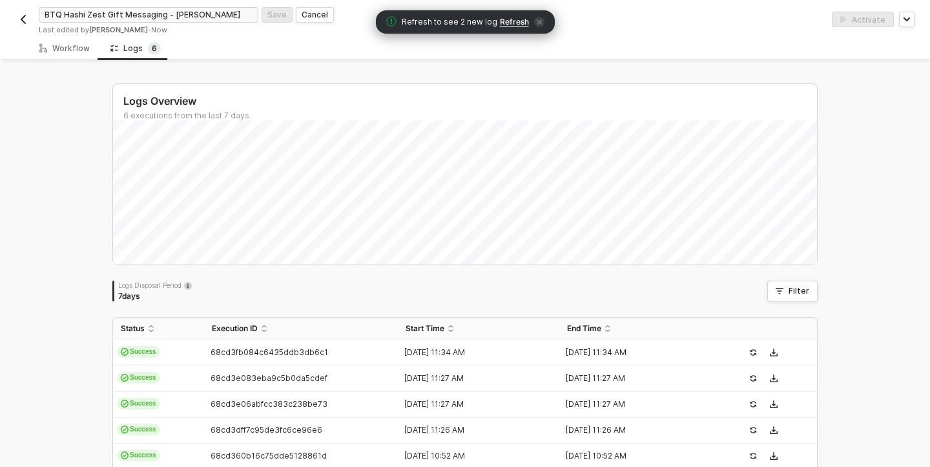
click at [514, 22] on span "Refresh" at bounding box center [514, 22] width 29 height 10
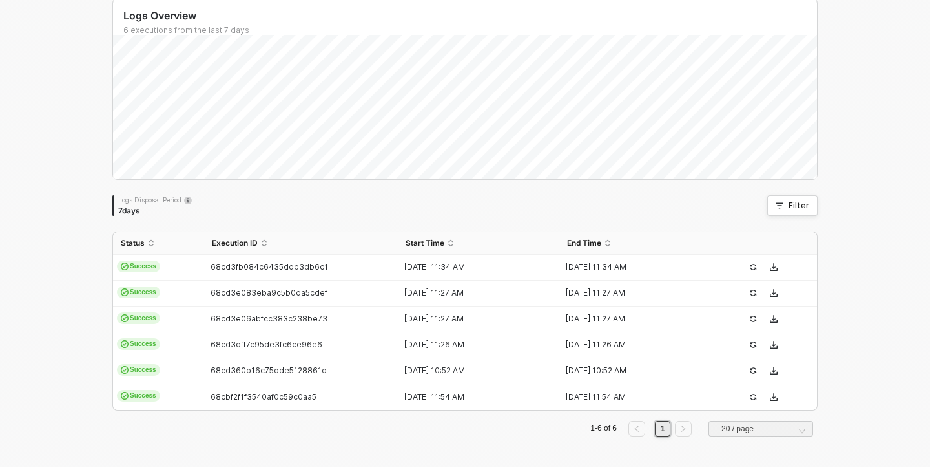
scroll to position [0, 0]
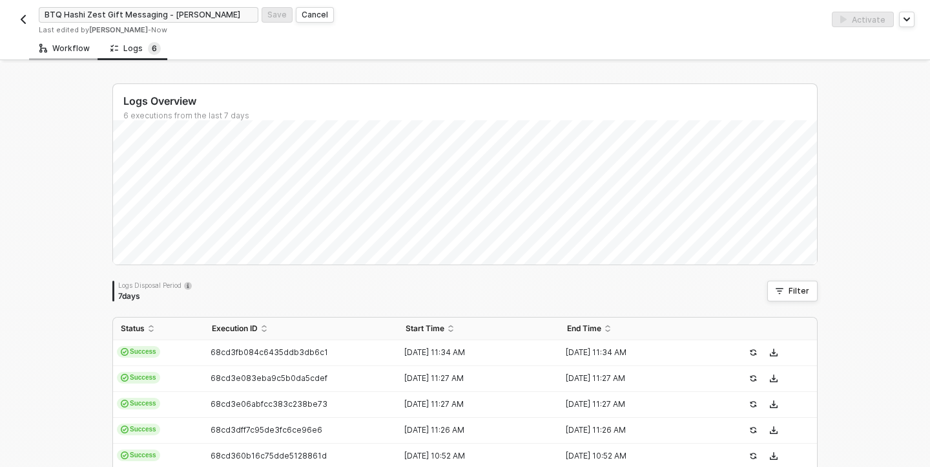
click at [54, 48] on div "Workflow" at bounding box center [64, 48] width 50 height 10
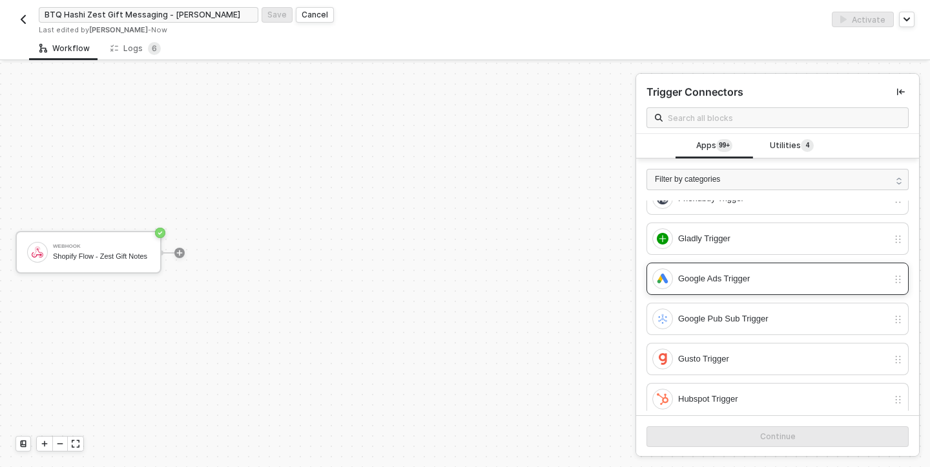
scroll to position [1666, 0]
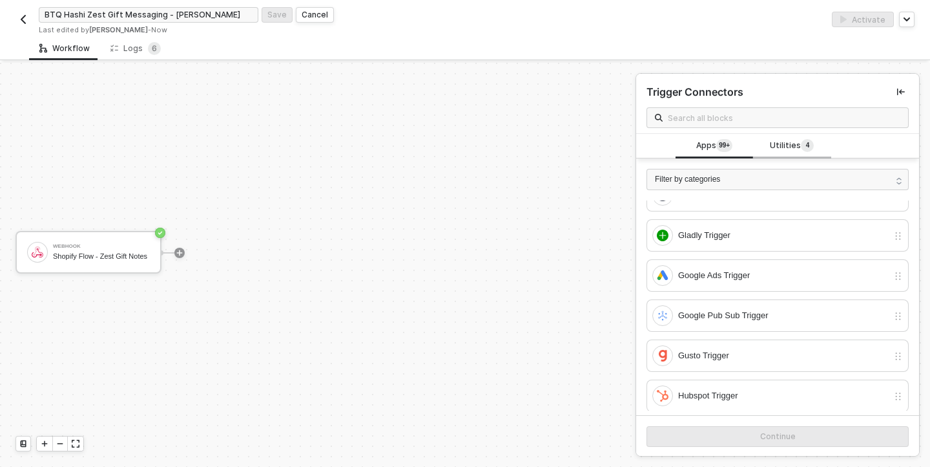
click at [794, 145] on span "Utilities 4" at bounding box center [792, 146] width 44 height 14
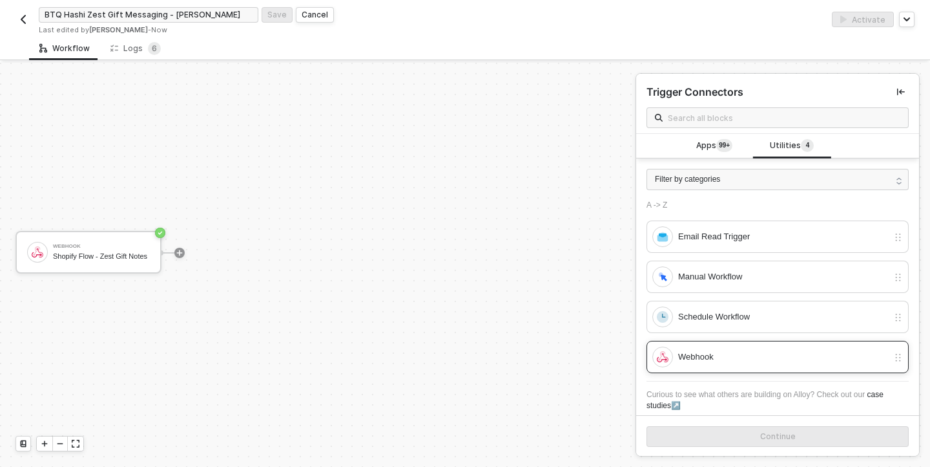
click at [783, 362] on div "Webhook" at bounding box center [783, 357] width 210 height 14
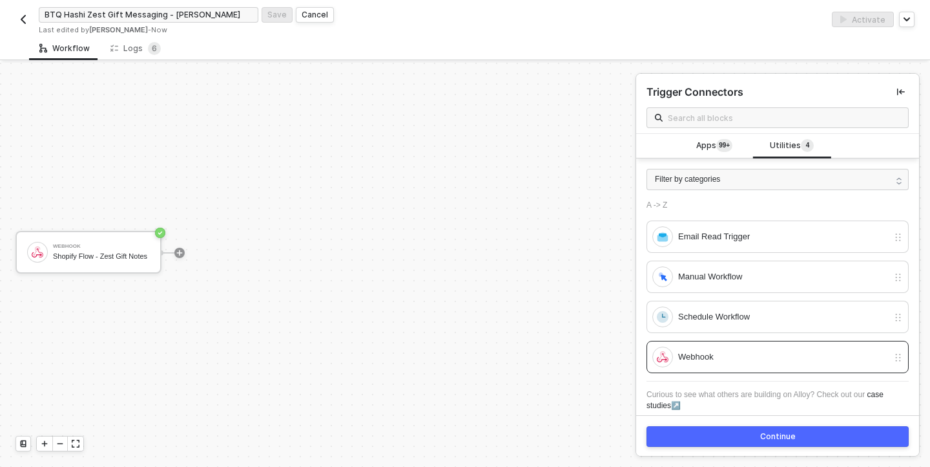
click at [788, 431] on div "Continue" at bounding box center [779, 436] width 36 height 10
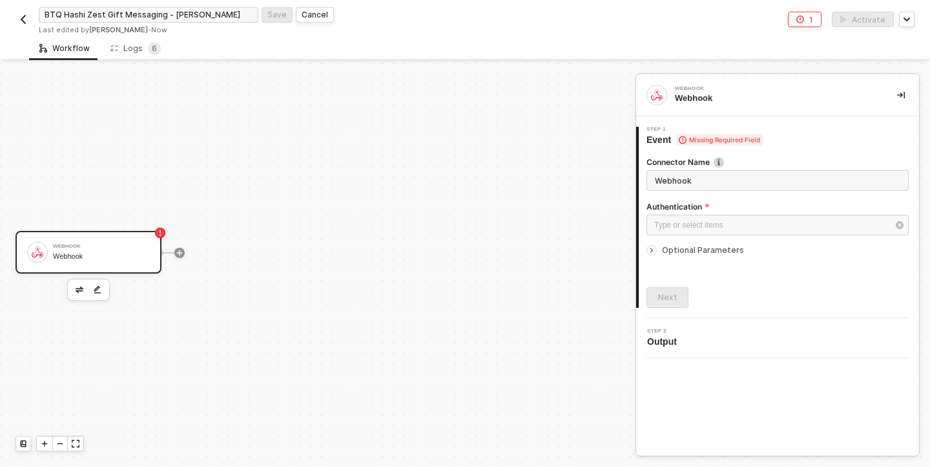
click at [87, 255] on div "Webhook" at bounding box center [101, 256] width 97 height 8
click at [119, 247] on div "Webhook" at bounding box center [101, 246] width 97 height 5
click at [744, 175] on input "Webhook" at bounding box center [778, 180] width 262 height 21
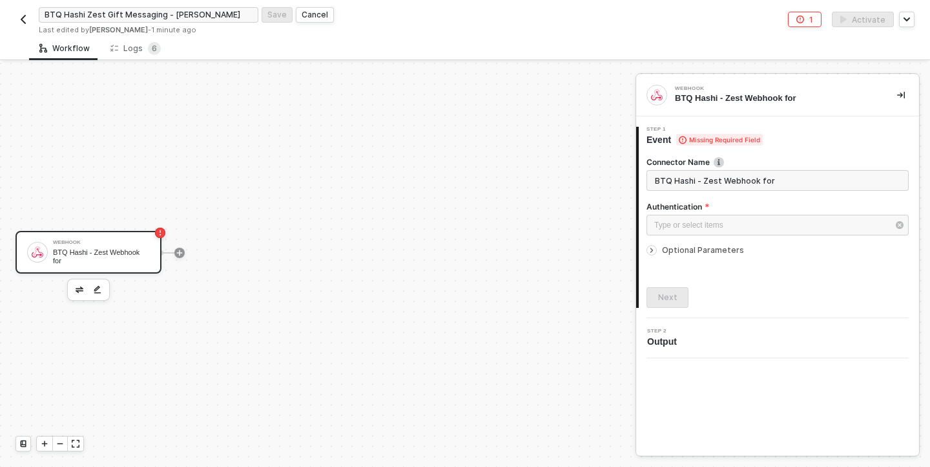
click at [705, 182] on input "BTQ Hashi - Zest Webhook for" at bounding box center [778, 180] width 262 height 21
type input "BTQ Hashi - Zest Gift Notes"
click at [713, 224] on div "Type or select items ﻿" at bounding box center [772, 225] width 234 height 12
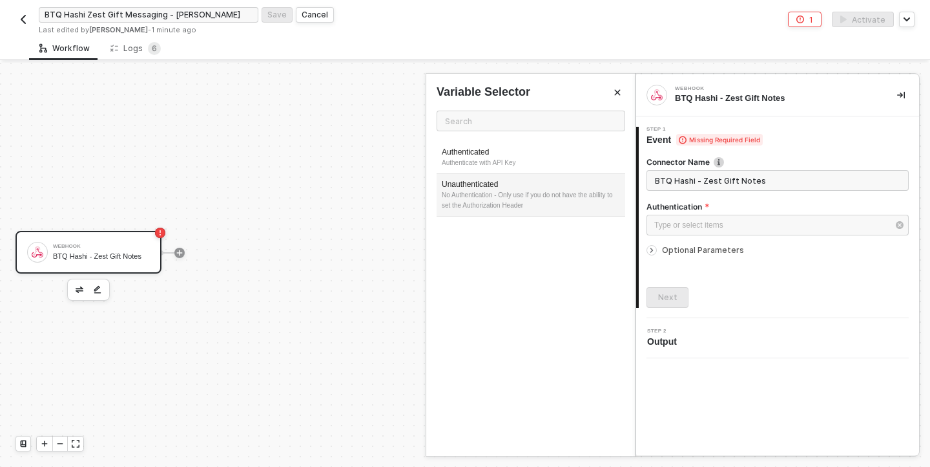
click at [563, 189] on div "Unauthenticated" at bounding box center [531, 184] width 178 height 11
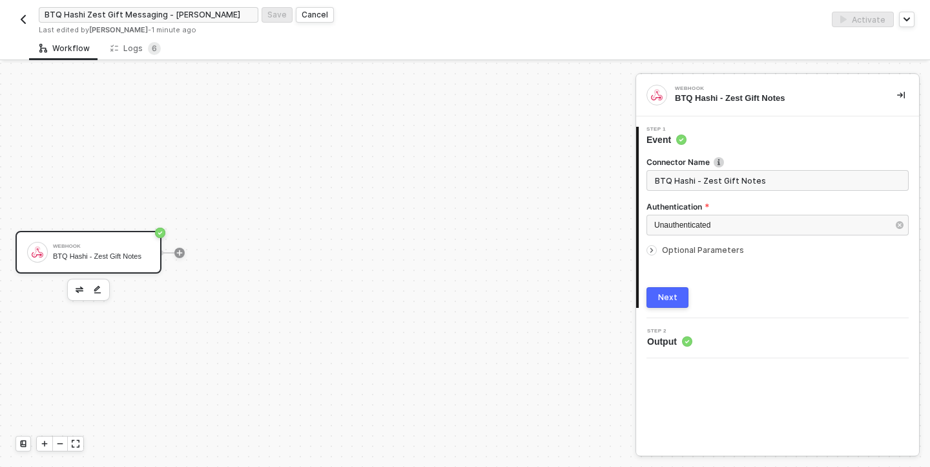
click at [652, 248] on icon "icon-arrow-right-small" at bounding box center [652, 250] width 8 height 8
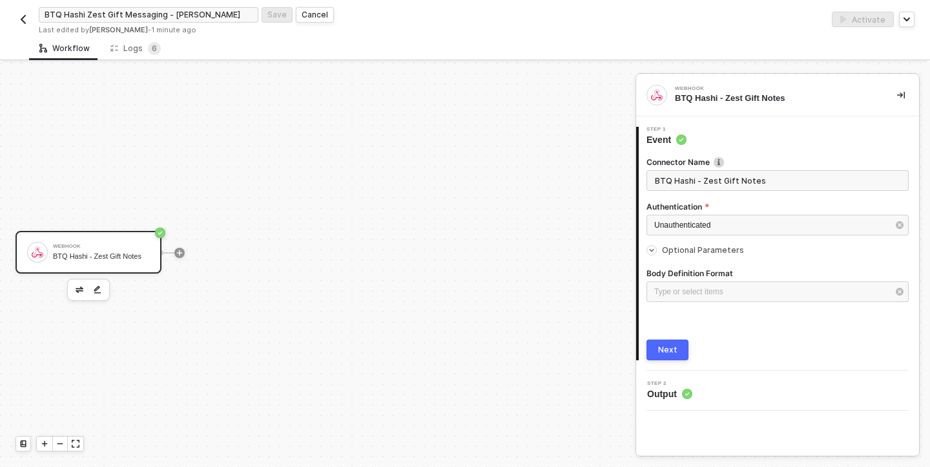
click at [663, 354] on div "Next" at bounding box center [667, 349] width 19 height 10
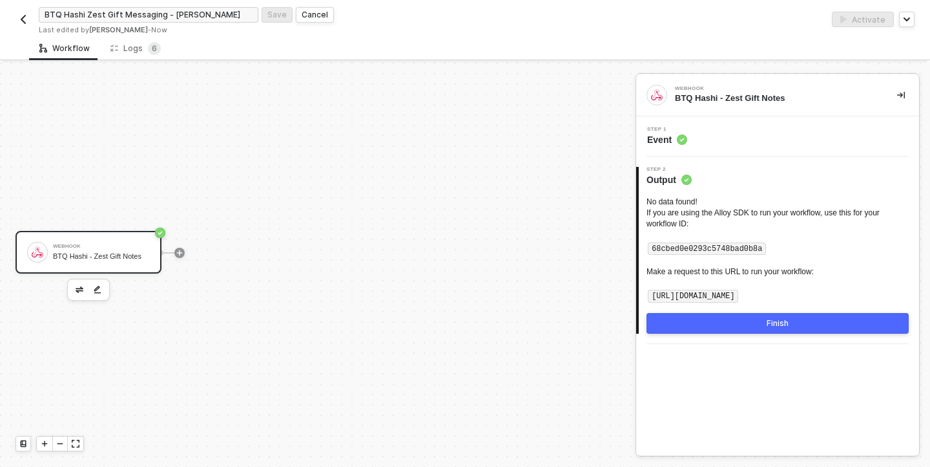
click at [739, 293] on code "https://webhooks.runalloy.com/68cbed0e0293c5748bad0b8a" at bounding box center [693, 295] width 90 height 13
copy body "https://webhooks.runalloy.com/68cbed0e0293c5748bad0b8a Finish Logs Overview 6 e…"
click at [780, 328] on button "Finish" at bounding box center [778, 323] width 262 height 21
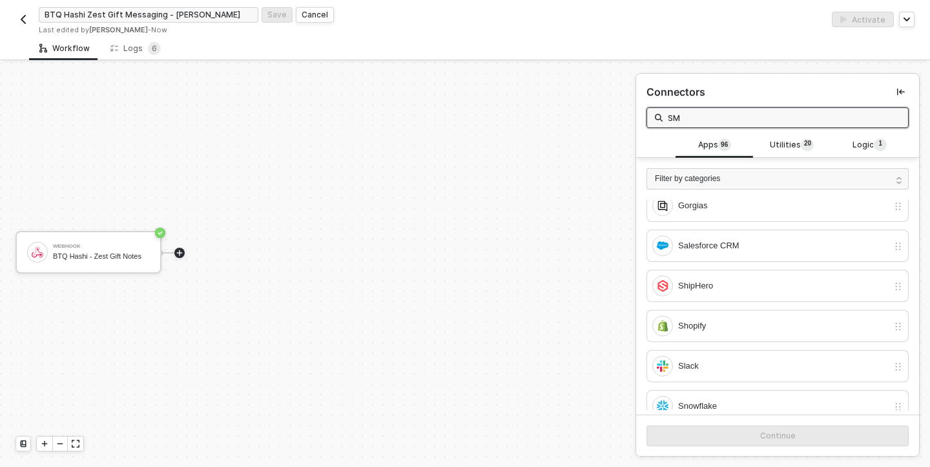
scroll to position [8, 0]
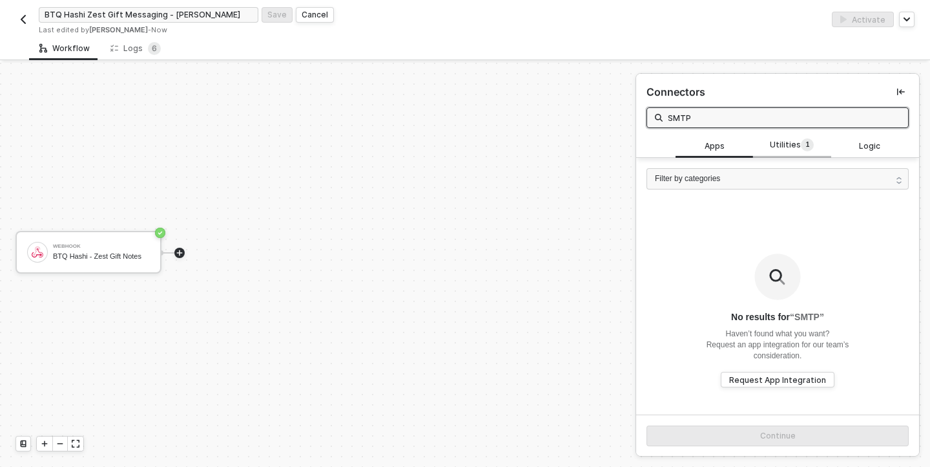
type input "SMTP"
click at [795, 141] on span "Utilities 1" at bounding box center [792, 145] width 44 height 14
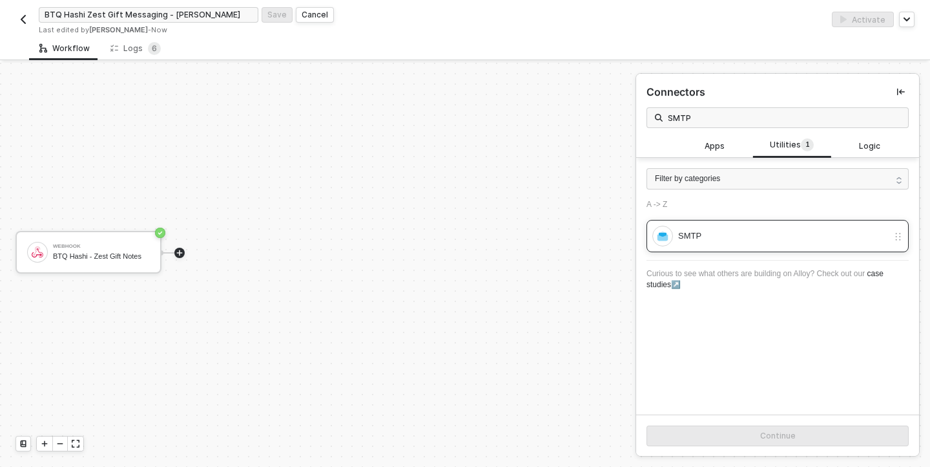
click at [715, 235] on div "SMTP" at bounding box center [783, 236] width 210 height 14
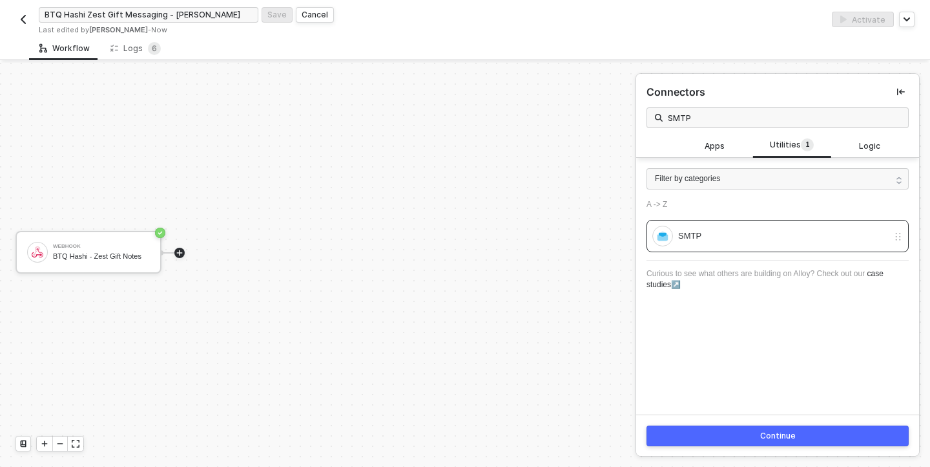
click at [798, 430] on button "Continue" at bounding box center [778, 435] width 262 height 21
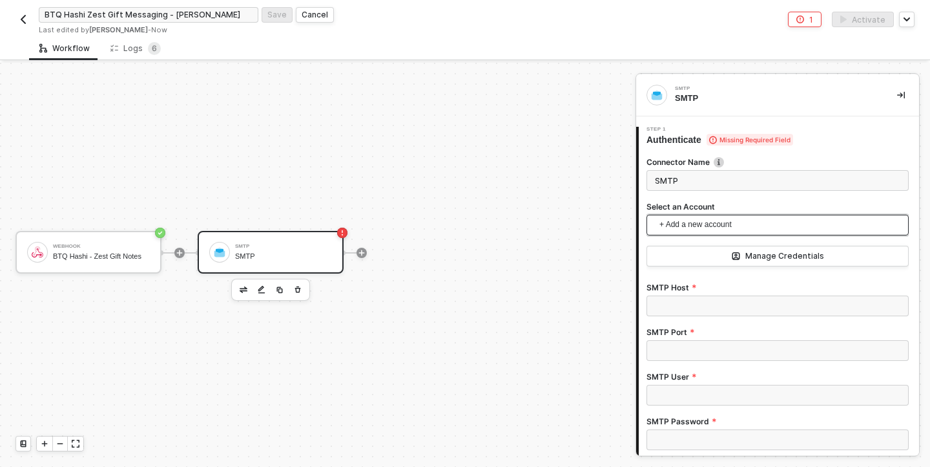
click at [744, 226] on span "+ Add a new account" at bounding box center [781, 225] width 242 height 21
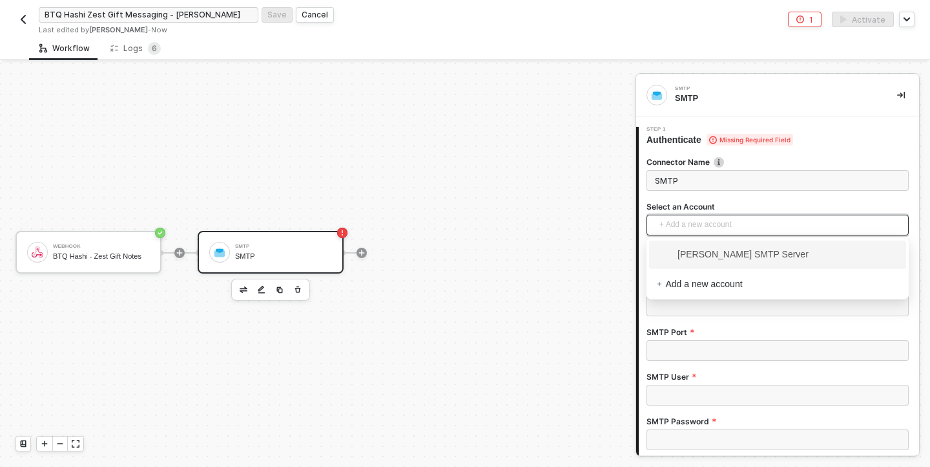
click at [740, 251] on span "[PERSON_NAME] SMTP Server" at bounding box center [733, 254] width 152 height 14
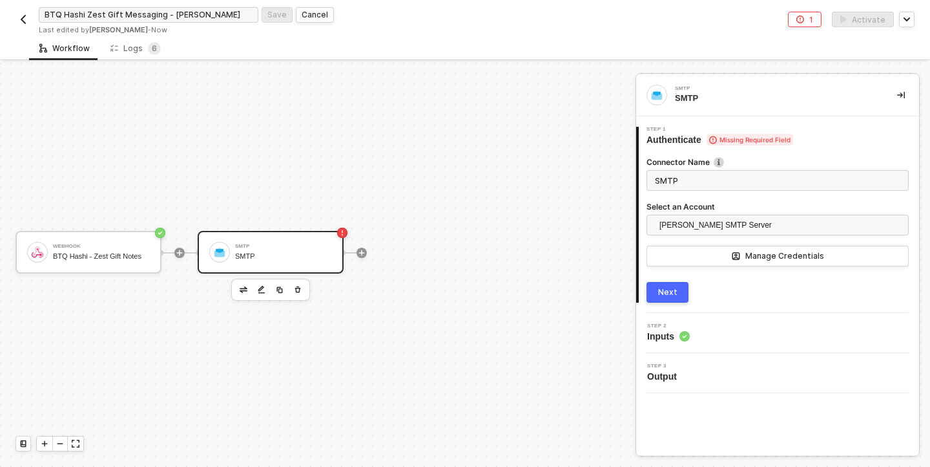
click at [684, 288] on button "Next" at bounding box center [668, 292] width 42 height 21
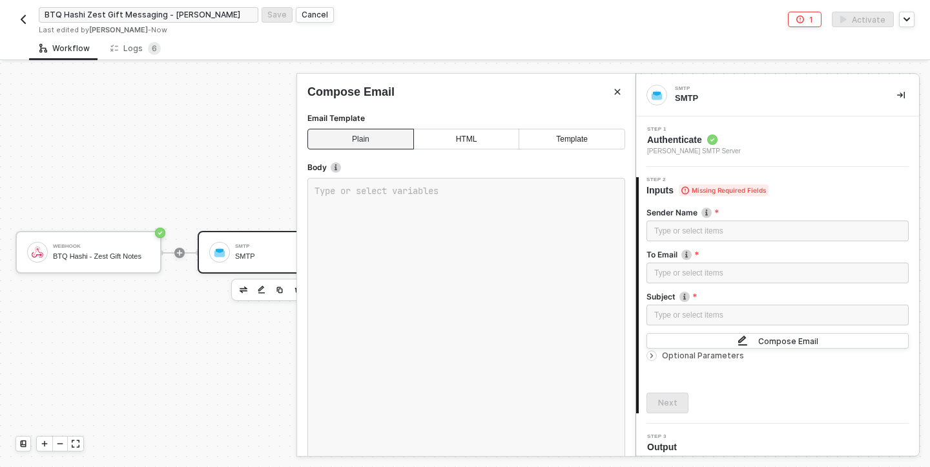
click at [474, 138] on div "HTML" at bounding box center [467, 139] width 106 height 21
click at [563, 132] on div "Template" at bounding box center [572, 139] width 107 height 21
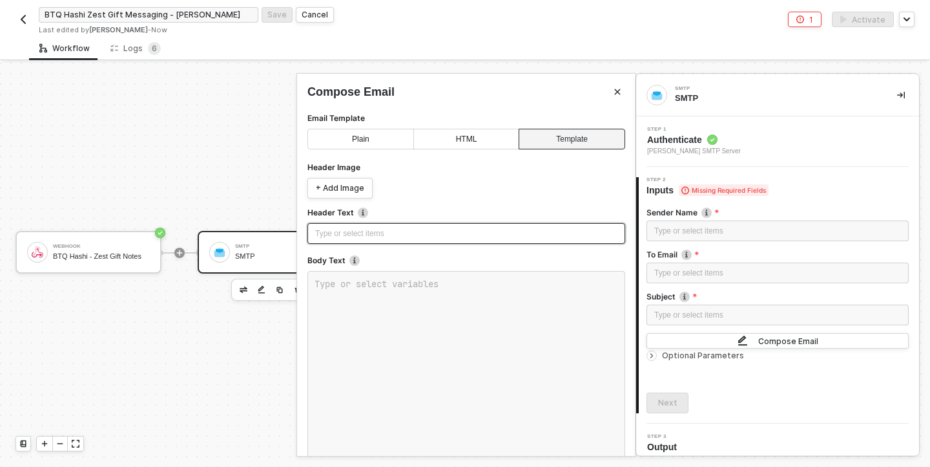
click at [344, 234] on div "Type or select items ﻿" at bounding box center [466, 233] width 302 height 12
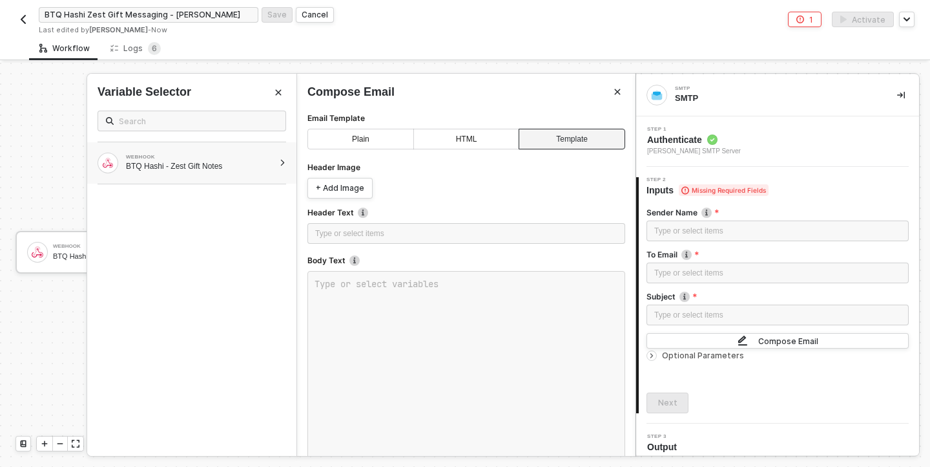
click at [240, 160] on div "WEBHOOK BTQ Hashi - Zest Gift Notes" at bounding box center [200, 162] width 148 height 17
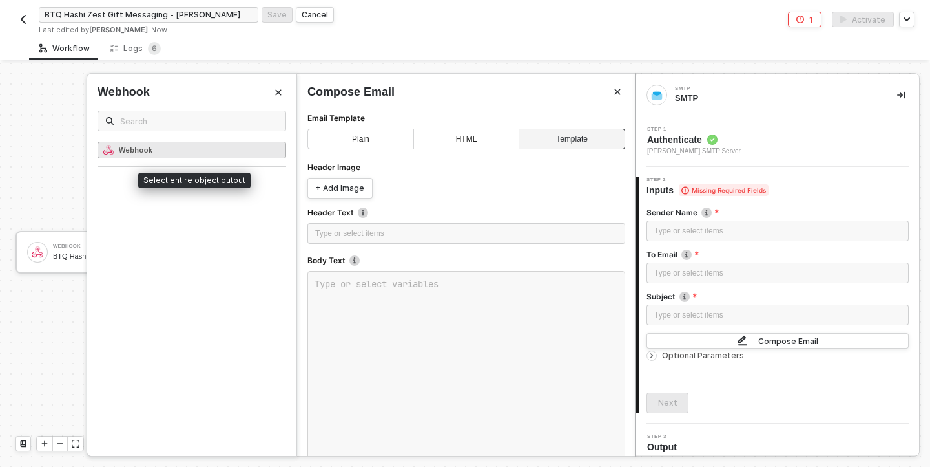
click at [200, 148] on div "Webhook" at bounding box center [192, 150] width 189 height 17
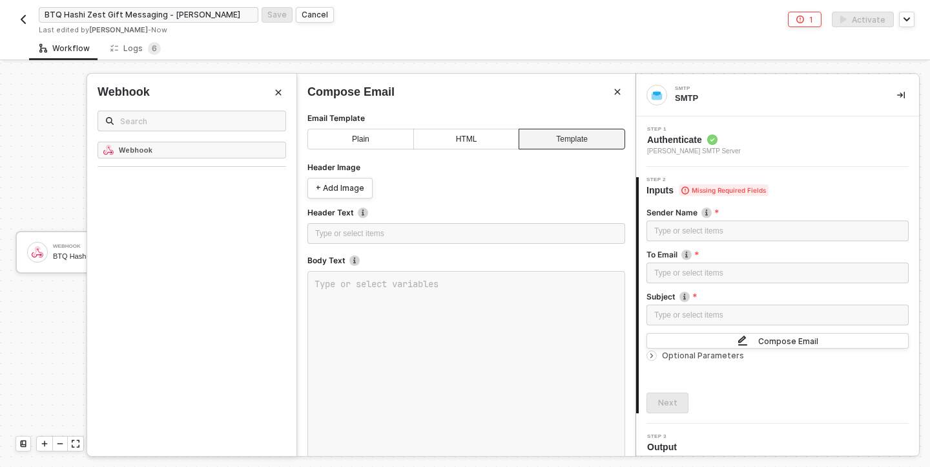
click at [0, 152] on div at bounding box center [465, 265] width 930 height 404
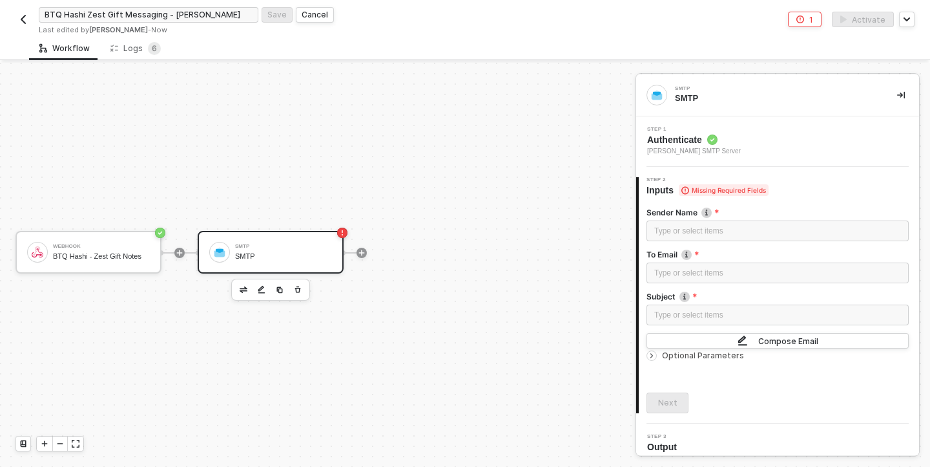
click at [277, 249] on div "SMTP SMTP" at bounding box center [283, 252] width 97 height 25
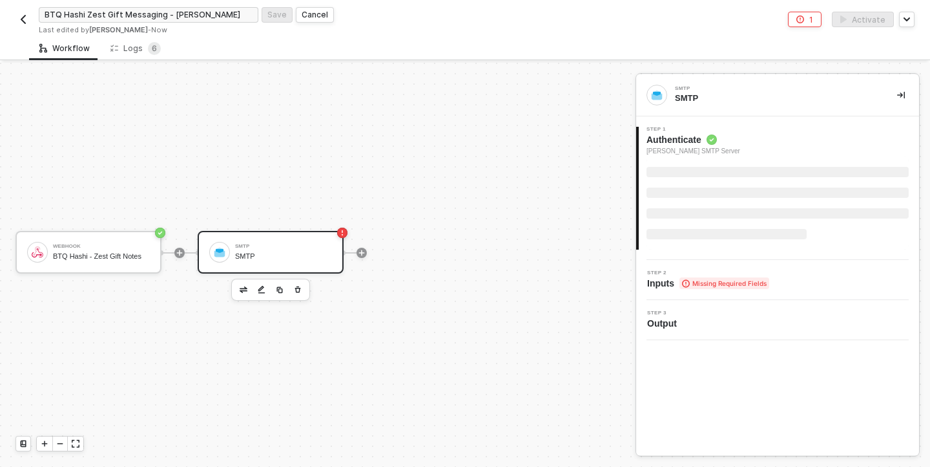
click at [277, 249] on div "SMTP SMTP" at bounding box center [283, 252] width 97 height 25
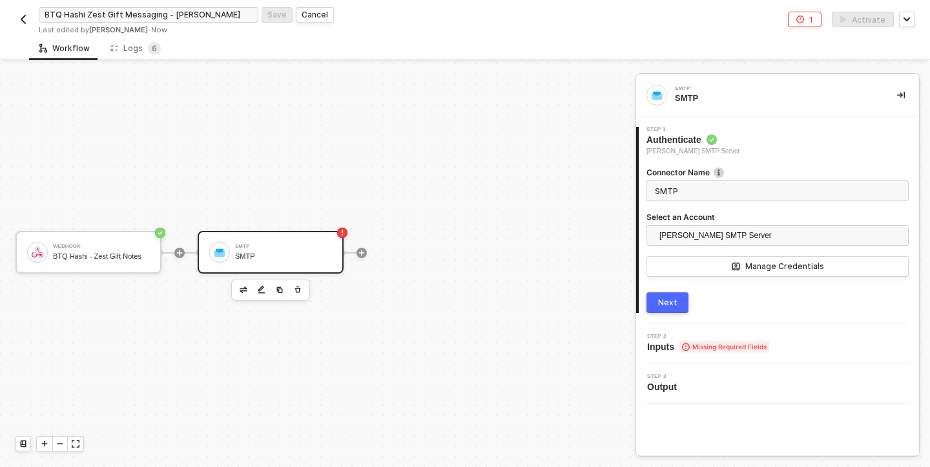
click at [198, 103] on div "Webhook BTQ Hashi - Zest Gift Notes SMTP SMTP" at bounding box center [314, 253] width 629 height 428
click at [671, 304] on div "Next" at bounding box center [667, 302] width 19 height 10
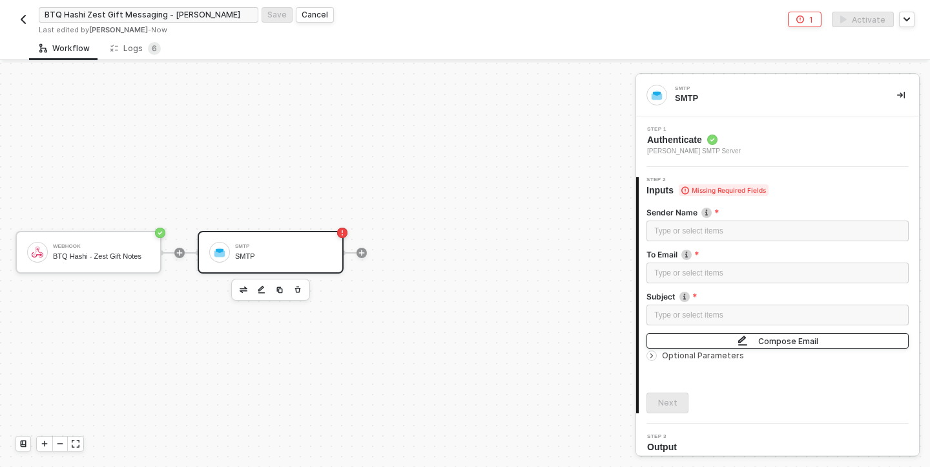
click at [779, 343] on div "Compose Email" at bounding box center [789, 340] width 60 height 11
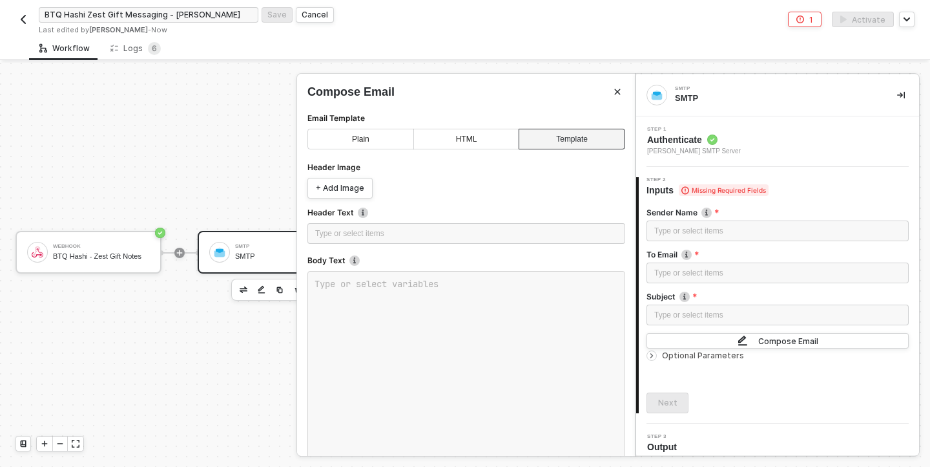
click at [447, 138] on div "HTML" at bounding box center [467, 139] width 106 height 21
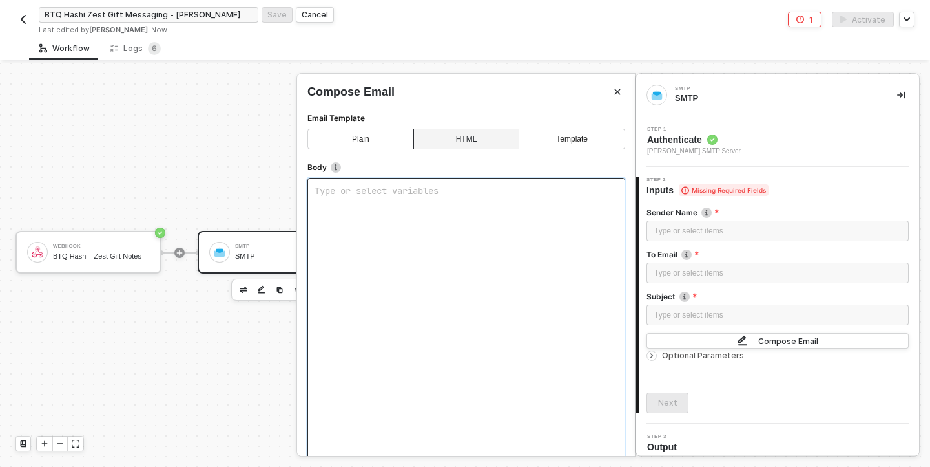
click at [384, 235] on div "Type or select variables ﻿" at bounding box center [467, 330] width 318 height 304
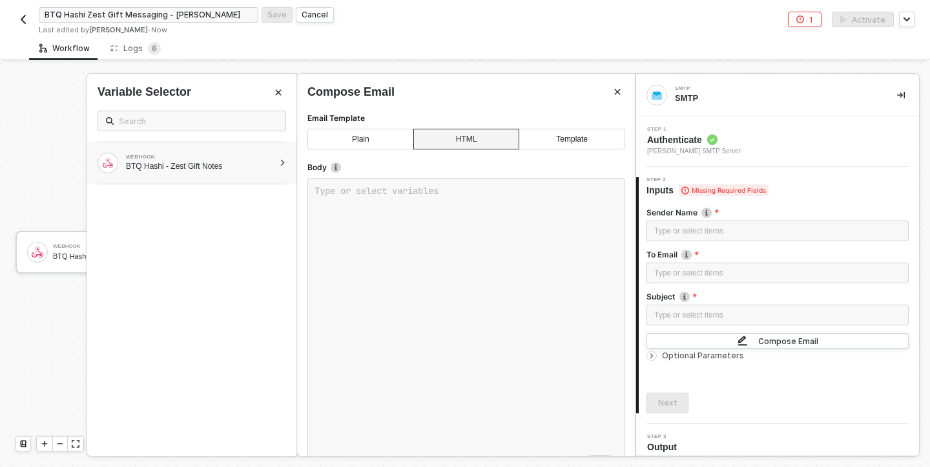
click at [282, 162] on div at bounding box center [282, 163] width 7 height 8
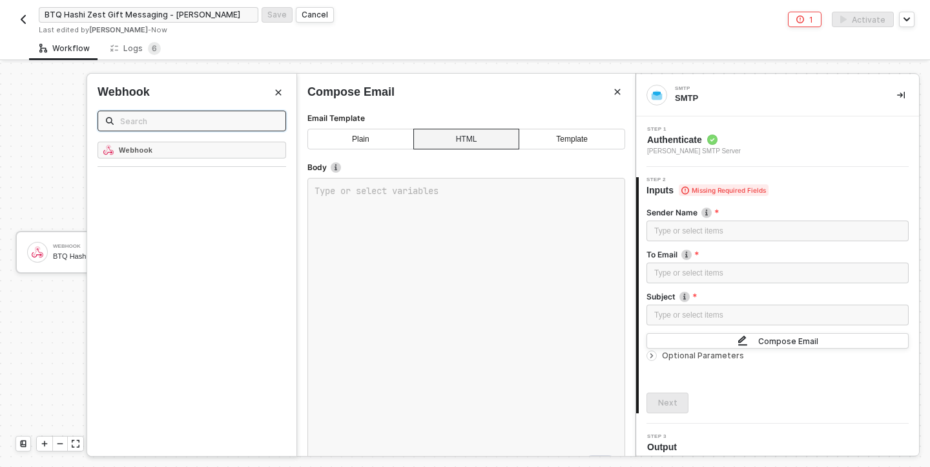
click at [225, 121] on input "text" at bounding box center [199, 121] width 158 height 14
type input "G"
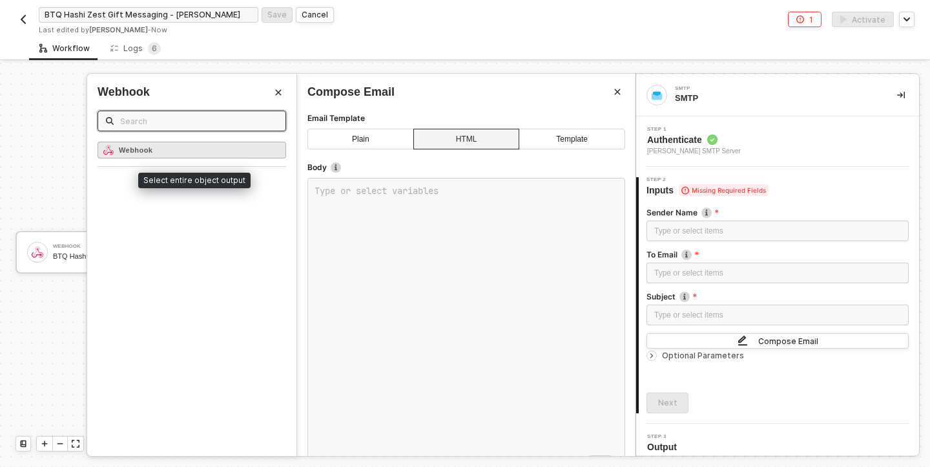
click at [231, 147] on div "Webhook" at bounding box center [192, 150] width 189 height 17
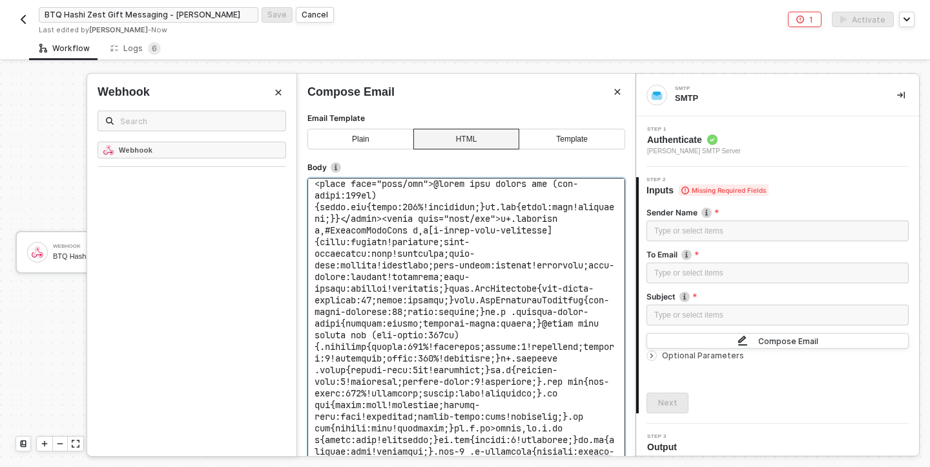
scroll to position [521, 0]
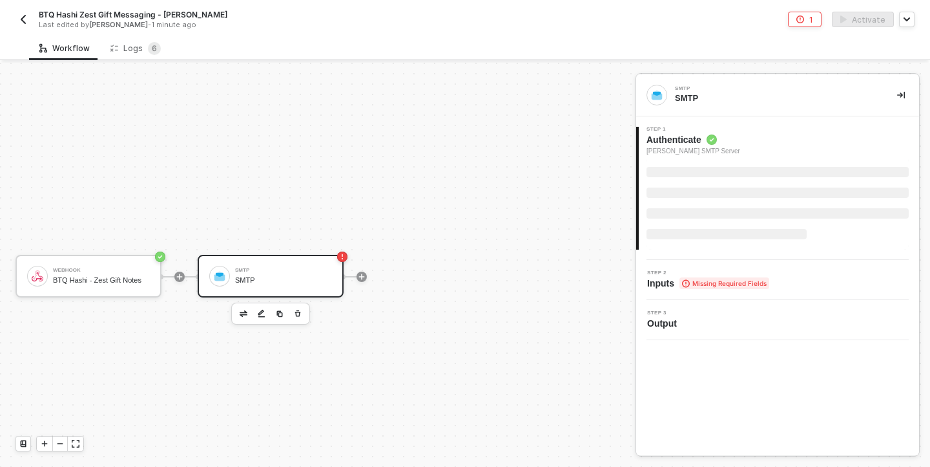
scroll to position [24, 0]
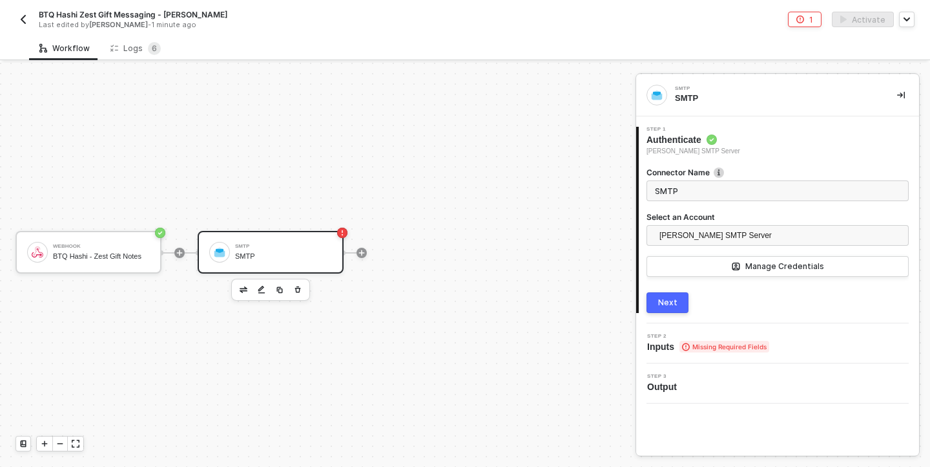
click at [20, 14] on img "button" at bounding box center [23, 19] width 10 height 10
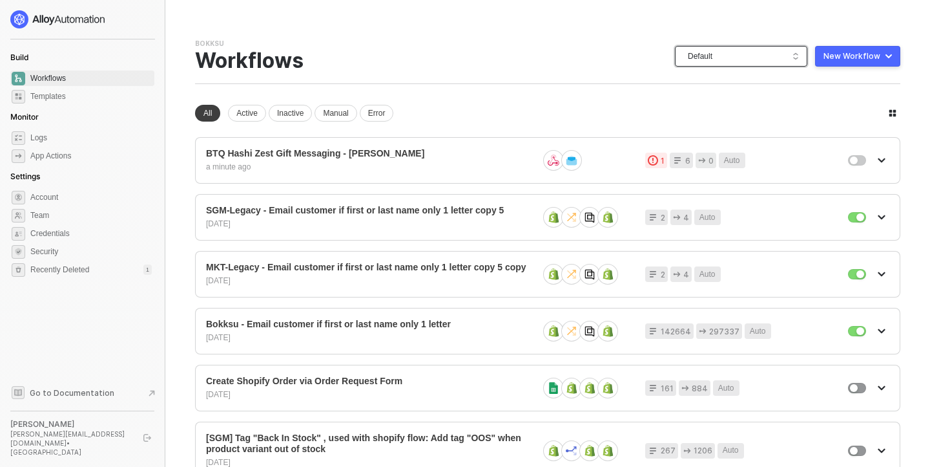
click at [755, 54] on span "Default" at bounding box center [744, 56] width 112 height 19
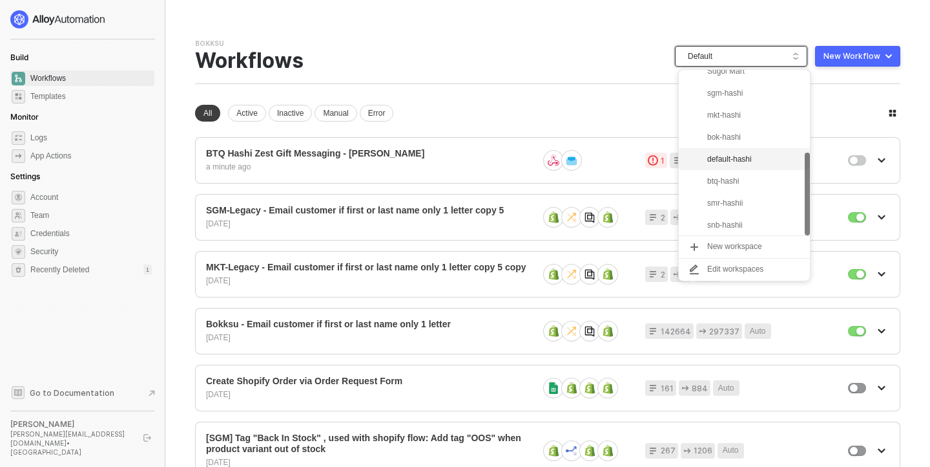
scroll to position [164, 0]
click at [737, 224] on div "snb-hashii" at bounding box center [755, 224] width 95 height 16
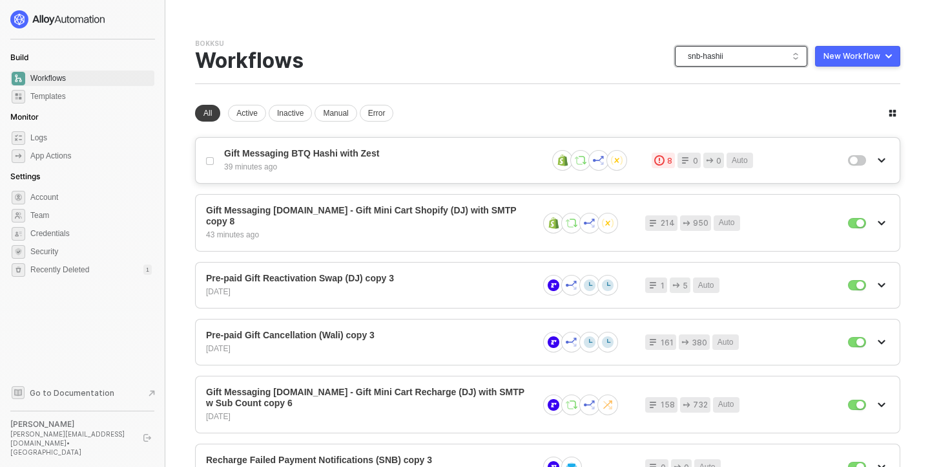
click at [423, 160] on div "Gift Messaging BTQ Hashi with Zest 39 minutes ago" at bounding box center [380, 160] width 313 height 25
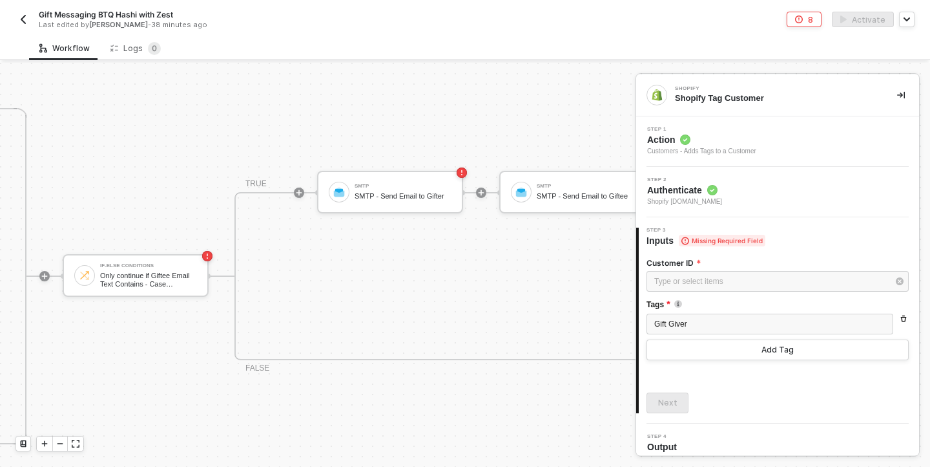
scroll to position [801, 1252]
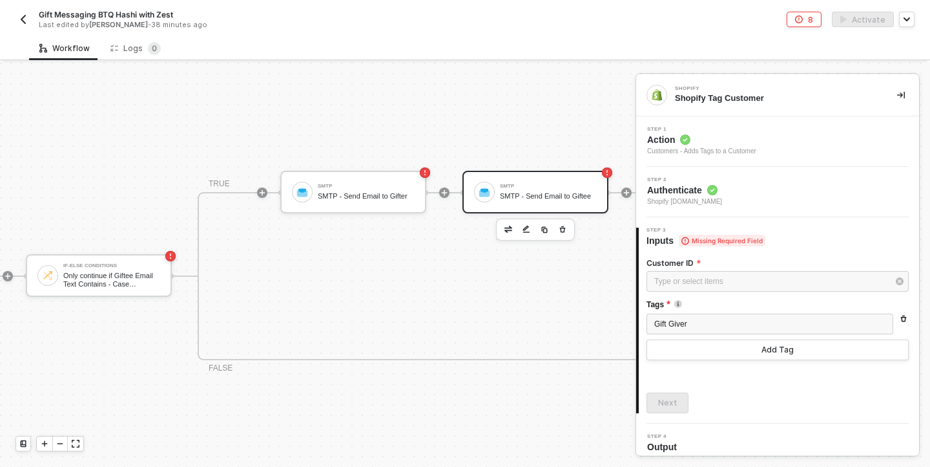
click at [552, 184] on div "SMTP SMTP - Send Email to Giftee" at bounding box center [548, 192] width 97 height 25
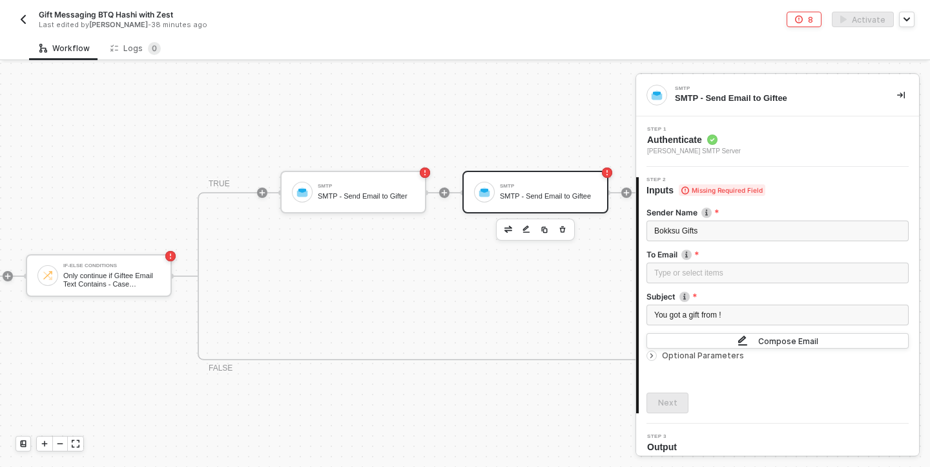
scroll to position [8, 0]
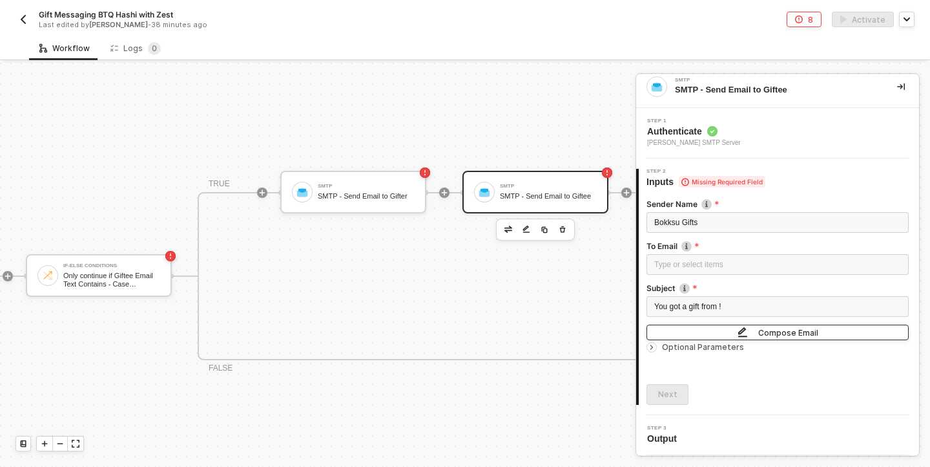
click at [777, 336] on div "Compose Email" at bounding box center [789, 332] width 60 height 11
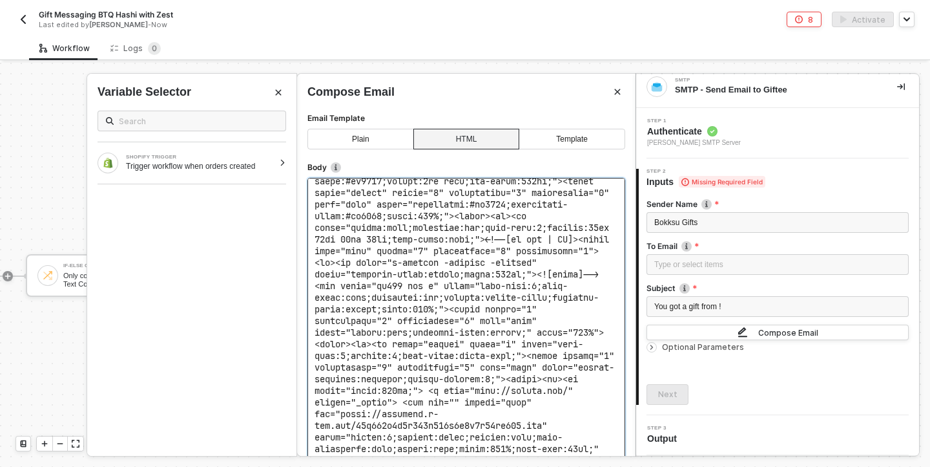
scroll to position [1725, 0]
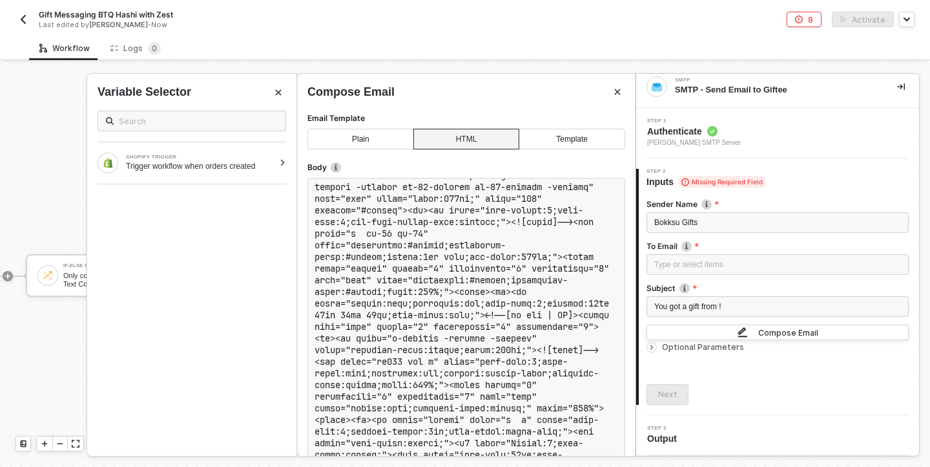
click at [571, 130] on div "Template" at bounding box center [572, 139] width 107 height 21
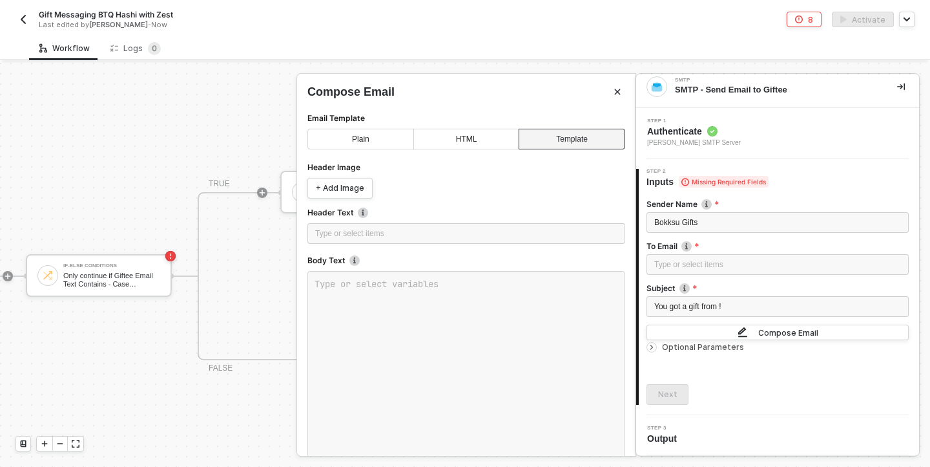
click at [472, 137] on div "HTML" at bounding box center [467, 139] width 106 height 21
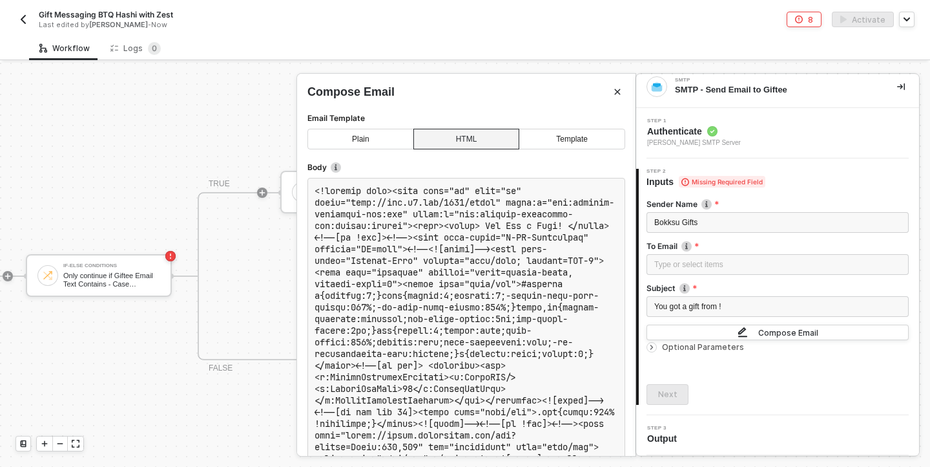
click at [335, 134] on div "Plain" at bounding box center [361, 139] width 107 height 21
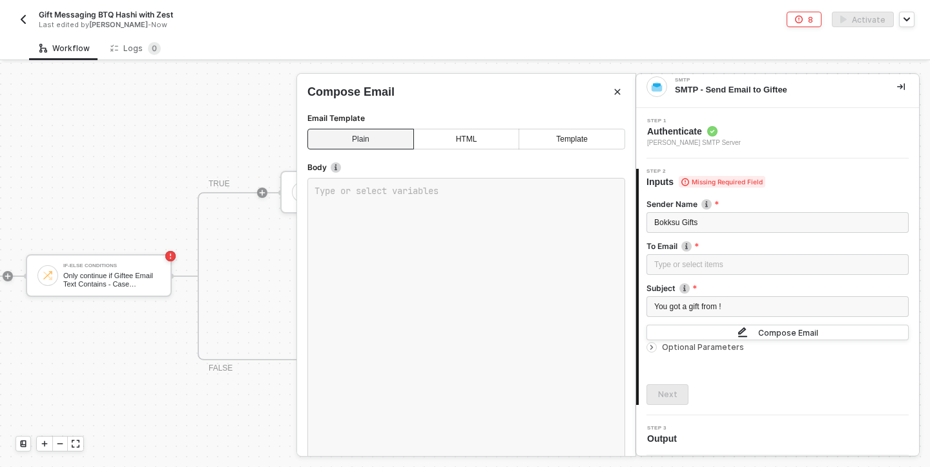
click at [441, 142] on div "HTML" at bounding box center [467, 139] width 106 height 21
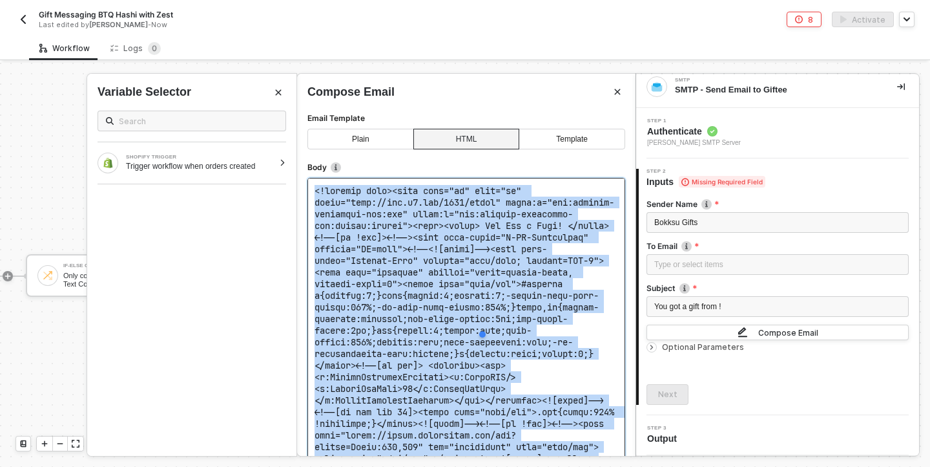
copy code "<!doctype html><html lang="en" lang="en" xmlns="[URL][DOMAIN_NAME]" xmlns:v="ur…"
